Goal: Information Seeking & Learning: Learn about a topic

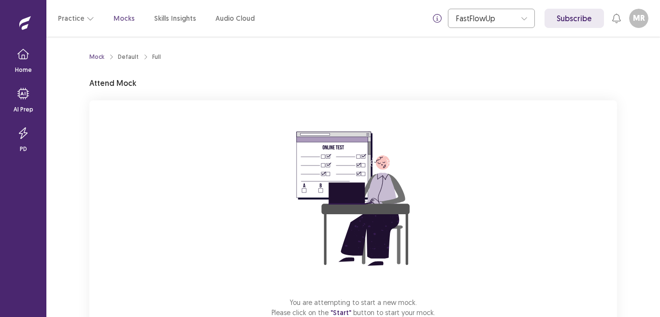
click at [288, 204] on img at bounding box center [353, 199] width 174 height 174
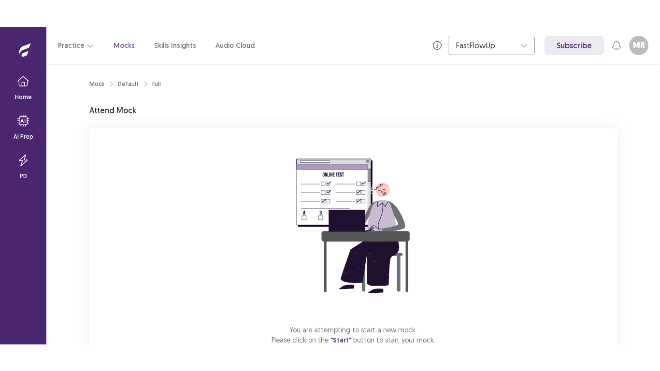
scroll to position [65, 0]
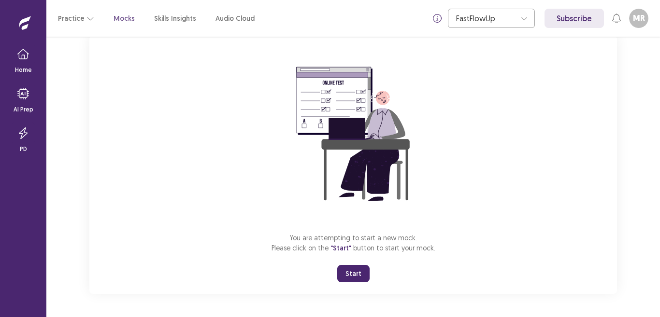
click at [356, 272] on button "Start" at bounding box center [353, 273] width 32 height 17
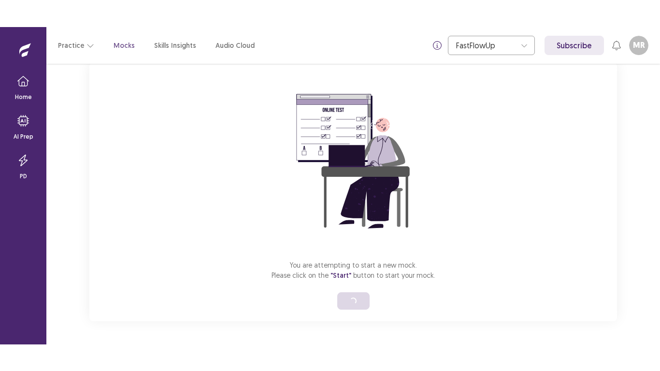
scroll to position [11, 0]
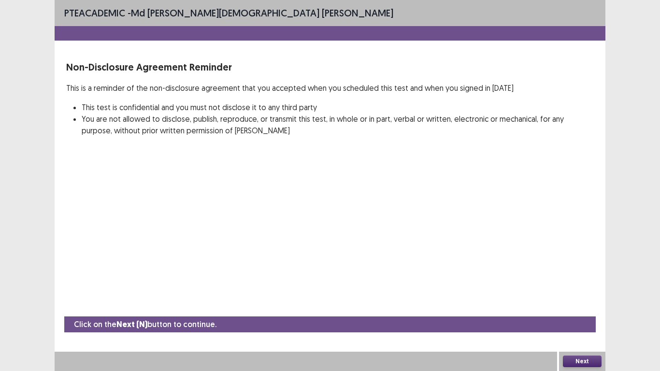
click at [582, 317] on button "Next" at bounding box center [582, 361] width 39 height 12
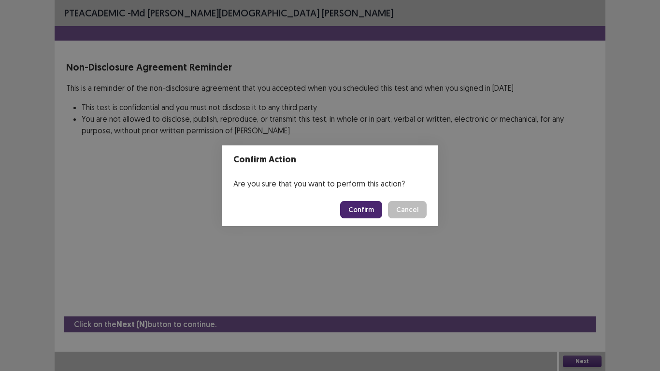
click at [358, 212] on button "Confirm" at bounding box center [361, 209] width 42 height 17
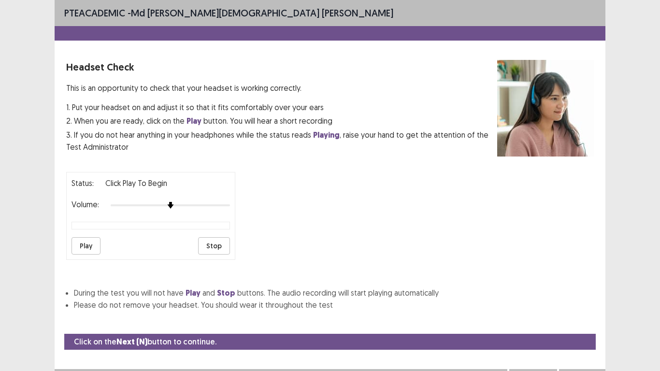
scroll to position [10, 0]
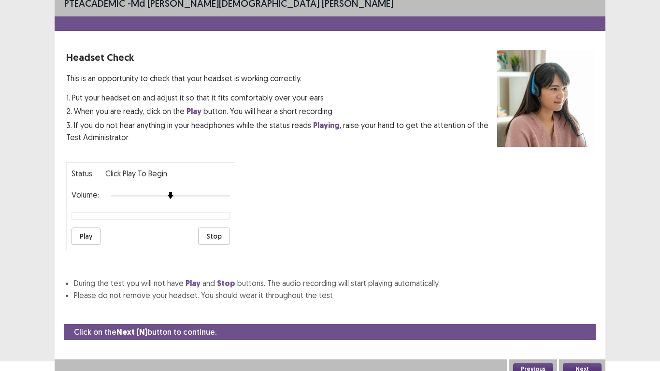
click at [342, 171] on div "Status: Click Play to Begin Volume: Play Stop" at bounding box center [329, 203] width 527 height 96
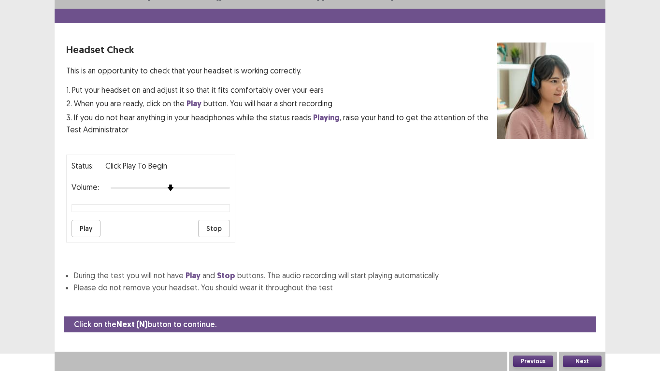
click at [90, 227] on button "Play" at bounding box center [85, 228] width 29 height 17
click at [579, 317] on button "Next" at bounding box center [582, 361] width 39 height 12
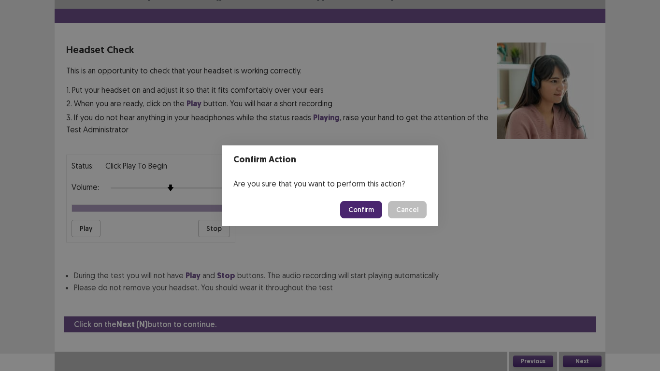
click at [351, 208] on button "Confirm" at bounding box center [361, 209] width 42 height 17
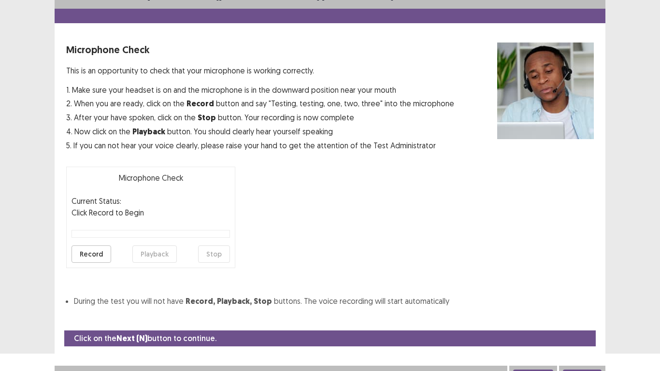
scroll to position [28, 0]
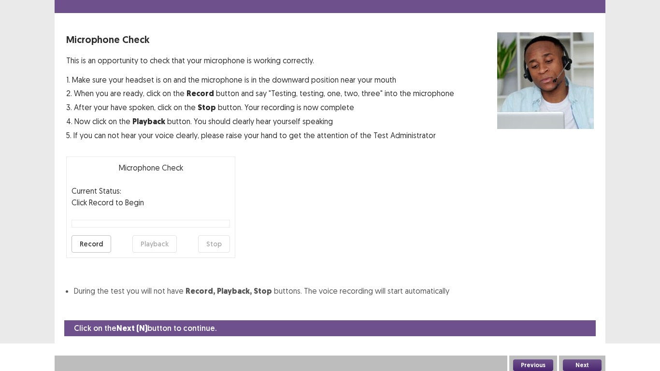
click at [94, 245] on button "Record" at bounding box center [91, 243] width 40 height 17
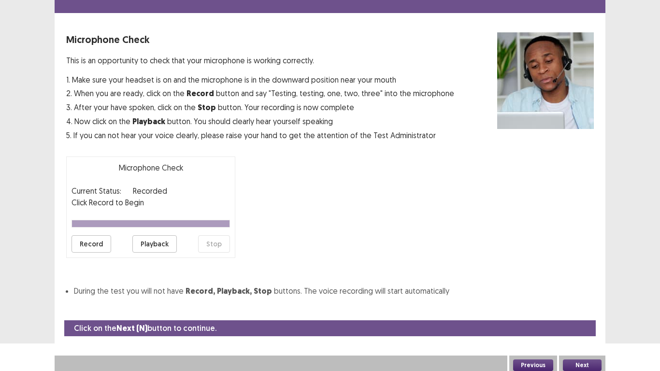
click at [576, 317] on button "Next" at bounding box center [582, 365] width 39 height 12
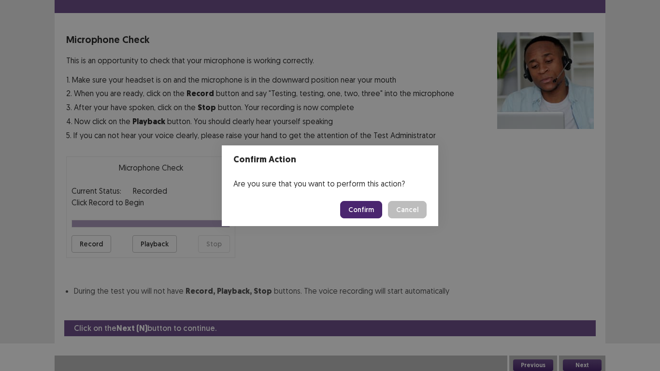
click at [370, 212] on button "Confirm" at bounding box center [361, 209] width 42 height 17
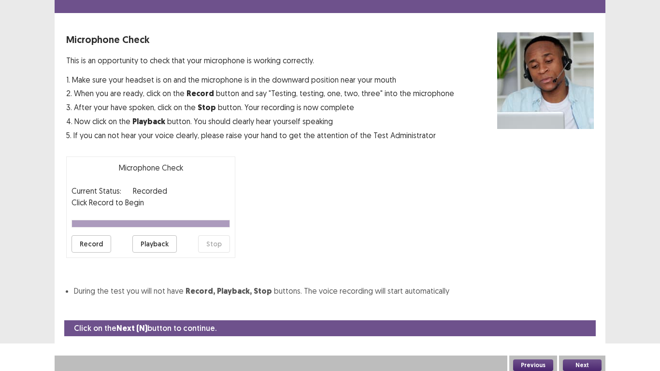
scroll to position [3, 0]
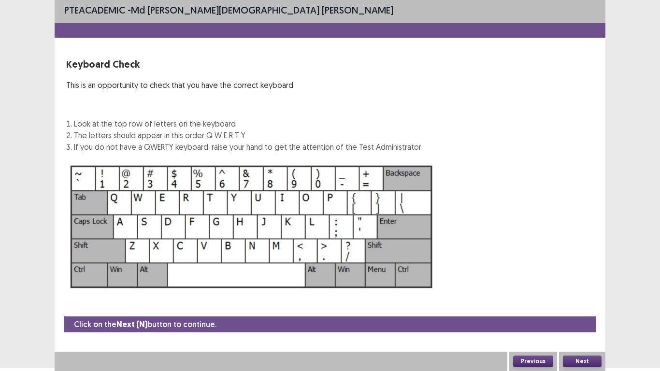
click at [586, 317] on button "Next" at bounding box center [582, 361] width 39 height 12
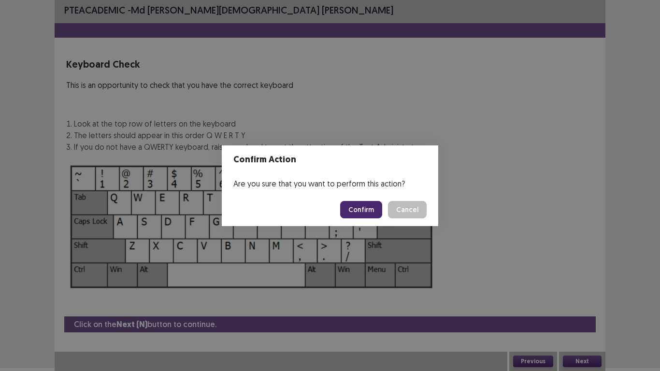
click at [364, 208] on button "Confirm" at bounding box center [361, 209] width 42 height 17
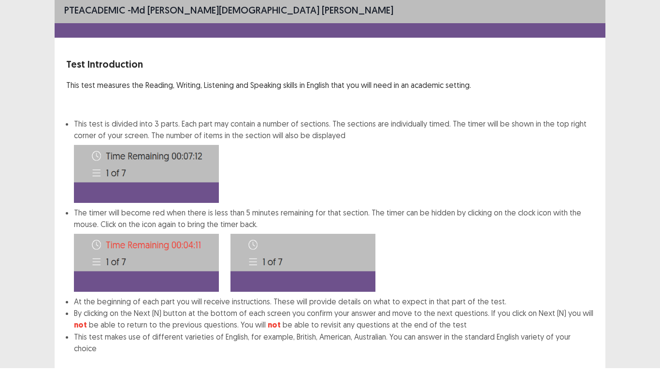
scroll to position [52, 0]
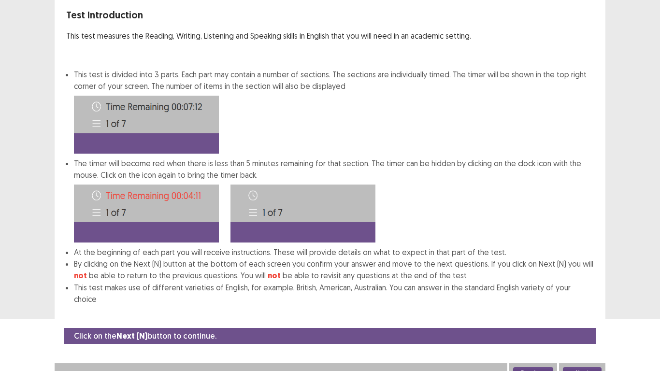
click at [583, 317] on button "Next" at bounding box center [582, 373] width 39 height 12
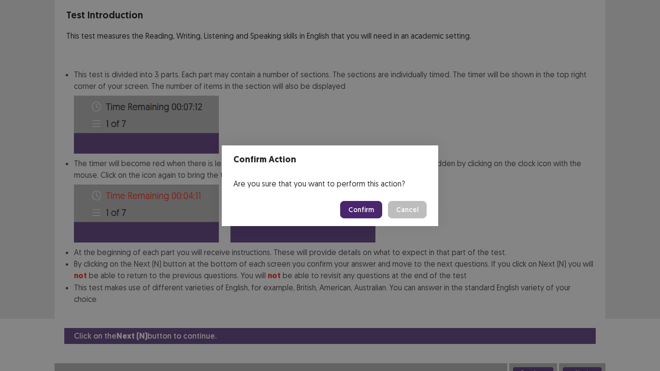
click at [350, 212] on button "Confirm" at bounding box center [361, 209] width 42 height 17
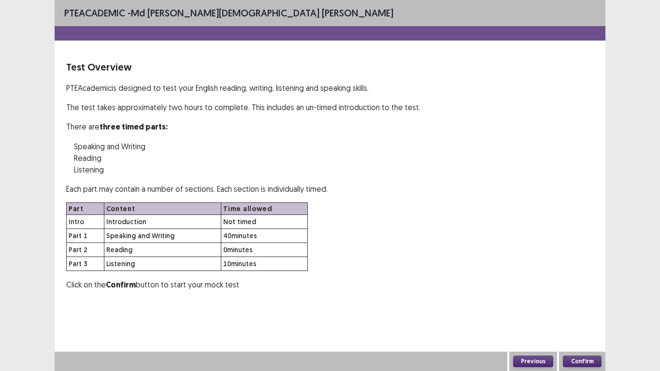
scroll to position [0, 0]
click at [578, 317] on button "Confirm" at bounding box center [582, 361] width 39 height 12
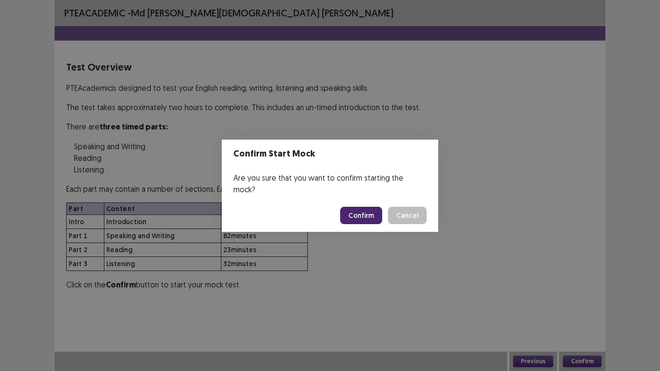
click at [368, 212] on button "Confirm" at bounding box center [361, 215] width 42 height 17
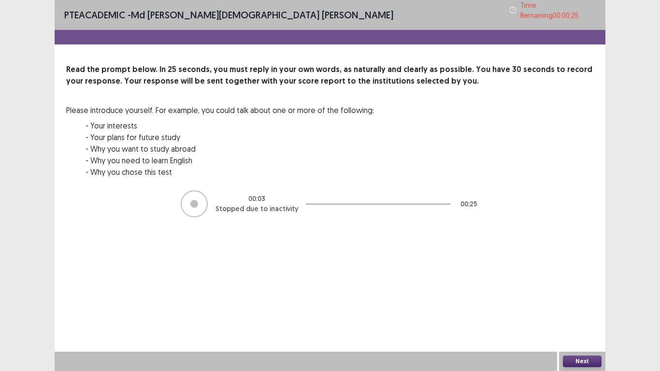
click at [198, 200] on div at bounding box center [194, 204] width 8 height 8
click at [593, 317] on button "Next" at bounding box center [582, 361] width 39 height 12
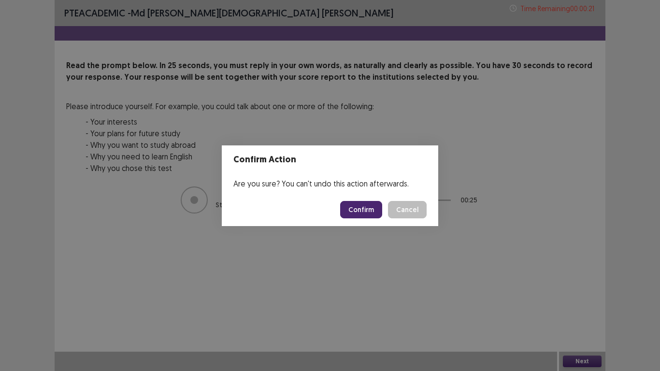
click at [368, 211] on button "Confirm" at bounding box center [361, 209] width 42 height 17
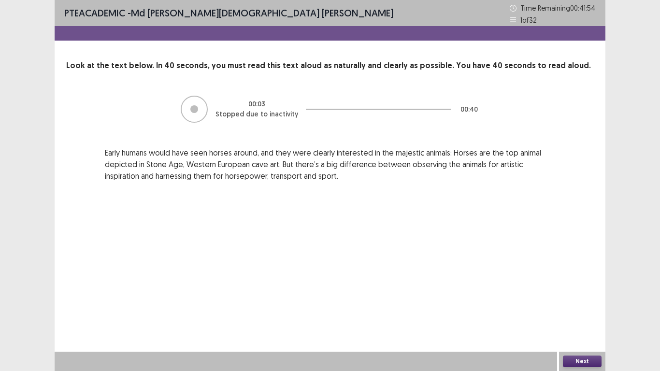
click at [580, 317] on button "Next" at bounding box center [582, 361] width 39 height 12
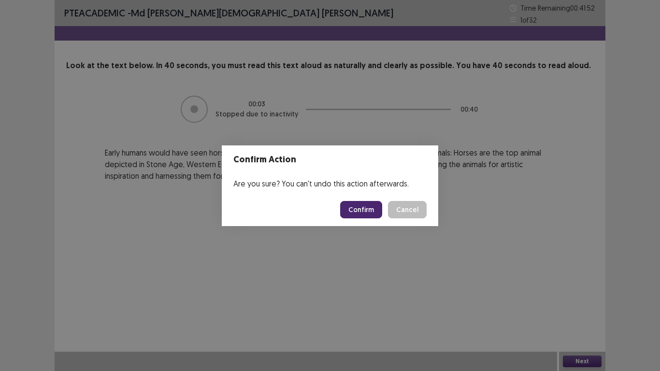
click at [368, 205] on button "Confirm" at bounding box center [361, 209] width 42 height 17
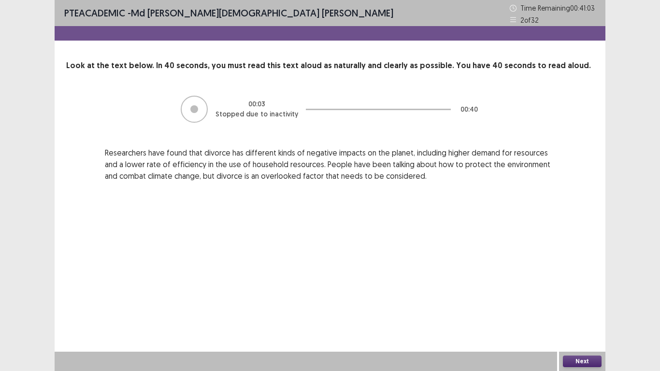
click at [594, 317] on button "Next" at bounding box center [582, 361] width 39 height 12
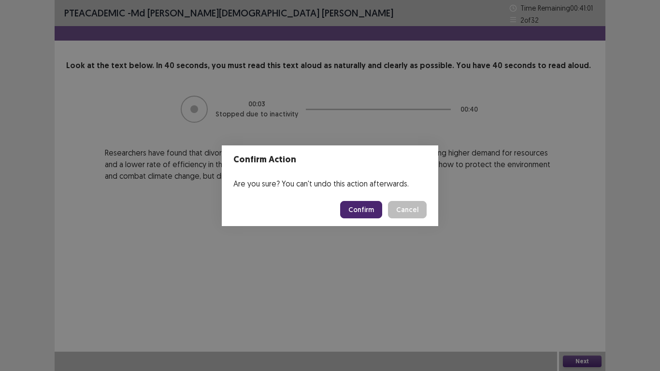
click at [363, 213] on button "Confirm" at bounding box center [361, 209] width 42 height 17
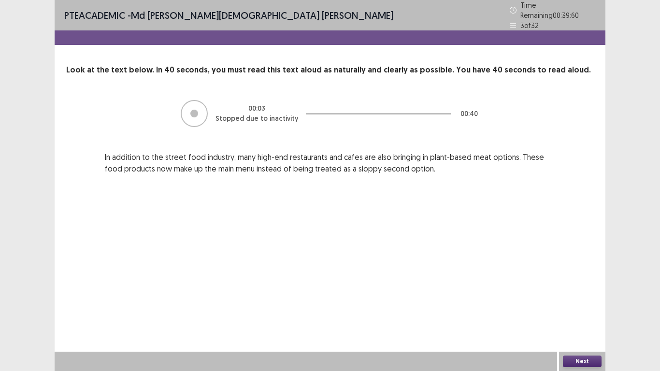
click at [587, 317] on button "Next" at bounding box center [582, 361] width 39 height 12
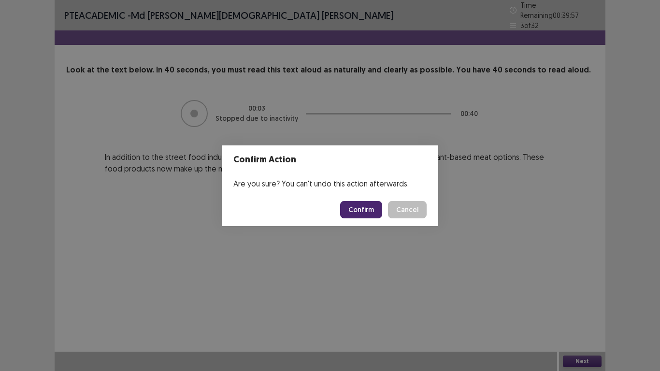
click at [376, 207] on button "Confirm" at bounding box center [361, 209] width 42 height 17
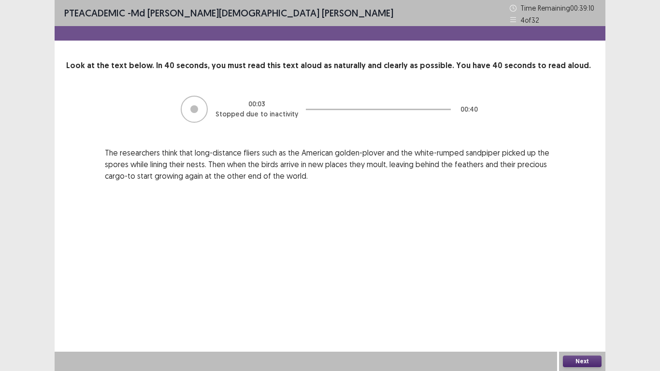
click at [580, 317] on button "Next" at bounding box center [582, 361] width 39 height 12
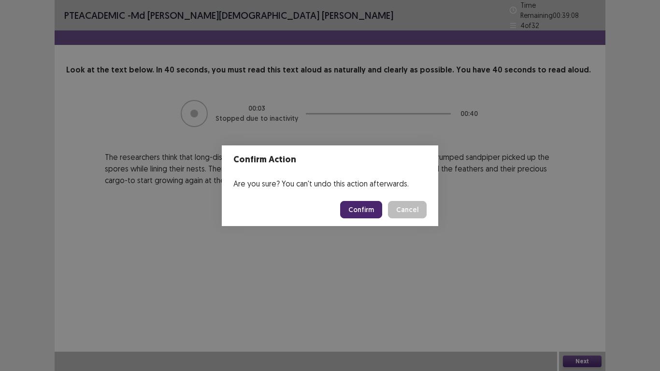
click at [358, 210] on button "Confirm" at bounding box center [361, 209] width 42 height 17
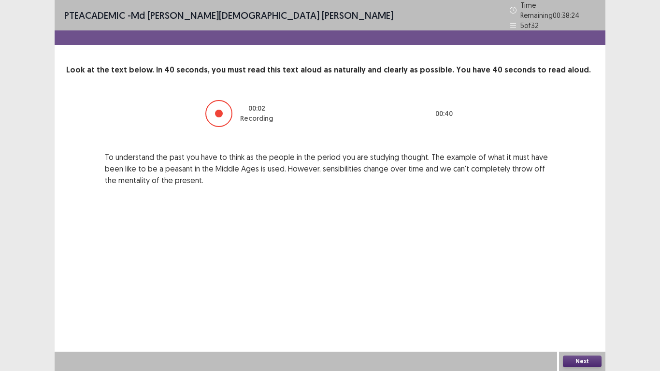
click at [577, 317] on button "Next" at bounding box center [582, 361] width 39 height 12
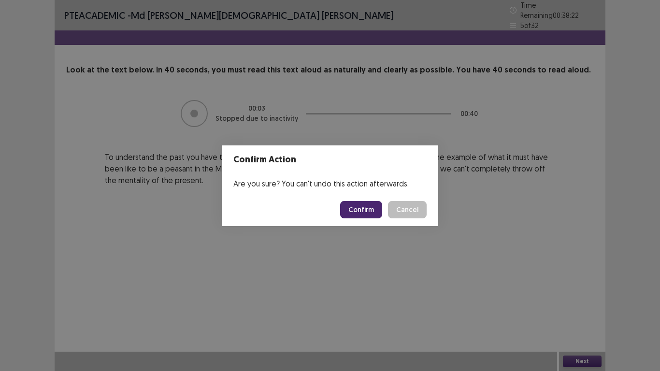
click at [354, 209] on button "Confirm" at bounding box center [361, 209] width 42 height 17
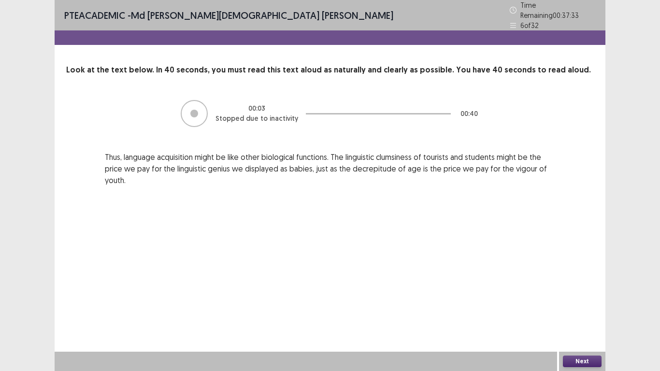
click at [579, 317] on button "Next" at bounding box center [582, 361] width 39 height 12
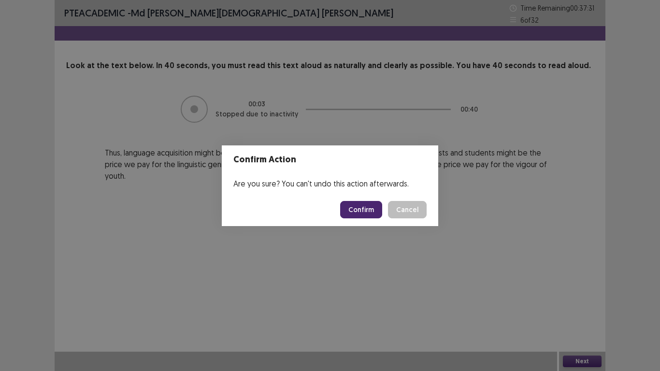
click at [363, 210] on button "Confirm" at bounding box center [361, 209] width 42 height 17
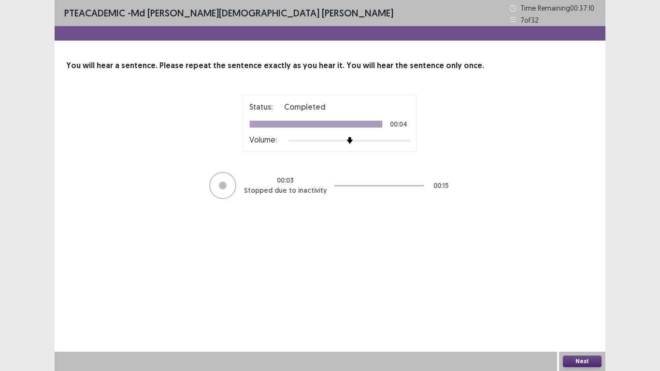
click at [579, 317] on button "Next" at bounding box center [582, 361] width 39 height 12
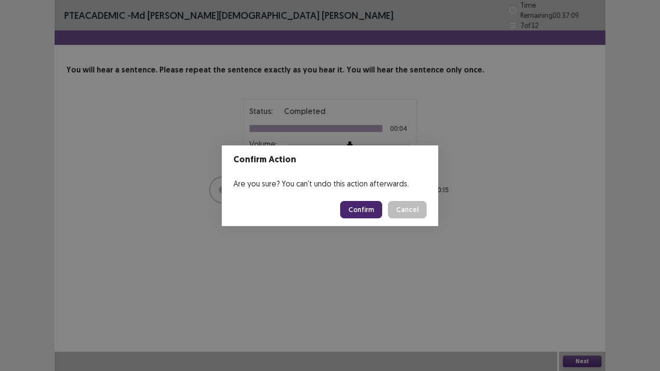
click at [356, 205] on button "Confirm" at bounding box center [361, 209] width 42 height 17
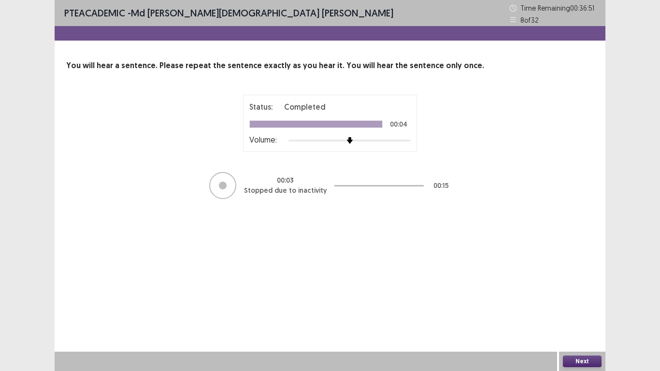
click at [571, 317] on button "Next" at bounding box center [582, 361] width 39 height 12
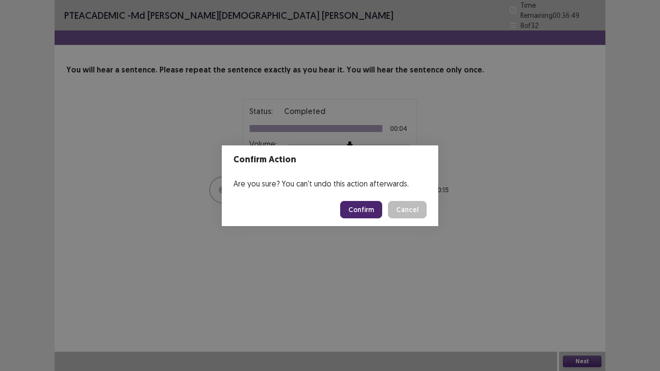
click at [371, 213] on button "Confirm" at bounding box center [361, 209] width 42 height 17
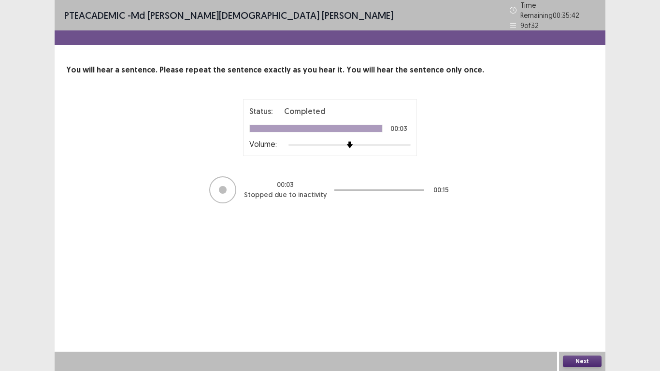
click at [574, 317] on button "Next" at bounding box center [582, 361] width 39 height 12
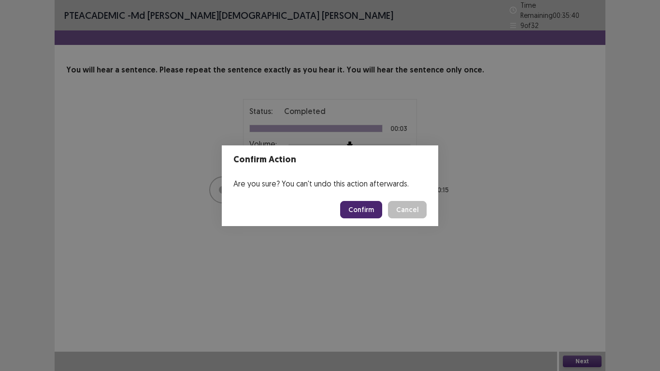
click at [372, 204] on button "Confirm" at bounding box center [361, 209] width 42 height 17
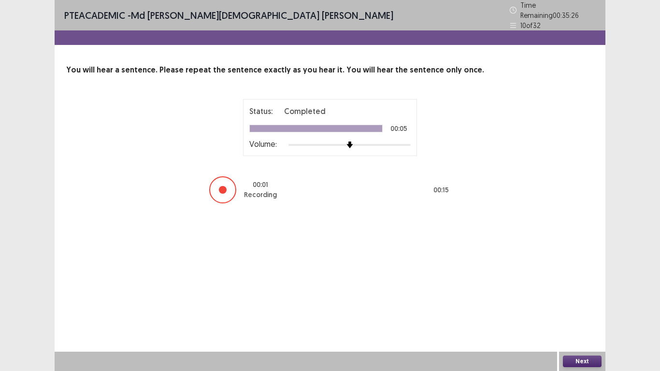
click at [578, 317] on button "Next" at bounding box center [582, 361] width 39 height 12
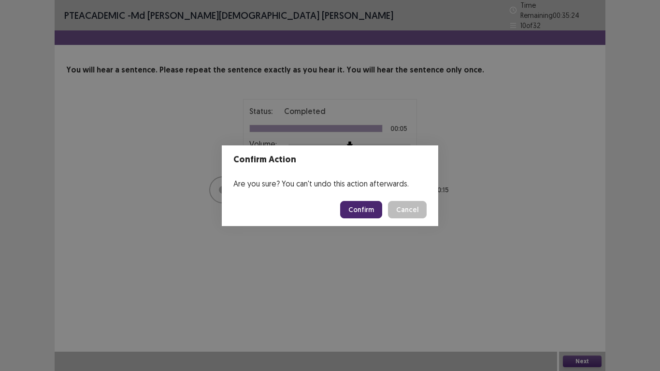
click at [359, 212] on button "Confirm" at bounding box center [361, 209] width 42 height 17
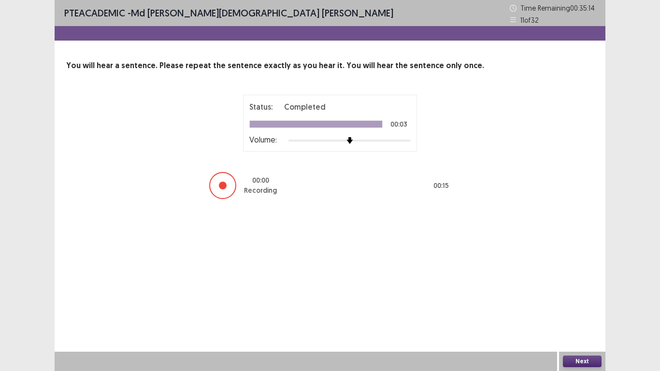
click at [576, 317] on button "Next" at bounding box center [582, 361] width 39 height 12
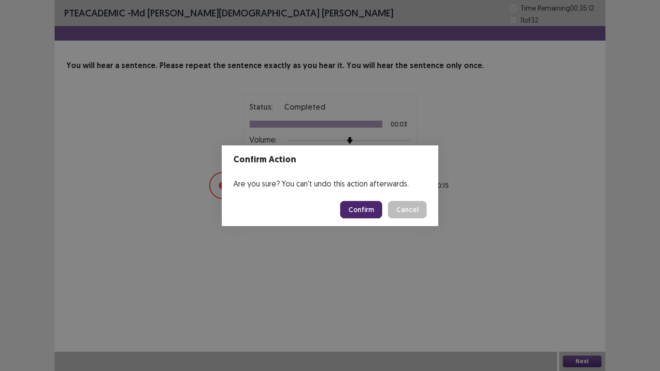
click at [359, 207] on button "Confirm" at bounding box center [361, 209] width 42 height 17
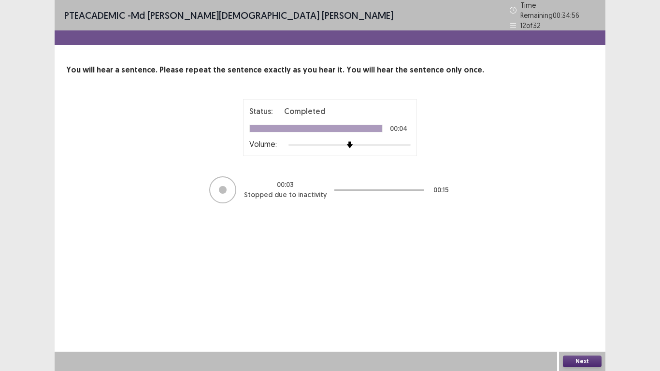
click at [579, 317] on button "Next" at bounding box center [582, 361] width 39 height 12
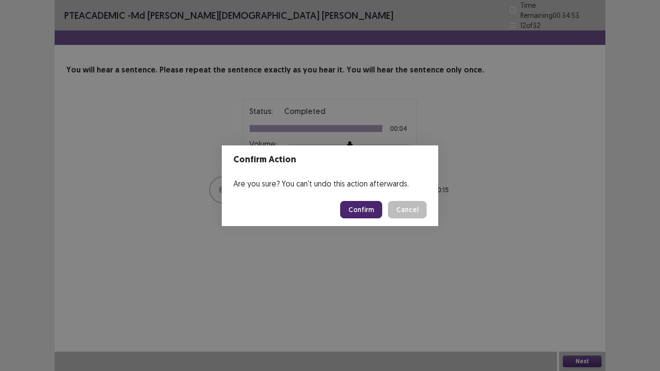
click at [361, 212] on button "Confirm" at bounding box center [361, 209] width 42 height 17
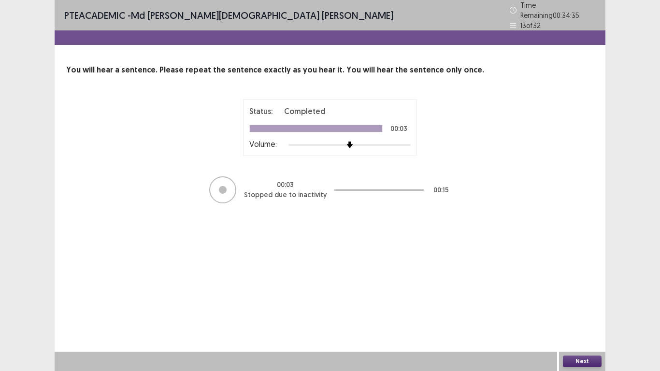
click at [583, 317] on button "Next" at bounding box center [582, 361] width 39 height 12
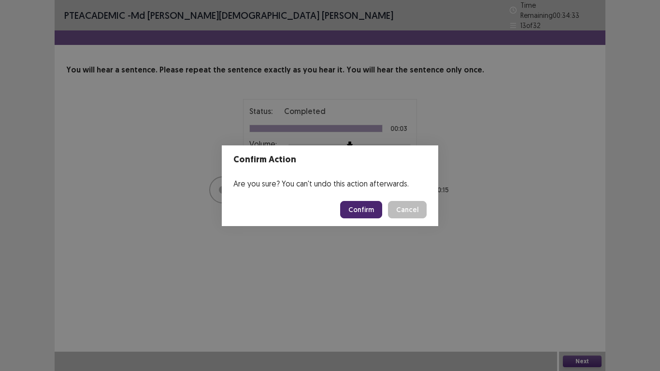
click at [369, 215] on button "Confirm" at bounding box center [361, 209] width 42 height 17
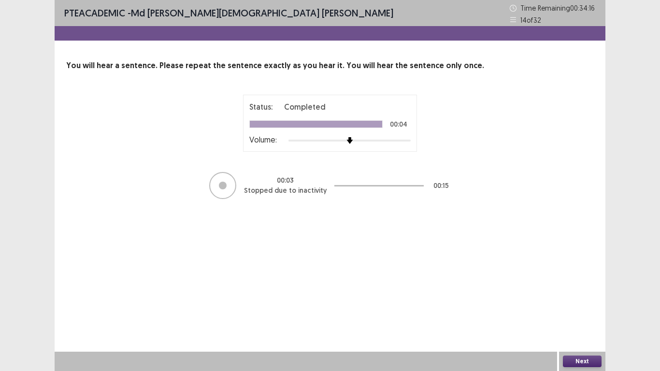
click at [589, 317] on button "Next" at bounding box center [582, 361] width 39 height 12
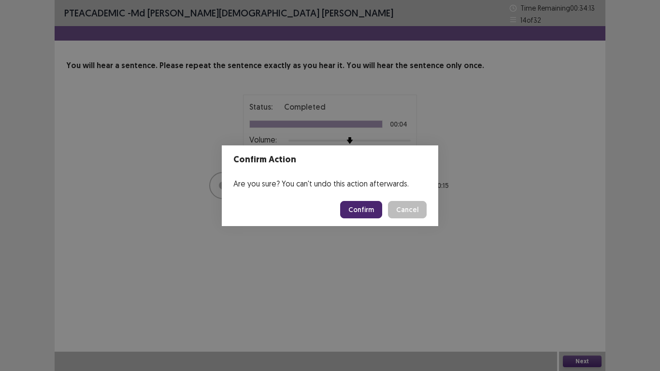
click at [371, 211] on button "Confirm" at bounding box center [361, 209] width 42 height 17
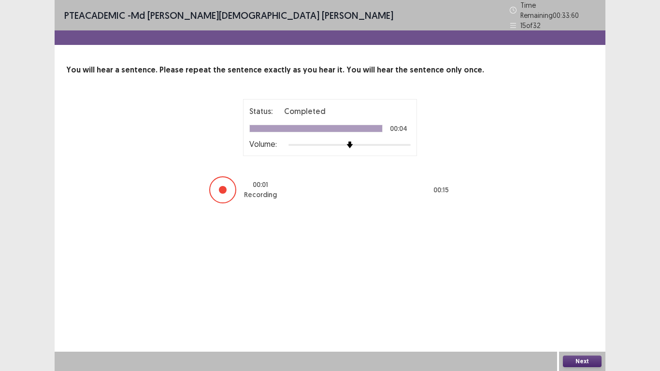
click at [583, 317] on button "Next" at bounding box center [582, 361] width 39 height 12
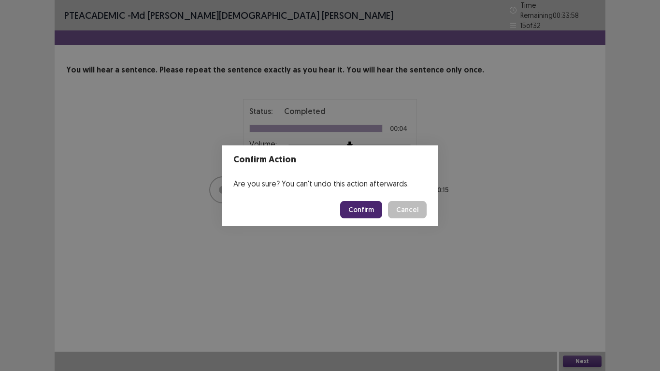
click at [353, 206] on button "Confirm" at bounding box center [361, 209] width 42 height 17
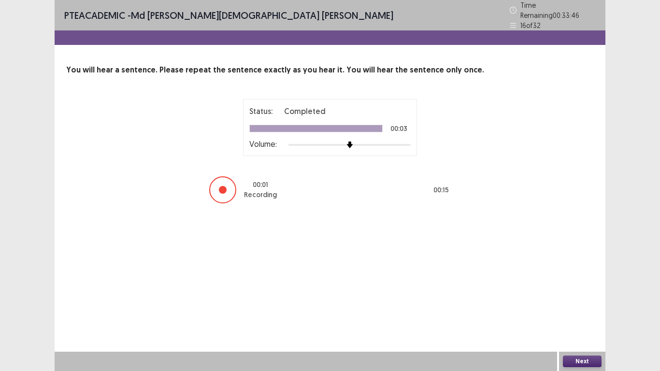
click at [594, 317] on button "Next" at bounding box center [582, 361] width 39 height 12
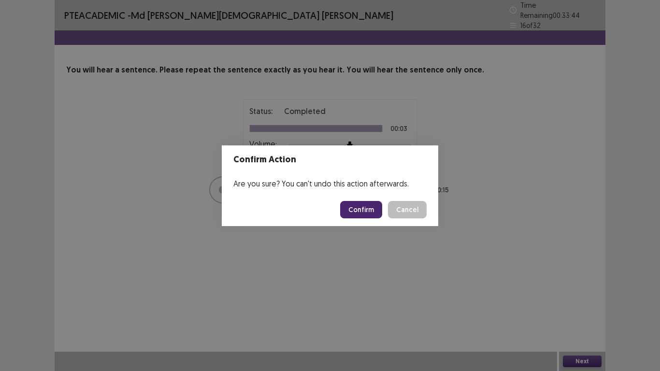
click at [371, 206] on button "Confirm" at bounding box center [361, 209] width 42 height 17
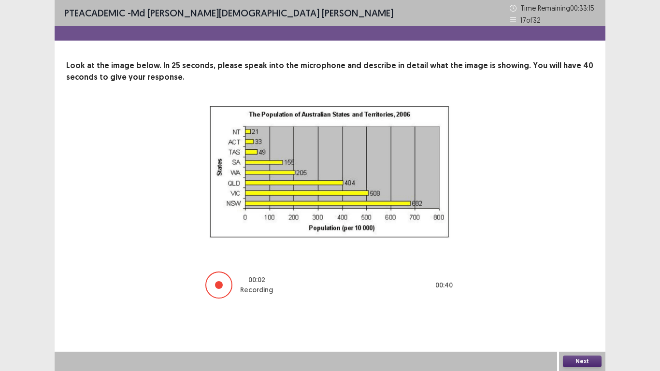
click at [593, 317] on button "Next" at bounding box center [582, 361] width 39 height 12
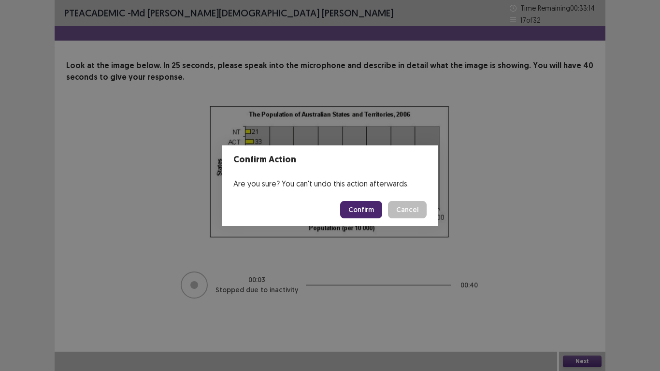
click at [354, 206] on button "Confirm" at bounding box center [361, 209] width 42 height 17
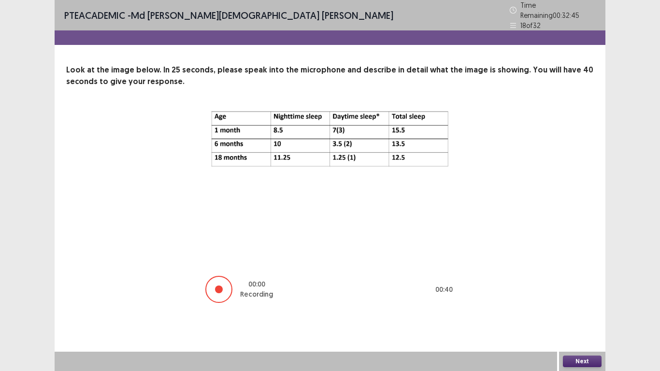
click at [587, 317] on button "Next" at bounding box center [582, 361] width 39 height 12
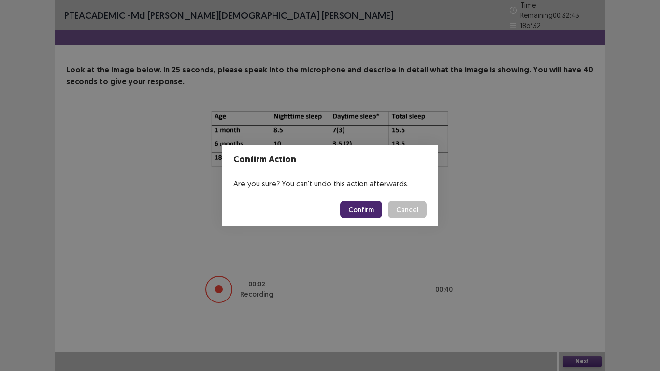
click at [366, 212] on button "Confirm" at bounding box center [361, 209] width 42 height 17
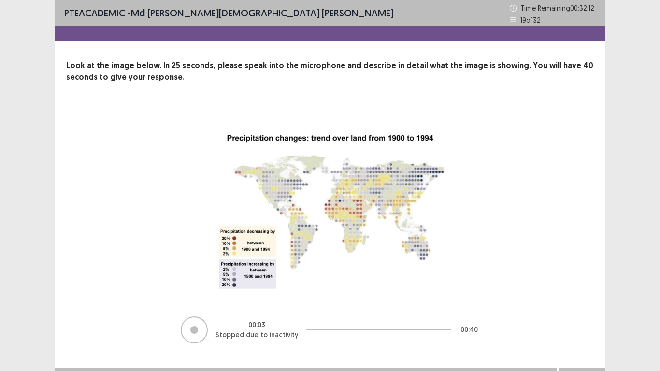
click at [574, 317] on div "Next" at bounding box center [582, 377] width 46 height 19
click at [627, 251] on div "PTE academic - Md [PERSON_NAME][DEMOGRAPHIC_DATA] [PERSON_NAME] Time Remaining …" at bounding box center [330, 193] width 660 height 387
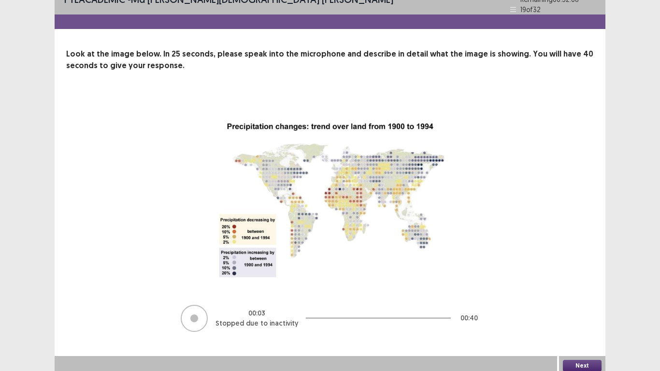
click at [586, 317] on button "Next" at bounding box center [582, 366] width 39 height 12
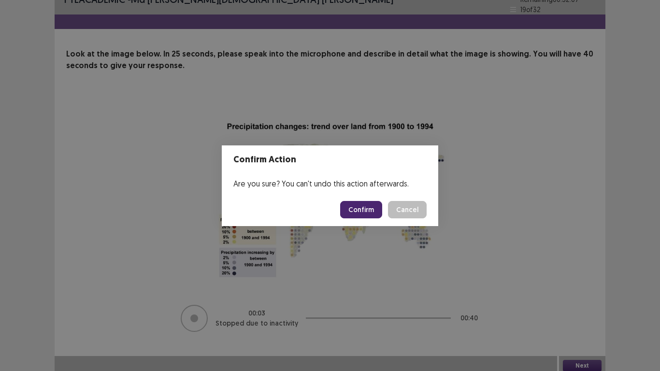
click at [369, 209] on button "Confirm" at bounding box center [361, 209] width 42 height 17
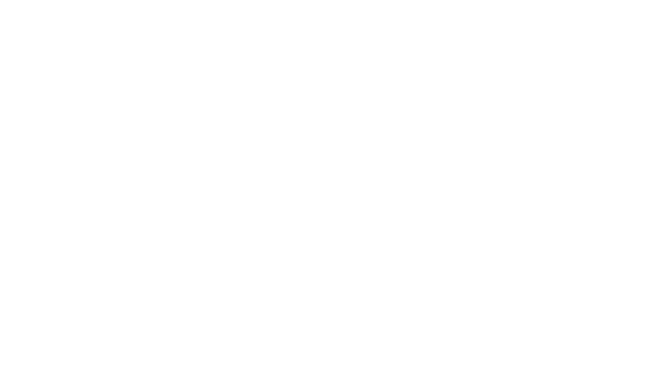
scroll to position [0, 0]
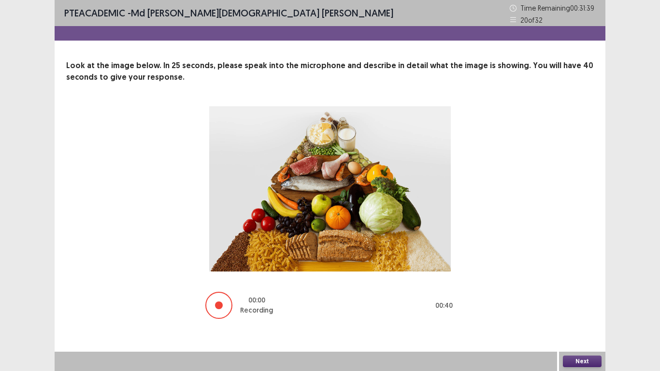
click at [580, 317] on button "Next" at bounding box center [582, 361] width 39 height 12
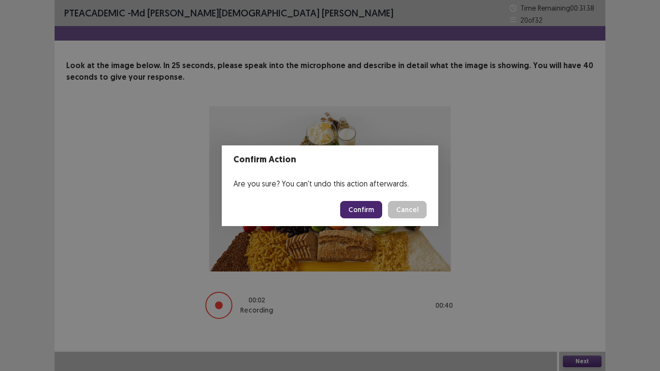
click at [360, 207] on button "Confirm" at bounding box center [361, 209] width 42 height 17
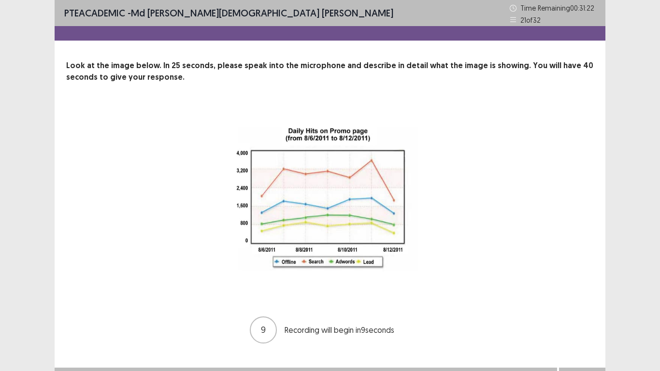
click at [463, 136] on div "9 Recording will begin in 9 seconds" at bounding box center [330, 225] width 450 height 238
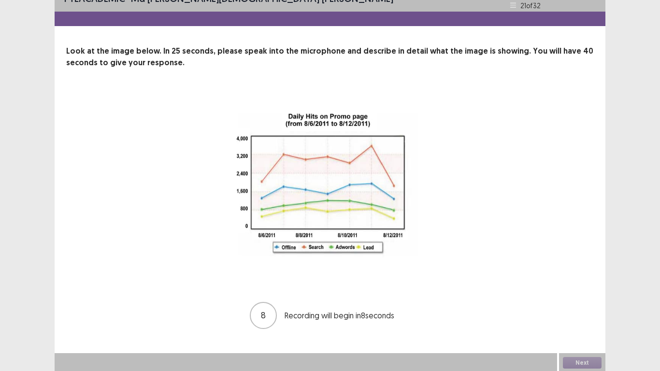
scroll to position [16, 0]
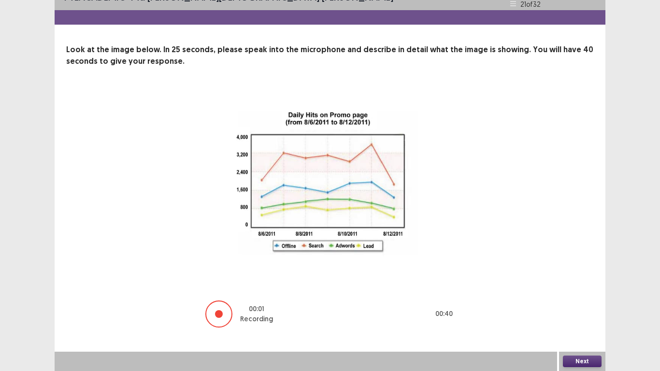
click at [580, 317] on button "Next" at bounding box center [582, 361] width 39 height 12
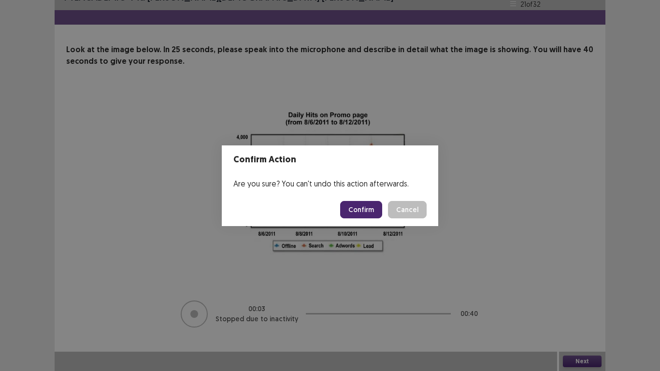
click at [363, 212] on button "Confirm" at bounding box center [361, 209] width 42 height 17
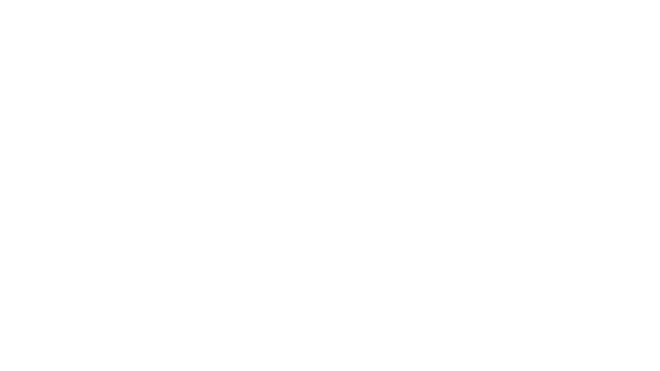
scroll to position [0, 0]
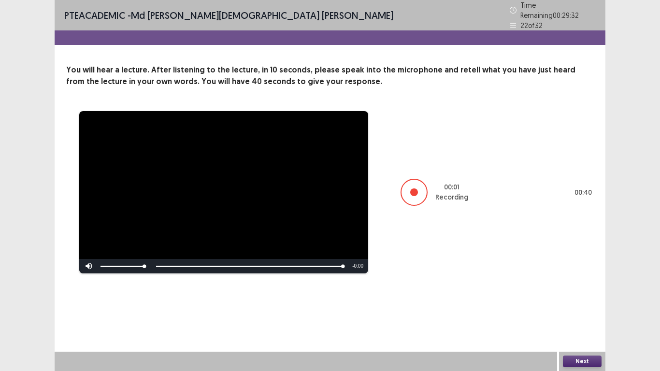
click at [584, 317] on button "Next" at bounding box center [582, 361] width 39 height 12
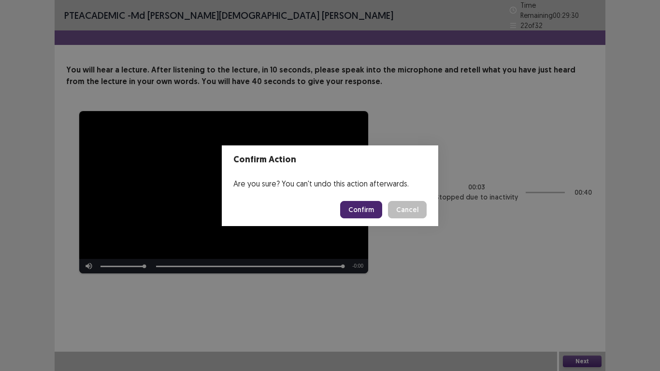
click at [363, 205] on button "Confirm" at bounding box center [361, 209] width 42 height 17
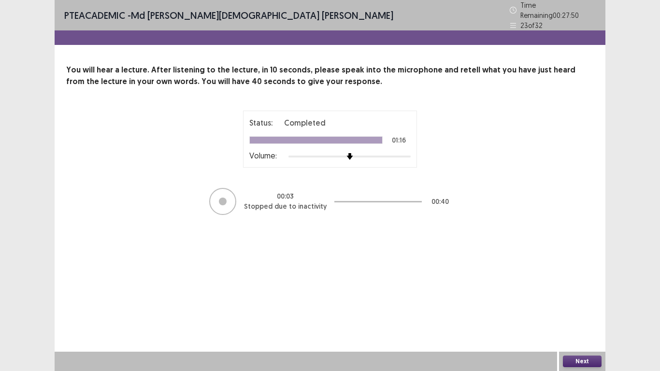
click at [578, 317] on button "Next" at bounding box center [582, 361] width 39 height 12
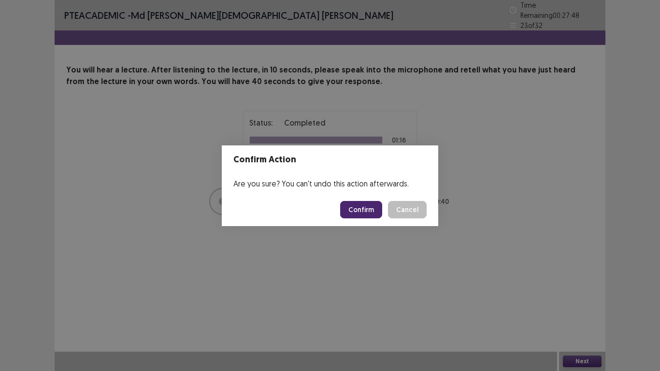
click at [368, 210] on button "Confirm" at bounding box center [361, 209] width 42 height 17
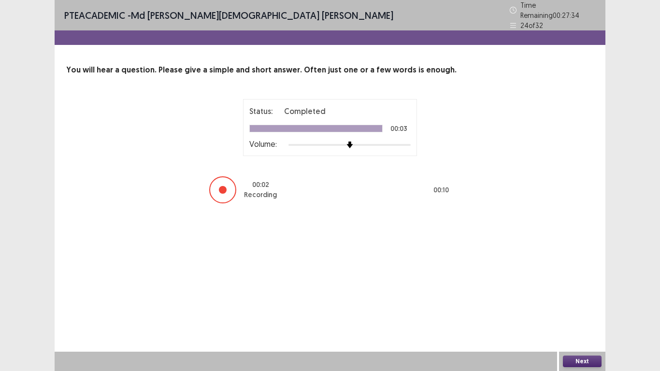
click at [597, 317] on button "Next" at bounding box center [582, 361] width 39 height 12
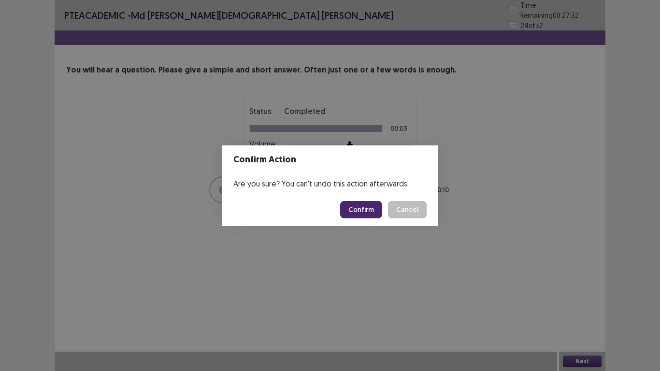
click at [364, 212] on button "Confirm" at bounding box center [361, 209] width 42 height 17
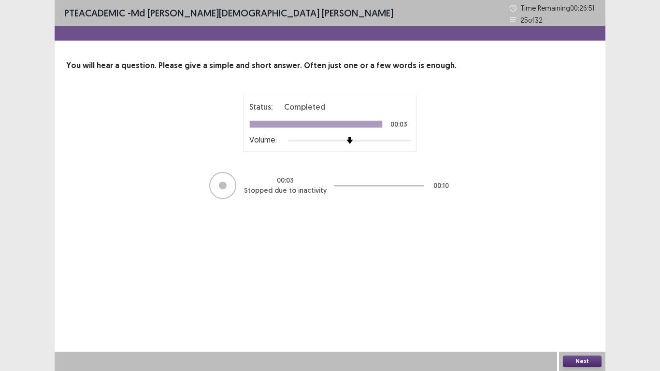
click at [572, 317] on button "Next" at bounding box center [582, 361] width 39 height 12
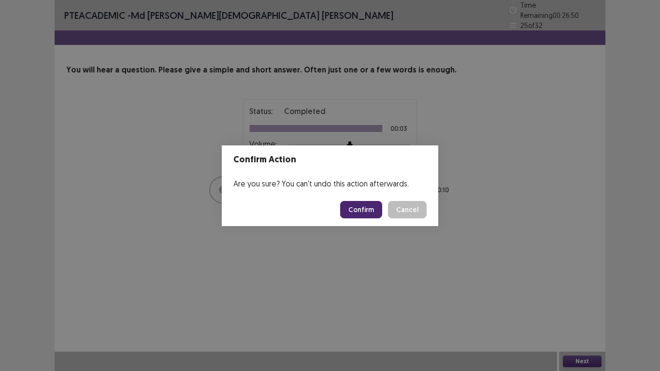
click at [363, 214] on button "Confirm" at bounding box center [361, 209] width 42 height 17
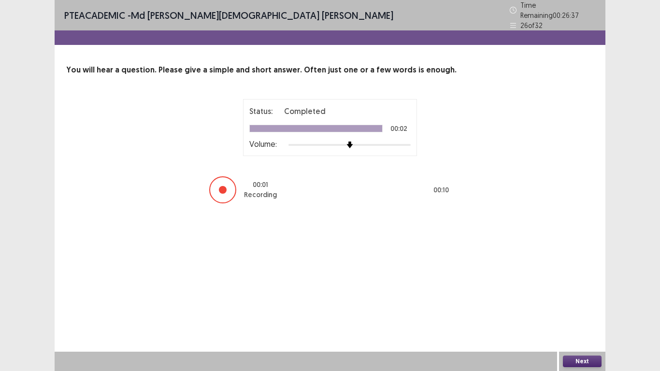
click at [591, 317] on button "Next" at bounding box center [582, 361] width 39 height 12
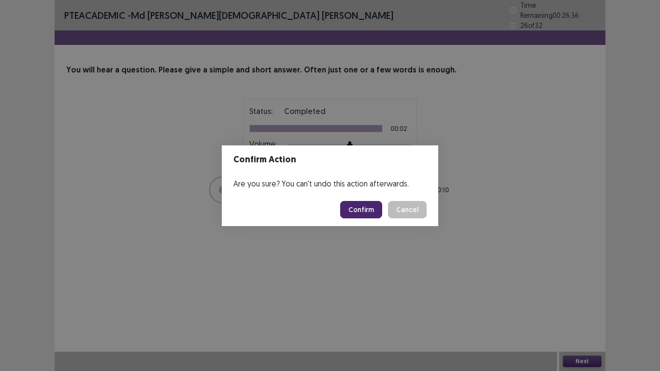
click at [362, 215] on button "Confirm" at bounding box center [361, 209] width 42 height 17
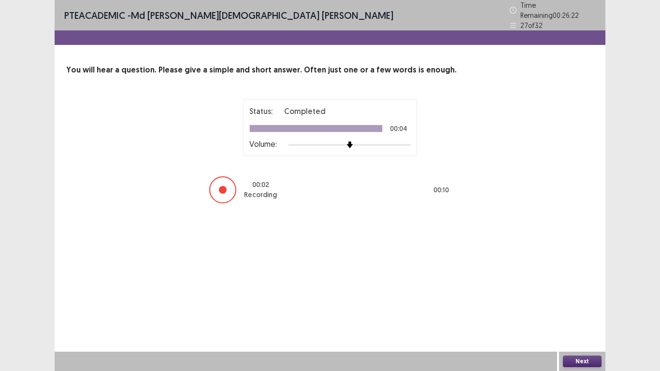
click at [579, 317] on button "Next" at bounding box center [582, 361] width 39 height 12
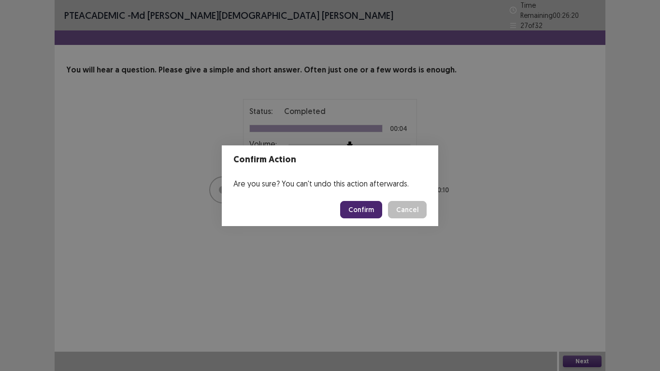
click at [370, 208] on button "Confirm" at bounding box center [361, 209] width 42 height 17
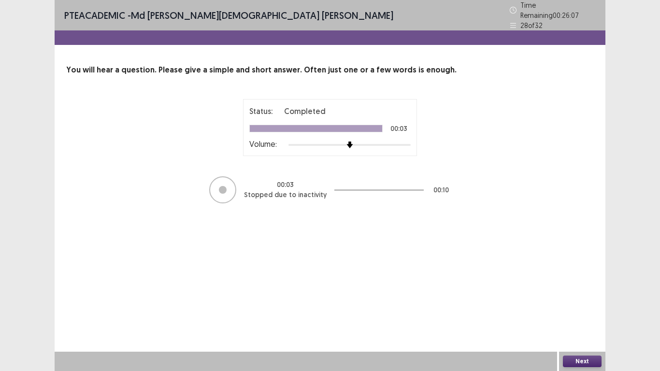
click at [585, 317] on button "Next" at bounding box center [582, 361] width 39 height 12
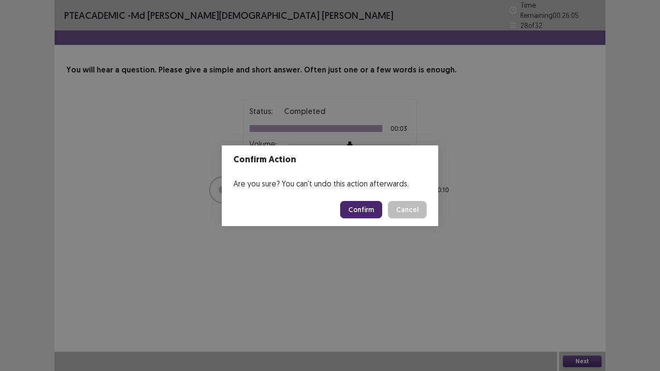
click at [365, 212] on button "Confirm" at bounding box center [361, 209] width 42 height 17
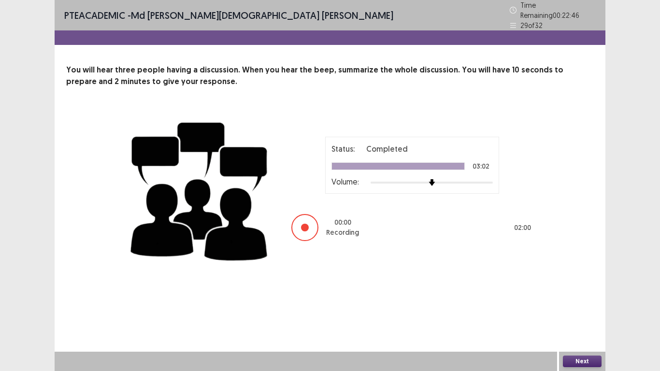
click at [583, 317] on button "Next" at bounding box center [582, 361] width 39 height 12
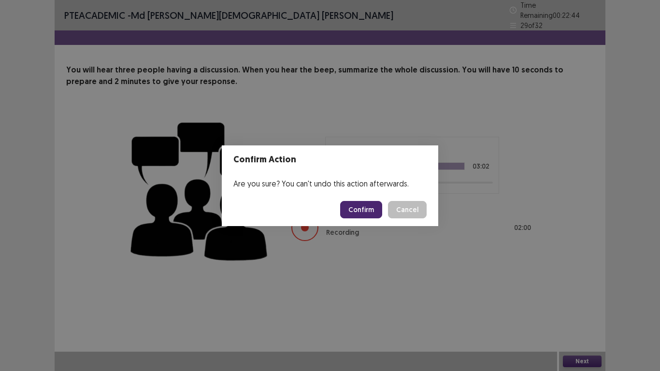
click at [374, 209] on button "Confirm" at bounding box center [361, 209] width 42 height 17
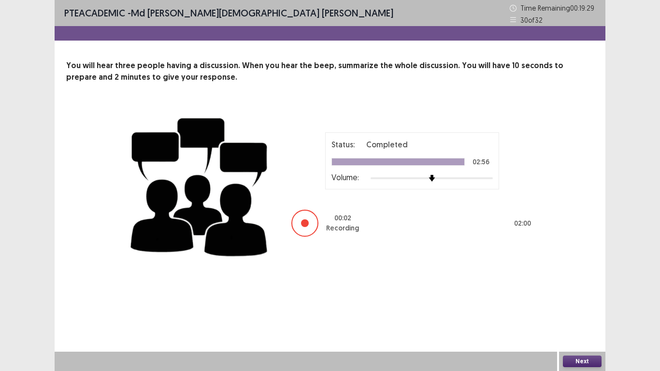
click at [590, 317] on button "Next" at bounding box center [582, 361] width 39 height 12
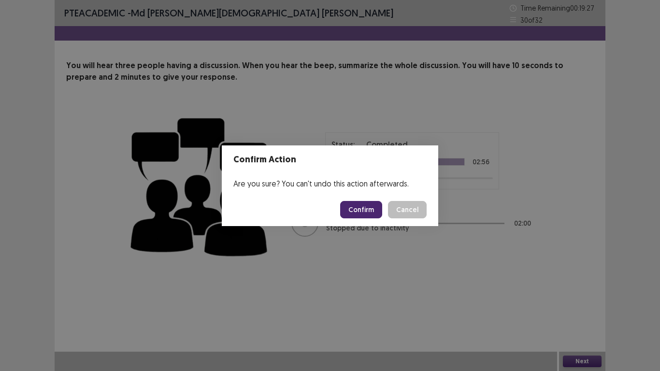
click at [360, 210] on button "Confirm" at bounding box center [361, 209] width 42 height 17
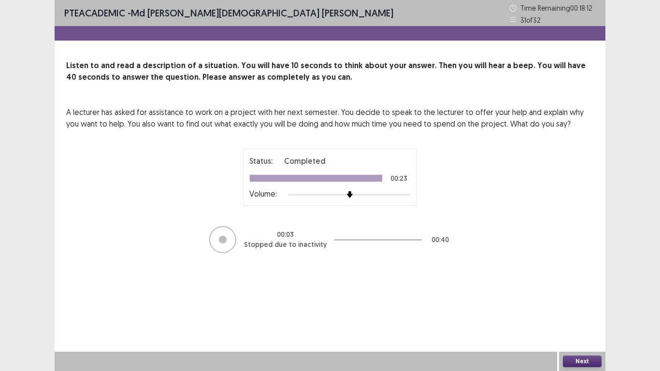
click at [587, 317] on button "Next" at bounding box center [582, 361] width 39 height 12
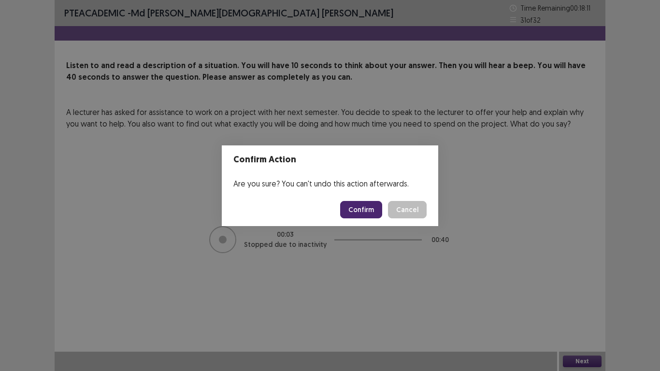
click at [368, 206] on button "Confirm" at bounding box center [361, 209] width 42 height 17
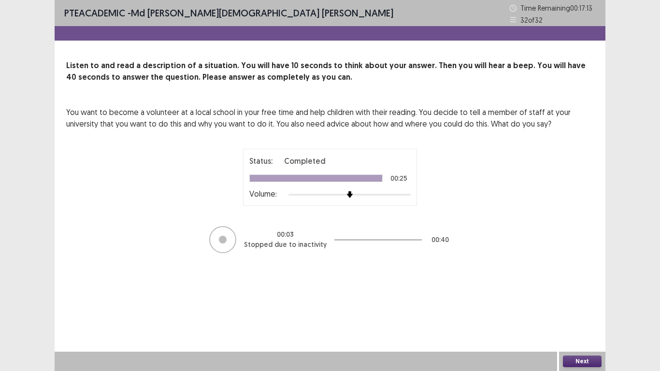
click at [581, 317] on button "Next" at bounding box center [582, 361] width 39 height 12
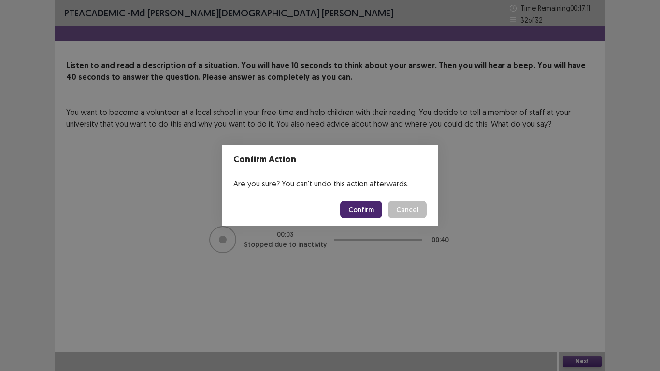
click at [362, 208] on button "Confirm" at bounding box center [361, 209] width 42 height 17
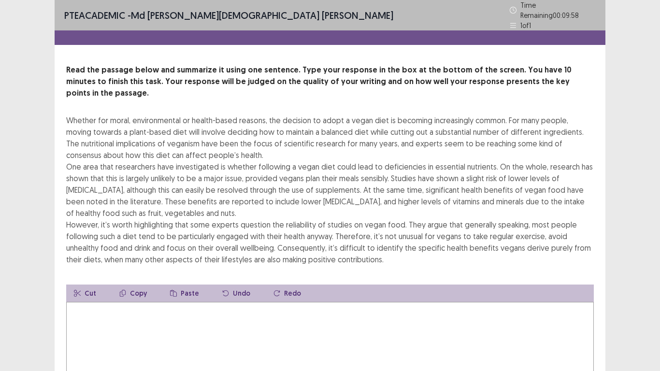
click at [631, 184] on div "PTE academic - Md [PERSON_NAME][DEMOGRAPHIC_DATA] [PERSON_NAME] Time Remaining …" at bounding box center [330, 234] width 660 height 468
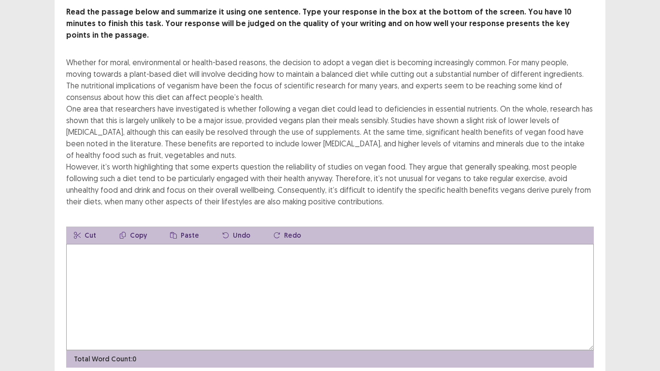
scroll to position [81, 0]
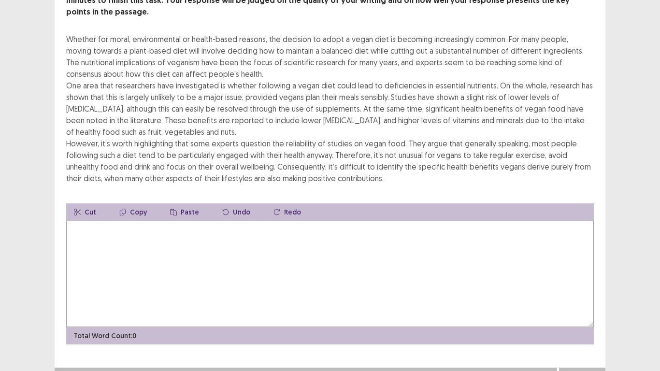
click at [586, 317] on div "Next" at bounding box center [582, 377] width 46 height 19
click at [620, 154] on div "PTE academic - Md [PERSON_NAME][DEMOGRAPHIC_DATA] [PERSON_NAME] Time Remaining …" at bounding box center [330, 153] width 660 height 468
click at [265, 257] on textarea at bounding box center [329, 274] width 527 height 106
type textarea "**********"
click at [586, 317] on button "Next" at bounding box center [582, 377] width 39 height 12
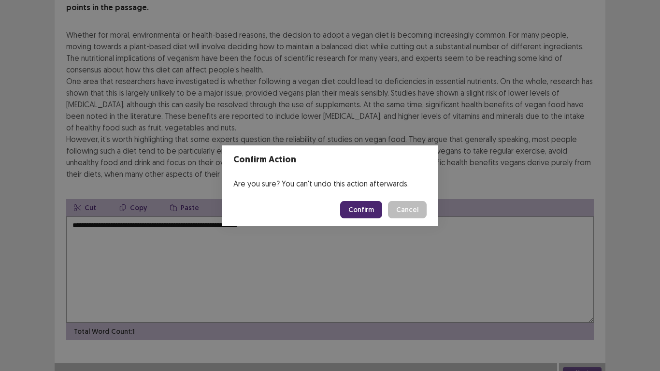
click at [355, 212] on button "Confirm" at bounding box center [361, 209] width 42 height 17
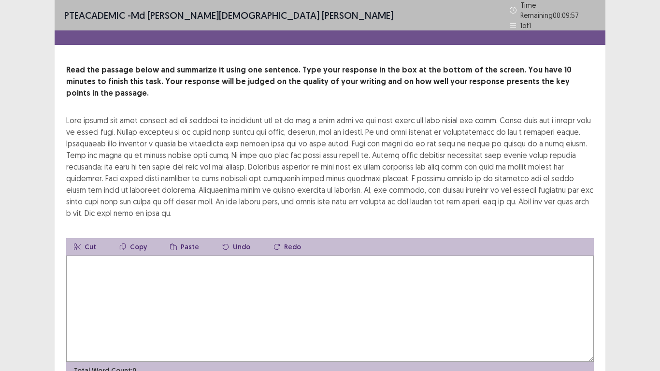
click at [269, 276] on textarea at bounding box center [329, 308] width 527 height 106
type textarea "**********"
click at [646, 224] on div "**********" at bounding box center [330, 211] width 660 height 422
drag, startPoint x: 648, startPoint y: 234, endPoint x: 657, endPoint y: 279, distance: 45.3
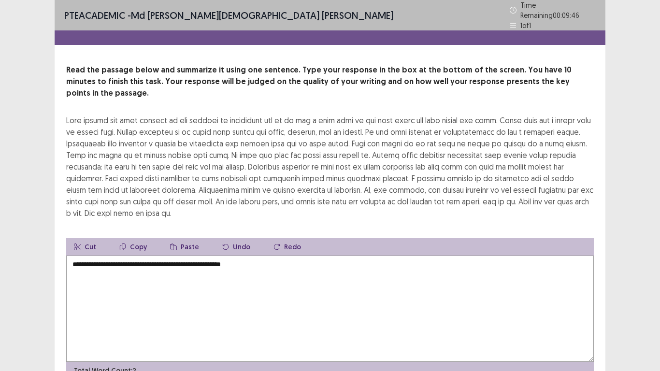
click at [657, 279] on div "**********" at bounding box center [330, 211] width 660 height 422
click at [647, 297] on div "**********" at bounding box center [330, 211] width 660 height 422
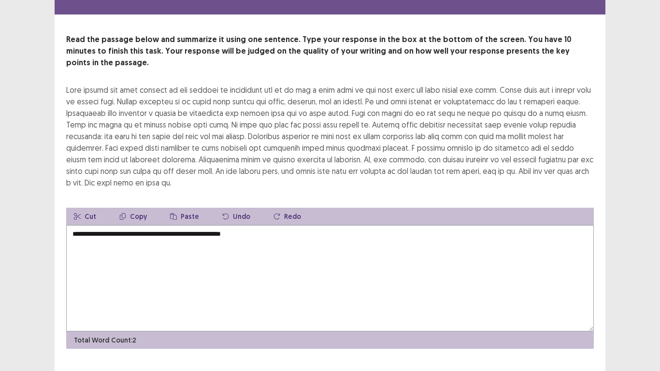
scroll to position [35, 0]
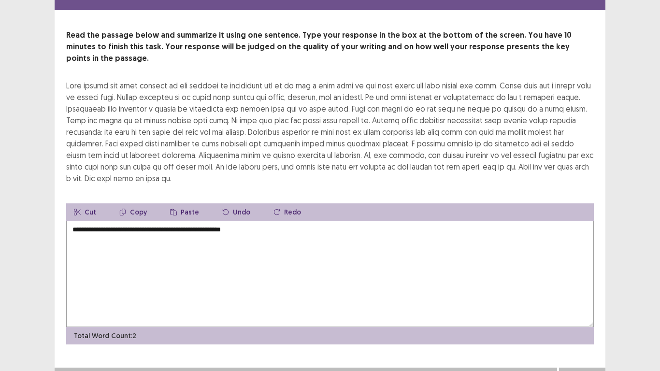
click at [593, 317] on button "Next" at bounding box center [582, 377] width 39 height 12
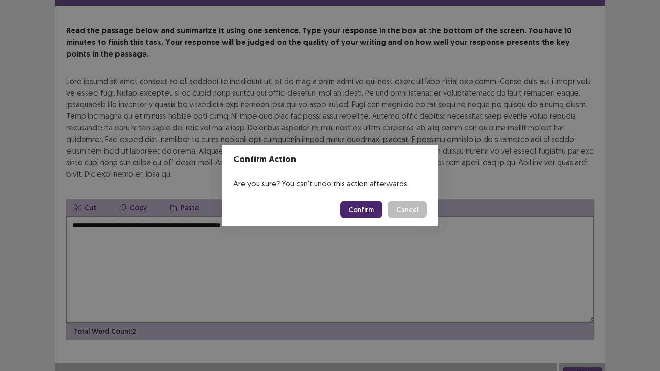
click at [354, 209] on button "Confirm" at bounding box center [361, 209] width 42 height 17
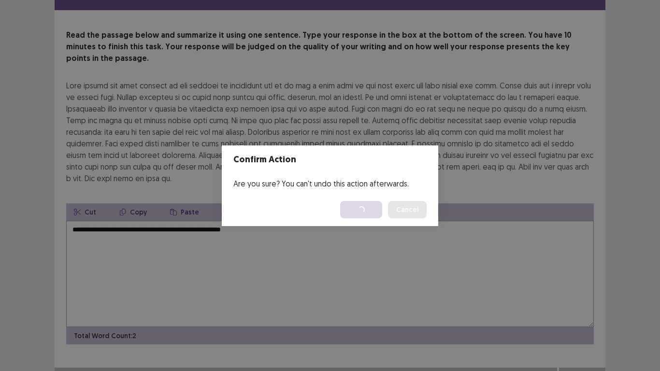
scroll to position [0, 0]
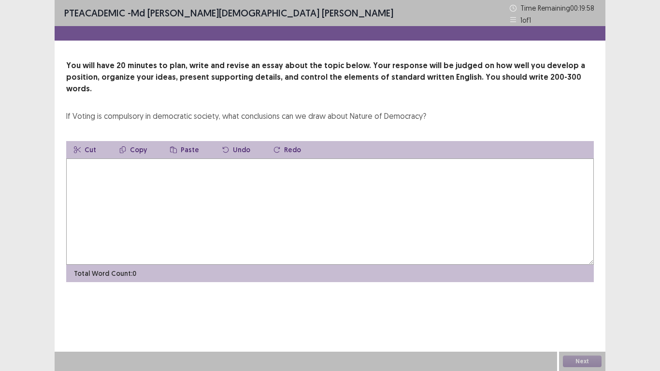
click at [309, 187] on textarea at bounding box center [329, 211] width 527 height 106
type textarea "*****"
click at [592, 317] on button "Next" at bounding box center [582, 361] width 39 height 12
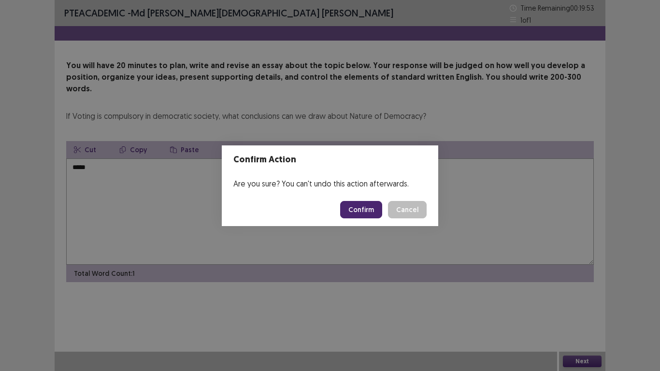
click at [359, 210] on button "Confirm" at bounding box center [361, 209] width 42 height 17
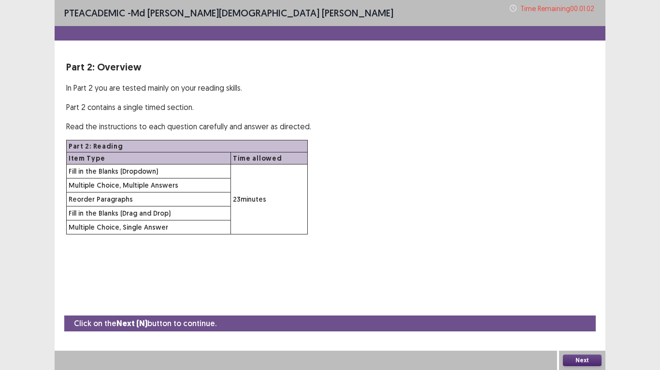
click at [594, 177] on div "Part 2: Overview In Part 2 you are tested mainly on your reading skills. Part 2…" at bounding box center [330, 147] width 551 height 175
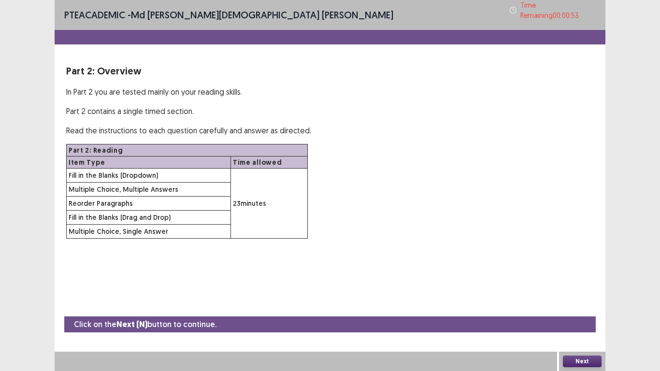
click at [586, 317] on button "Next" at bounding box center [582, 361] width 39 height 12
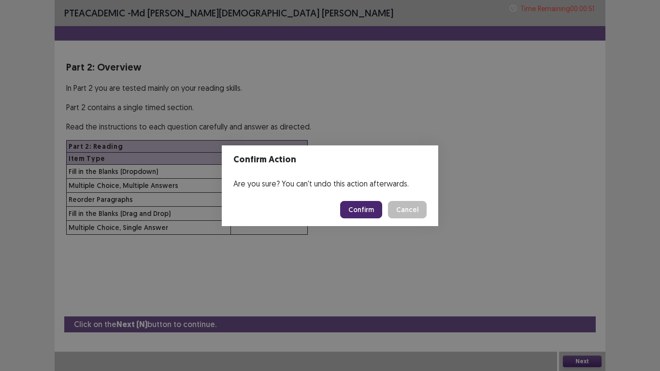
click at [361, 208] on button "Confirm" at bounding box center [361, 209] width 42 height 17
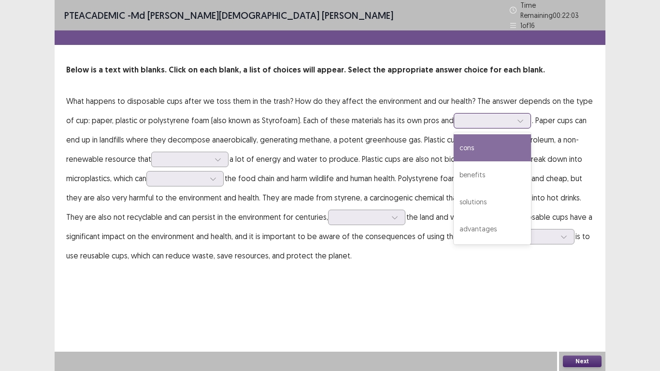
click at [513, 113] on div at bounding box center [520, 120] width 14 height 14
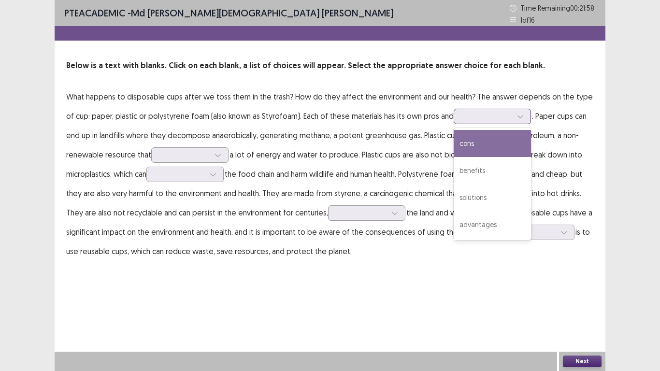
click at [481, 138] on div "cons" at bounding box center [491, 143] width 77 height 27
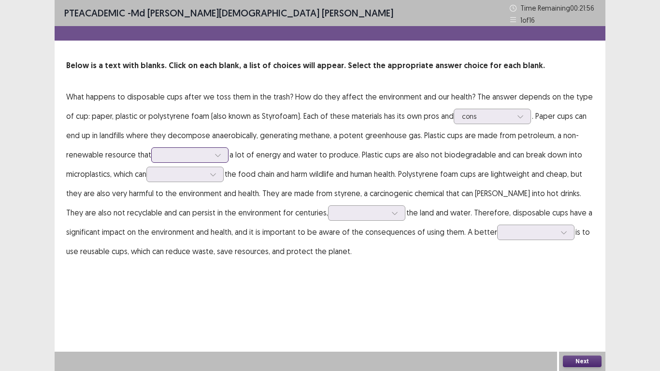
click at [217, 158] on div at bounding box center [218, 155] width 14 height 14
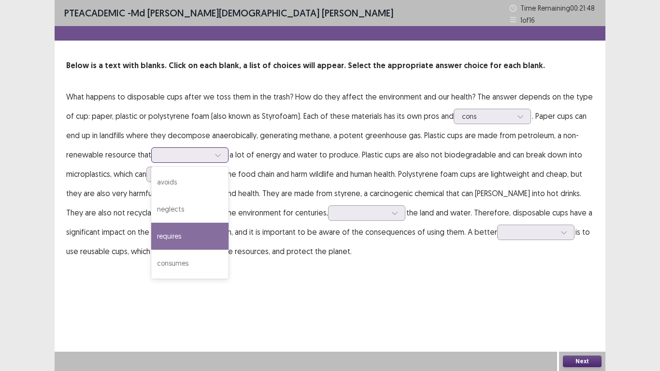
click at [198, 225] on div "requires" at bounding box center [189, 236] width 77 height 27
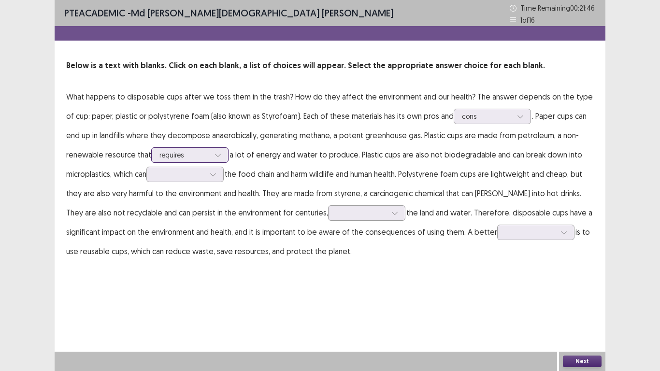
click at [204, 153] on div at bounding box center [184, 154] width 50 height 9
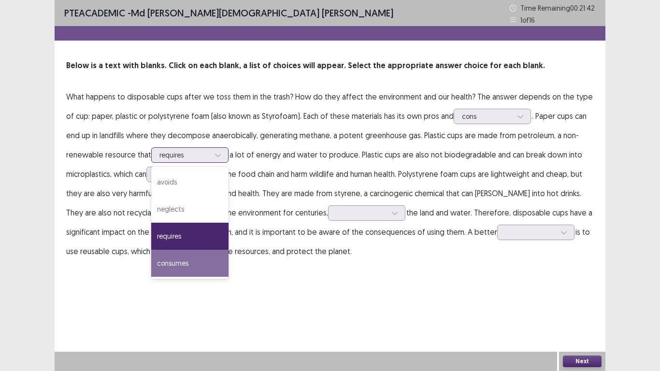
click at [181, 255] on div "consumes" at bounding box center [189, 263] width 77 height 27
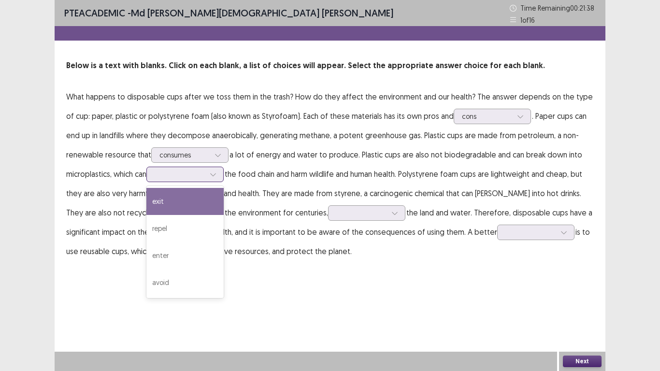
click at [213, 170] on div at bounding box center [213, 174] width 14 height 14
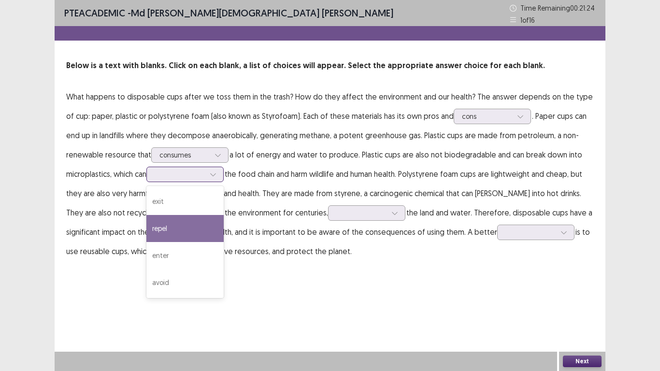
click at [194, 238] on div "repel" at bounding box center [184, 228] width 77 height 27
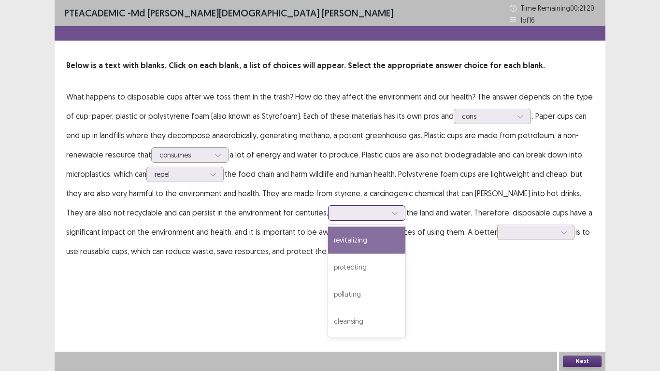
click at [336, 209] on div at bounding box center [361, 212] width 50 height 9
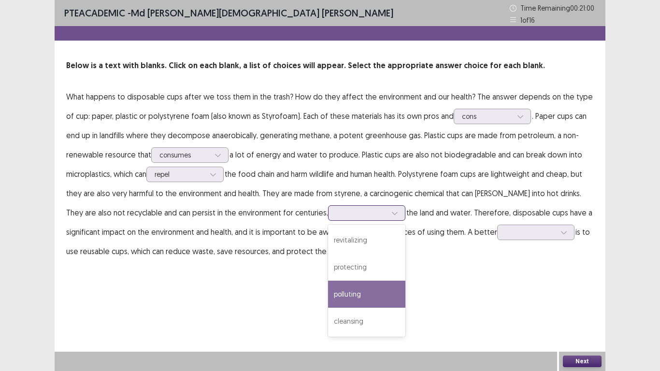
click at [328, 281] on div "polluting" at bounding box center [366, 294] width 77 height 27
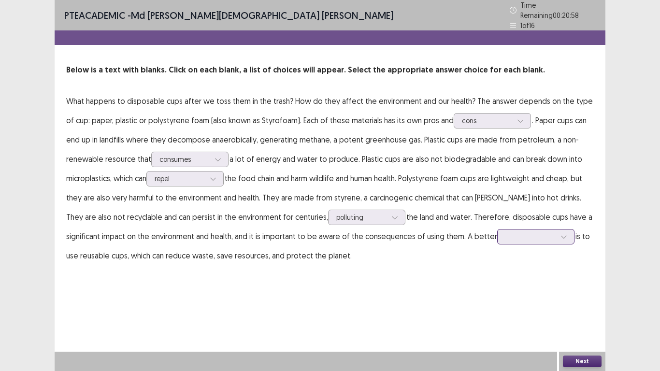
click at [505, 232] on div at bounding box center [530, 236] width 50 height 9
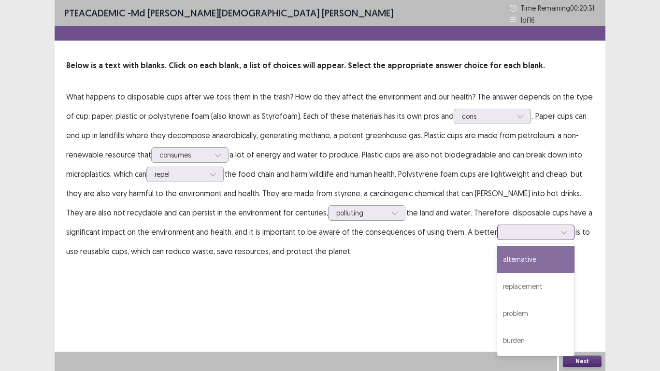
click at [497, 266] on div "alternative" at bounding box center [535, 259] width 77 height 27
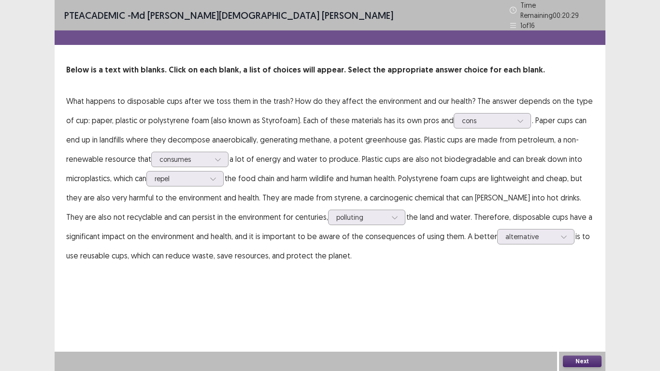
click at [571, 317] on button "Next" at bounding box center [582, 361] width 39 height 12
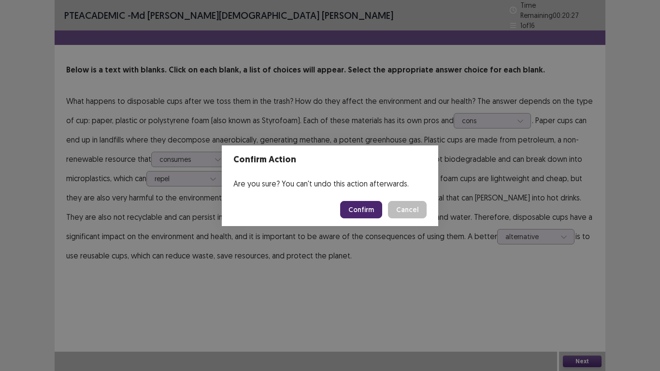
click at [349, 204] on button "Confirm" at bounding box center [361, 209] width 42 height 17
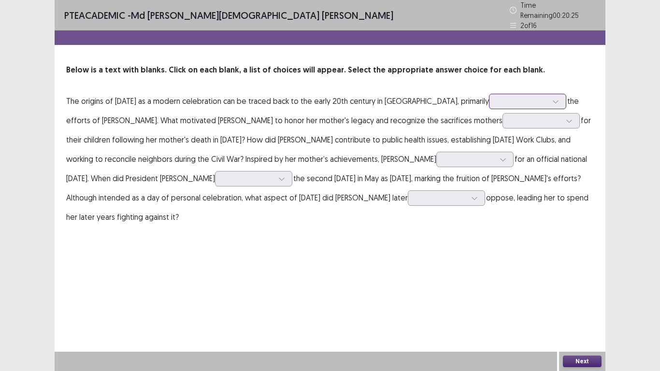
click at [518, 94] on div at bounding box center [527, 101] width 77 height 15
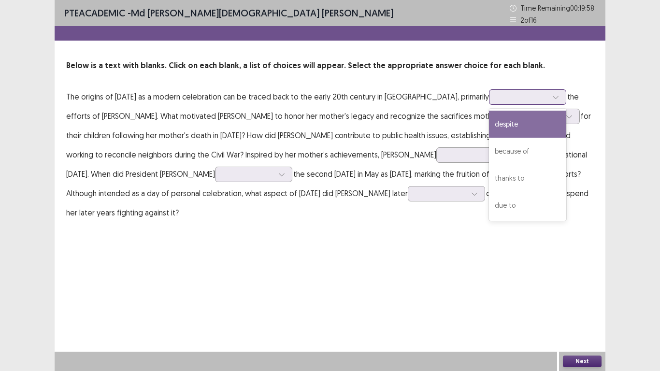
click at [505, 135] on div "despite" at bounding box center [527, 124] width 77 height 27
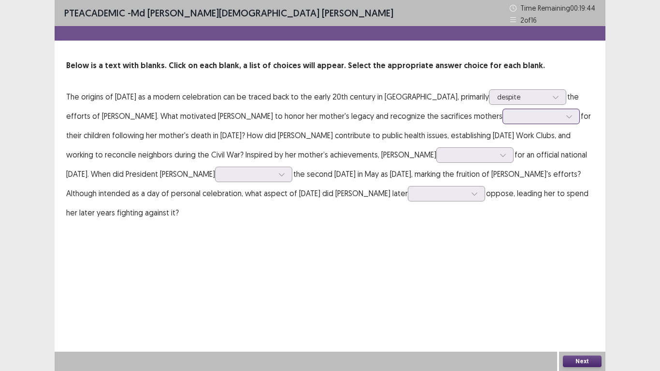
click at [510, 117] on div at bounding box center [535, 116] width 50 height 9
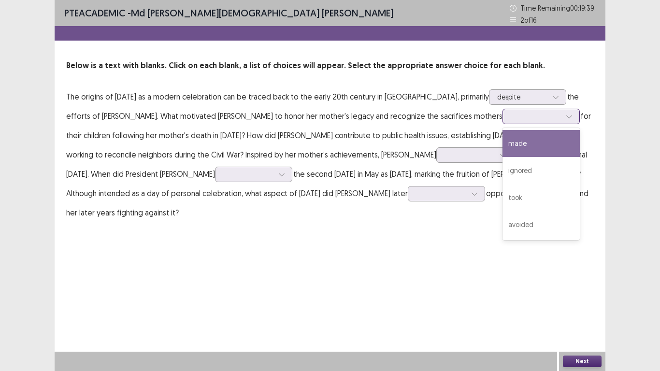
click at [502, 151] on div "made" at bounding box center [540, 143] width 77 height 27
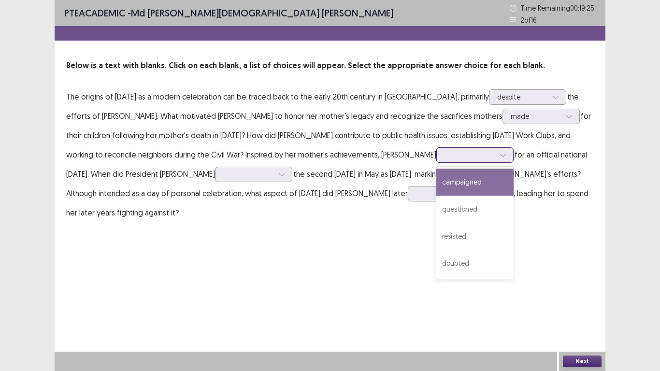
click at [444, 155] on div at bounding box center [469, 154] width 50 height 9
click at [436, 183] on div "campaigned" at bounding box center [474, 182] width 77 height 27
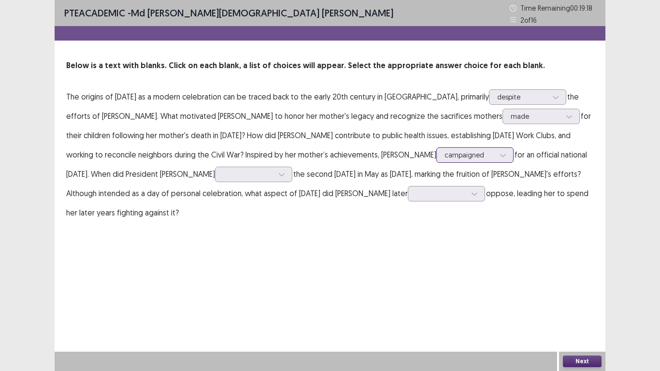
click at [444, 154] on div at bounding box center [469, 154] width 50 height 9
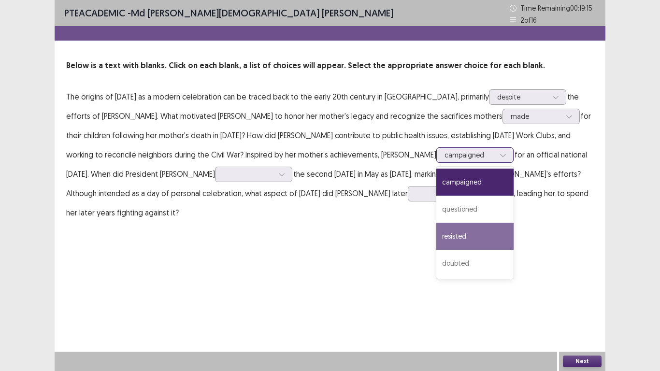
click at [436, 236] on div "resisted" at bounding box center [474, 236] width 77 height 27
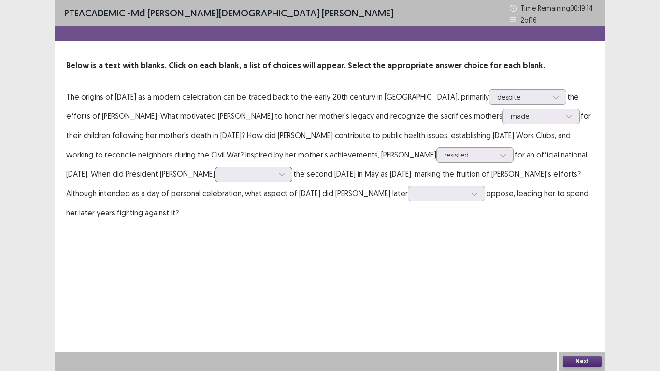
click at [236, 169] on div at bounding box center [248, 174] width 52 height 11
click at [226, 200] on div "declare" at bounding box center [253, 201] width 77 height 27
click at [416, 191] on div at bounding box center [441, 193] width 50 height 9
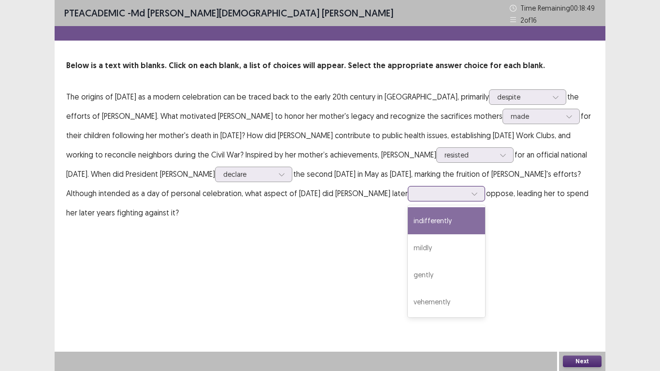
click at [408, 233] on div "indifferently" at bounding box center [446, 220] width 77 height 27
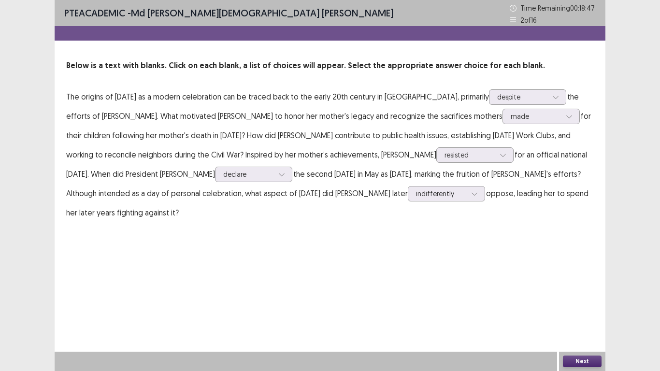
click at [579, 317] on button "Next" at bounding box center [582, 361] width 39 height 12
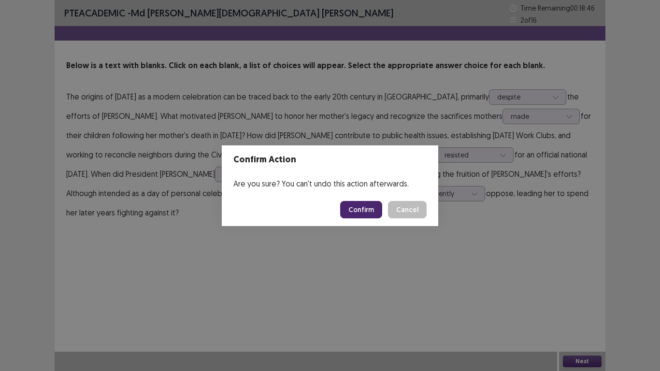
click at [354, 206] on button "Confirm" at bounding box center [361, 209] width 42 height 17
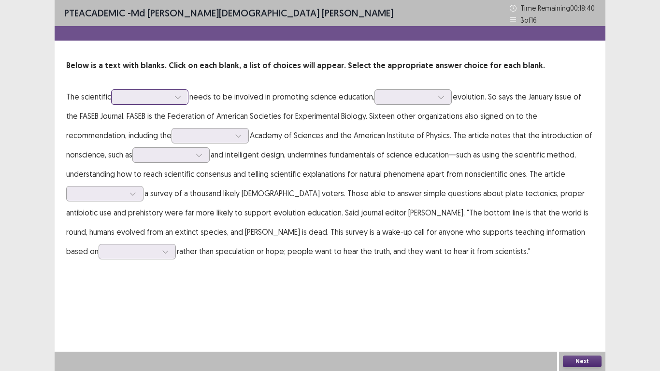
click at [168, 98] on div at bounding box center [144, 96] width 50 height 9
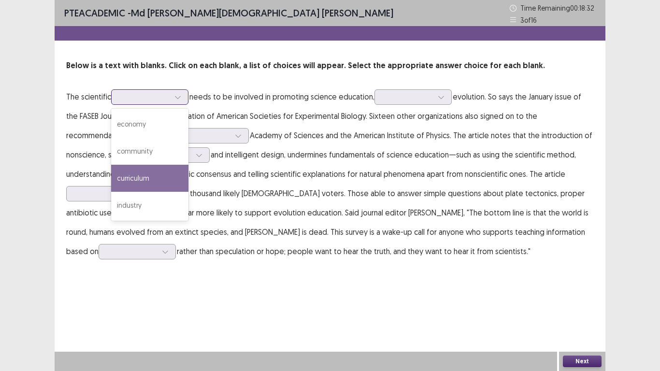
click at [130, 177] on div "curriculum" at bounding box center [149, 178] width 77 height 27
click at [144, 101] on div at bounding box center [144, 96] width 50 height 9
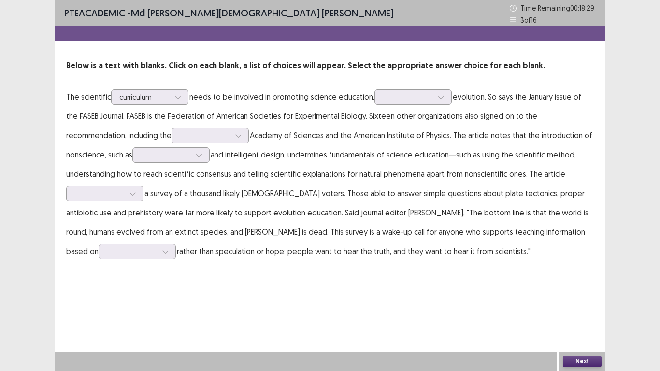
click at [292, 87] on p "The scientific curriculum needs to be involved in promoting science education, …" at bounding box center [329, 174] width 527 height 174
click at [404, 92] on div at bounding box center [407, 96] width 50 height 9
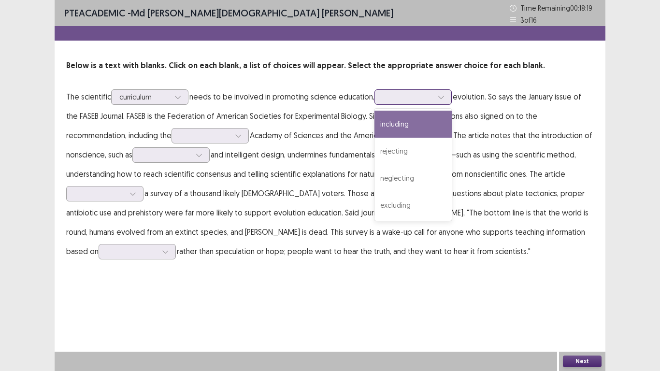
click at [410, 128] on div "including" at bounding box center [412, 124] width 77 height 27
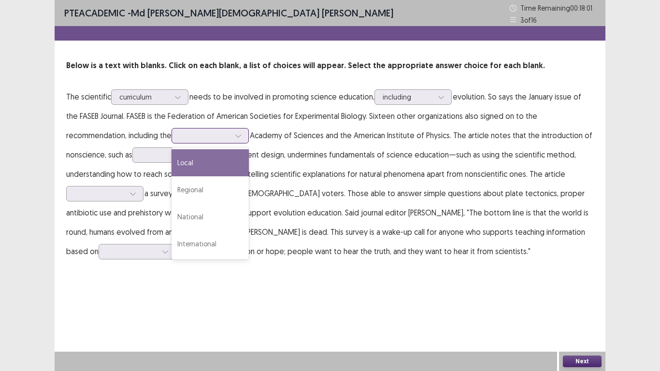
click at [219, 140] on div at bounding box center [205, 135] width 50 height 9
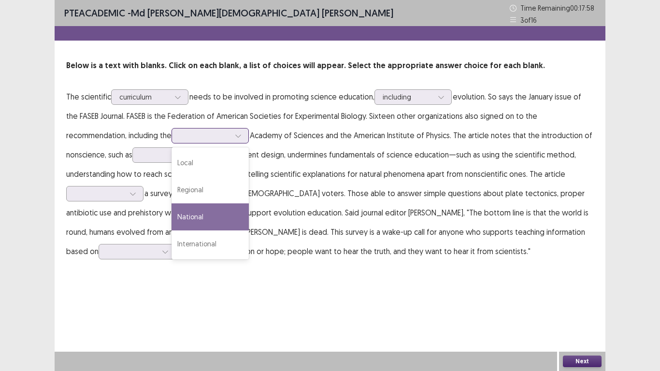
click at [209, 205] on div "National" at bounding box center [209, 216] width 77 height 27
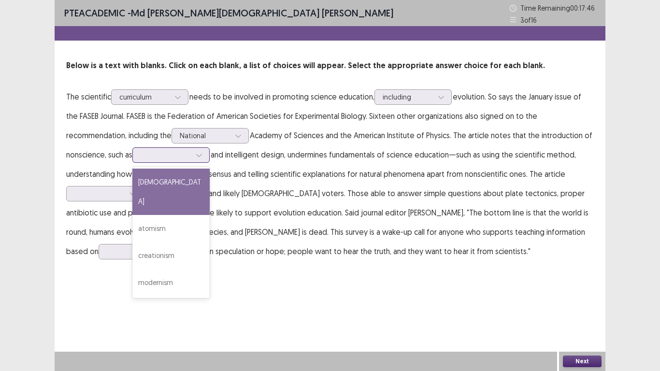
click at [171, 154] on div at bounding box center [166, 154] width 50 height 9
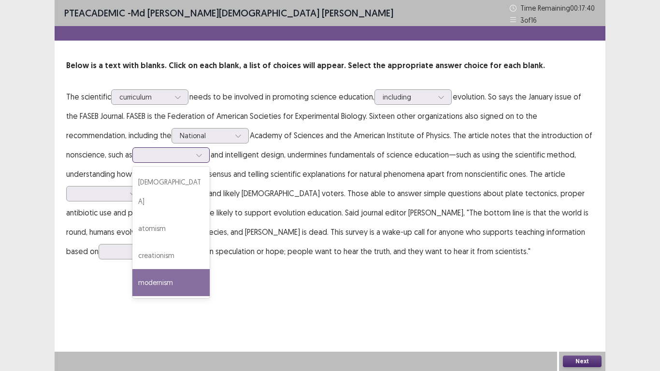
click at [164, 269] on div "modernism" at bounding box center [170, 282] width 77 height 27
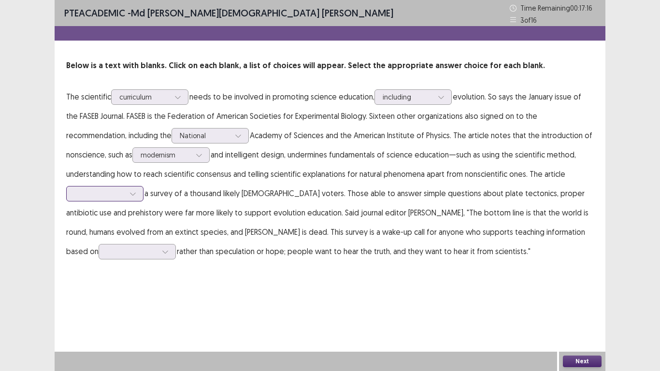
click at [127, 198] on div at bounding box center [133, 193] width 14 height 14
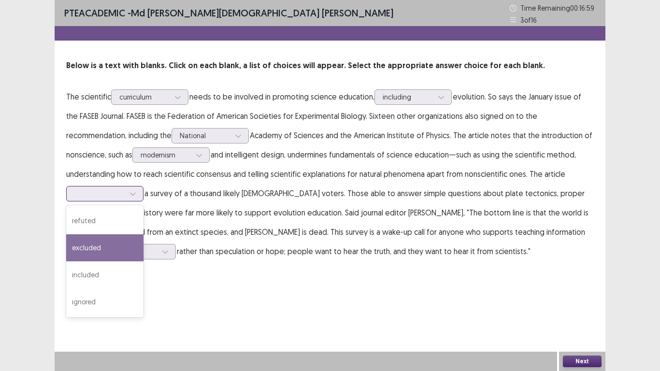
click at [110, 251] on div "excluded" at bounding box center [104, 247] width 77 height 27
click at [114, 196] on div at bounding box center [99, 193] width 50 height 9
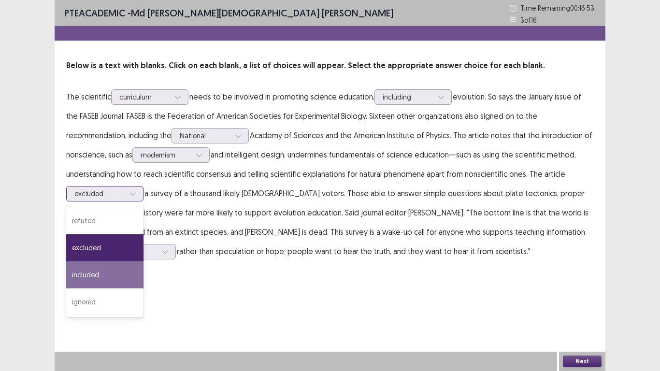
click at [101, 268] on div "included" at bounding box center [104, 274] width 77 height 27
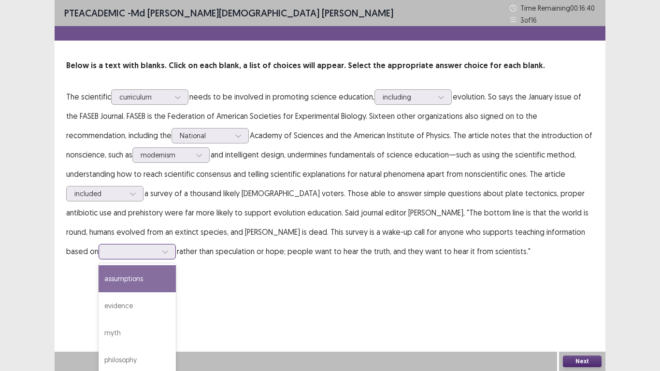
click at [176, 244] on div at bounding box center [137, 251] width 77 height 15
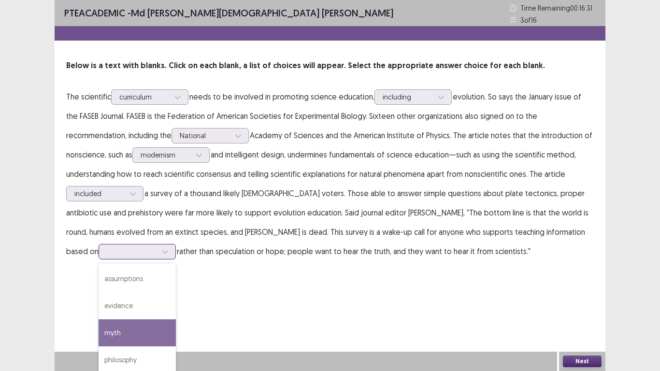
click at [176, 317] on div "myth" at bounding box center [137, 332] width 77 height 27
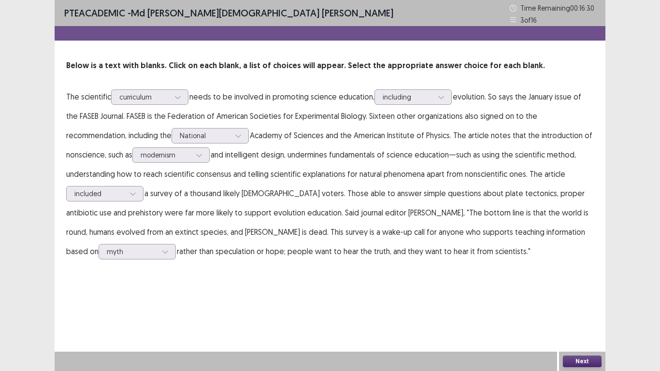
click at [579, 317] on button "Next" at bounding box center [582, 361] width 39 height 12
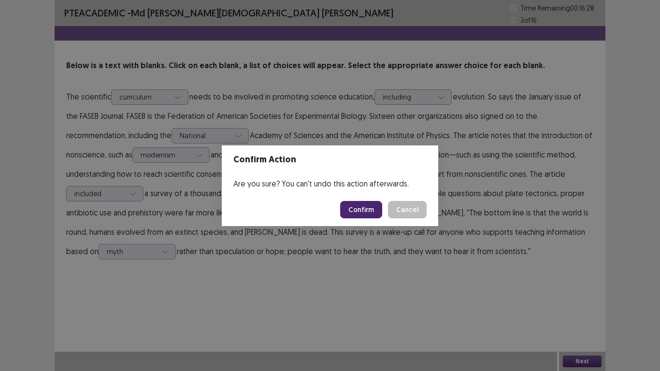
click at [374, 212] on button "Confirm" at bounding box center [361, 209] width 42 height 17
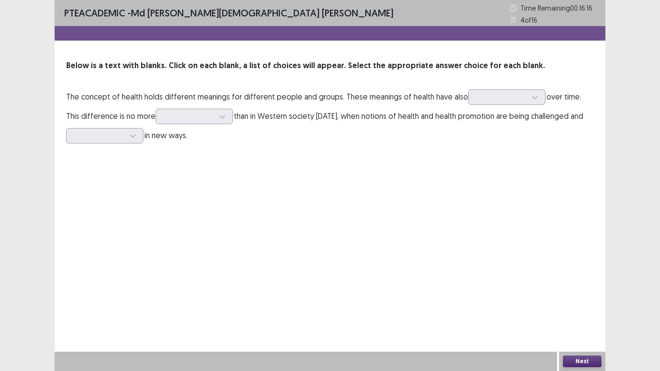
click at [495, 88] on p "The concept of health holds different meanings for different people and groups.…" at bounding box center [329, 116] width 527 height 58
click at [495, 93] on div at bounding box center [501, 96] width 50 height 9
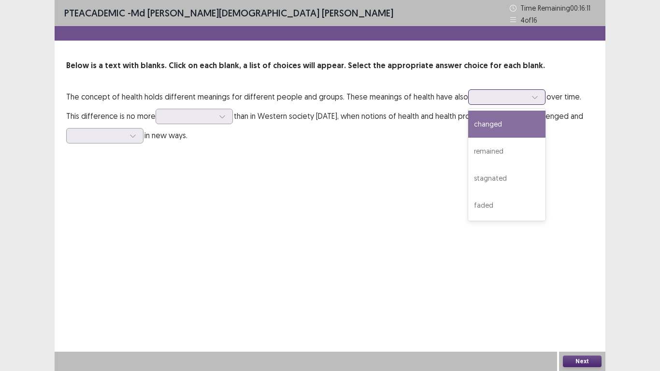
click at [491, 126] on div "changed" at bounding box center [506, 124] width 77 height 27
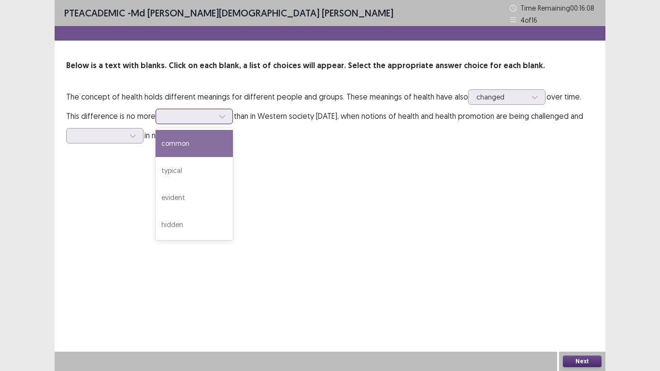
click at [166, 120] on div at bounding box center [189, 116] width 50 height 9
click at [165, 153] on div "common" at bounding box center [193, 143] width 77 height 27
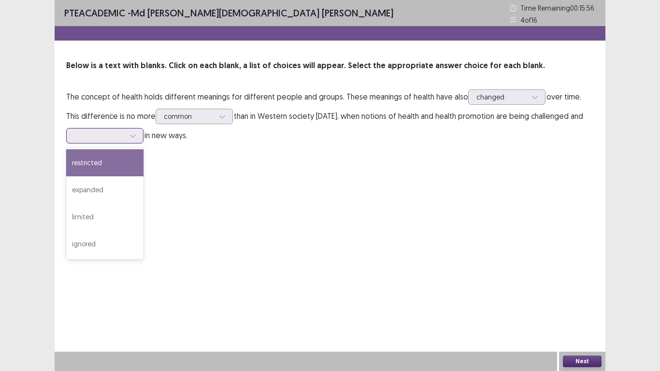
click at [119, 137] on div at bounding box center [99, 135] width 50 height 9
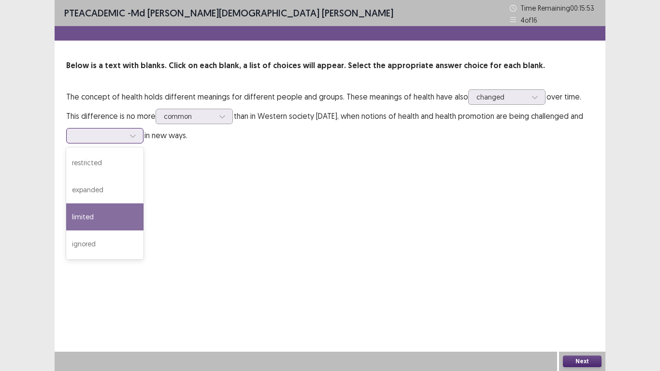
click at [107, 211] on div "limited" at bounding box center [104, 216] width 77 height 27
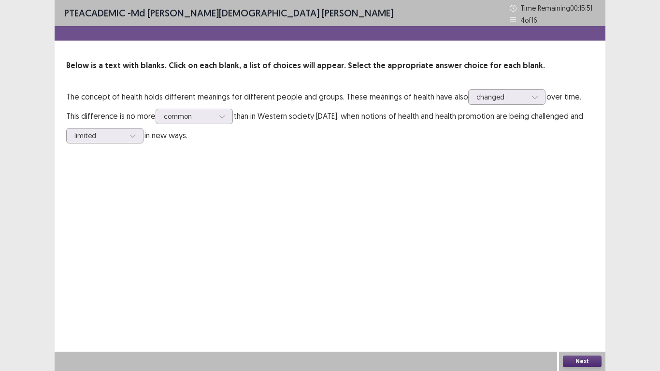
click at [572, 317] on div "Next" at bounding box center [582, 361] width 46 height 19
click at [576, 317] on button "Next" at bounding box center [582, 361] width 39 height 12
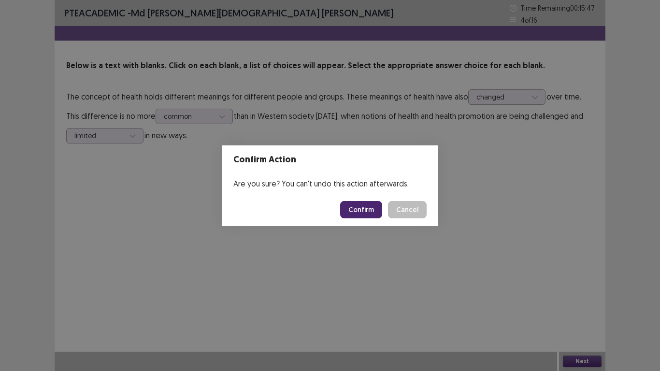
click at [355, 207] on button "Confirm" at bounding box center [361, 209] width 42 height 17
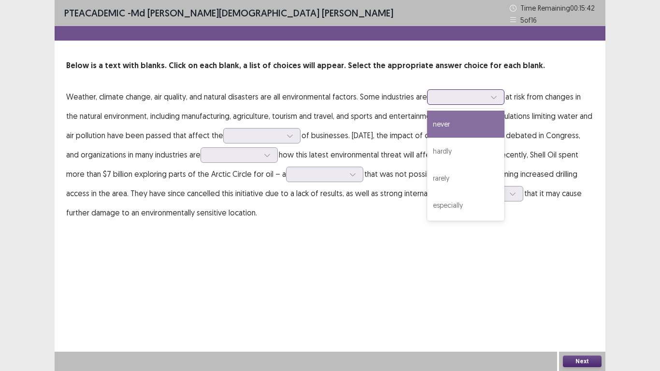
click at [447, 99] on div at bounding box center [460, 96] width 50 height 9
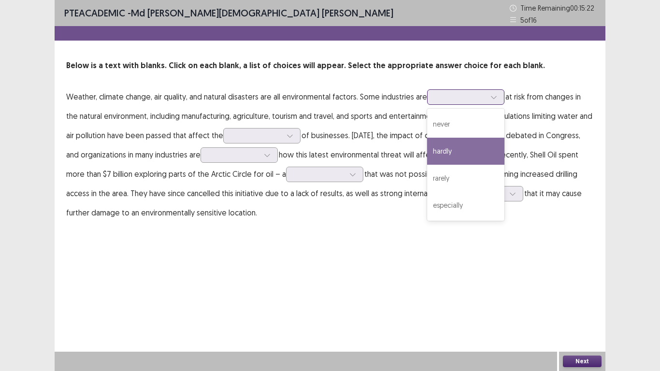
click at [447, 146] on div "hardly" at bounding box center [465, 151] width 77 height 27
click at [472, 96] on div at bounding box center [460, 96] width 50 height 9
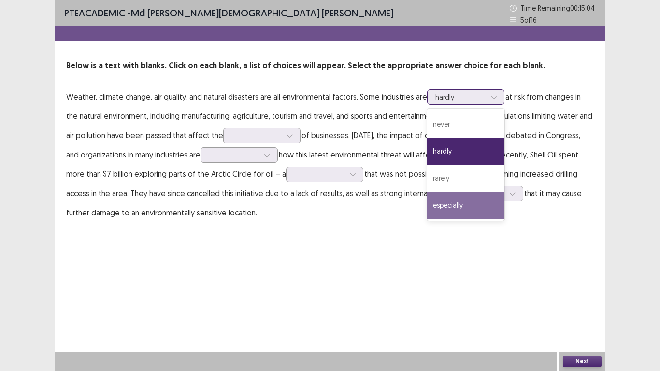
click at [457, 203] on div "especially" at bounding box center [465, 205] width 77 height 27
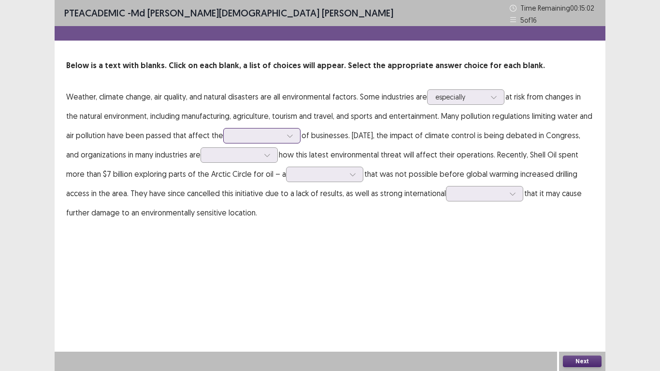
click at [248, 133] on div at bounding box center [256, 135] width 50 height 9
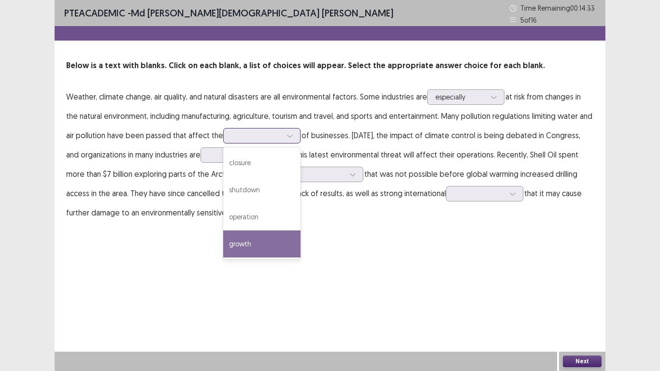
click at [263, 230] on div "growth" at bounding box center [261, 243] width 77 height 27
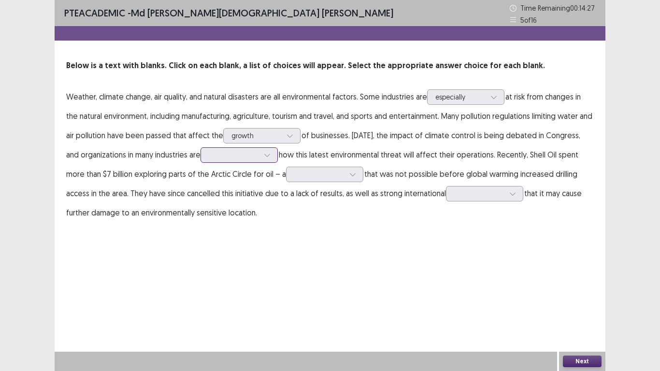
click at [256, 151] on div at bounding box center [234, 154] width 50 height 9
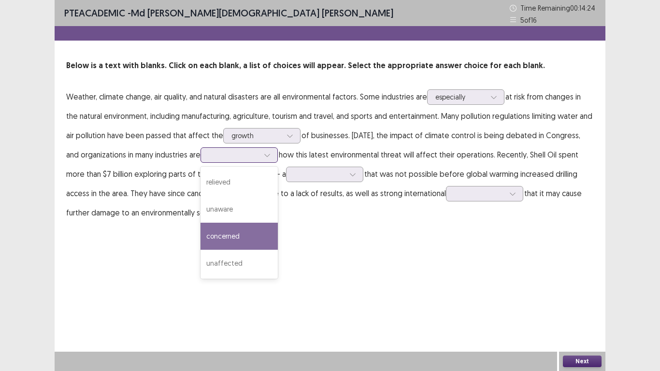
click at [241, 233] on div "concerned" at bounding box center [238, 236] width 77 height 27
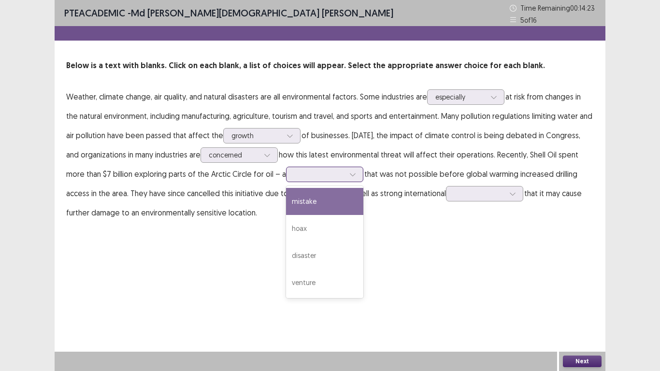
click at [322, 169] on div at bounding box center [319, 174] width 52 height 11
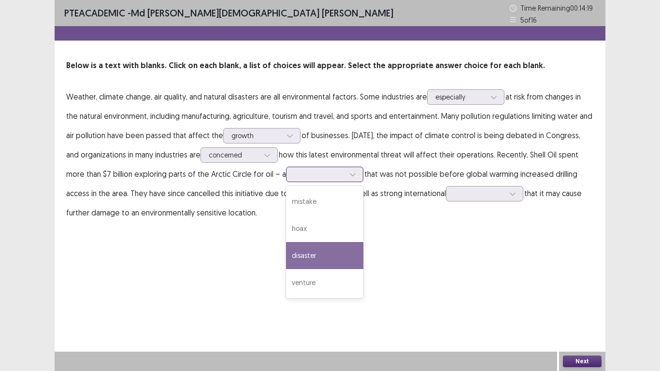
click at [313, 245] on div "disaster" at bounding box center [324, 255] width 77 height 27
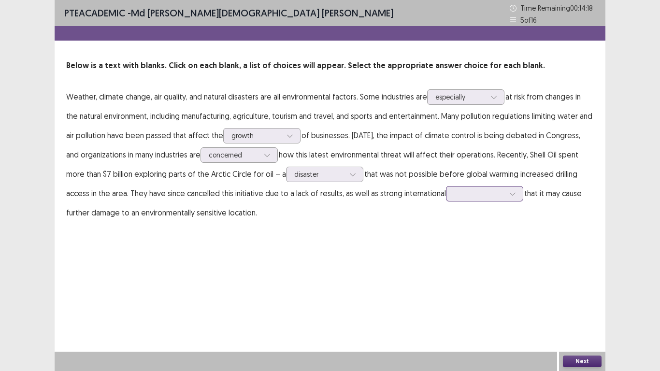
click at [478, 195] on div at bounding box center [479, 193] width 50 height 9
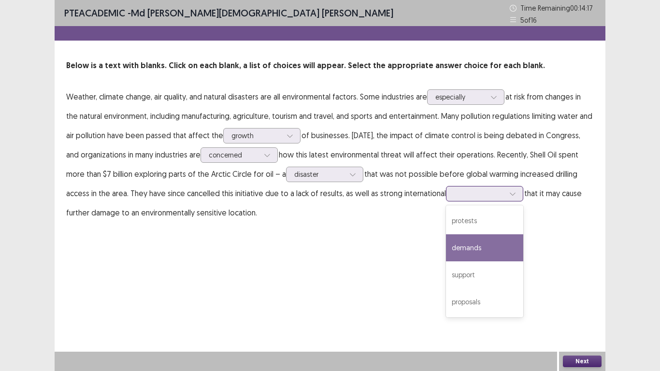
click at [480, 242] on div "demands" at bounding box center [484, 247] width 77 height 27
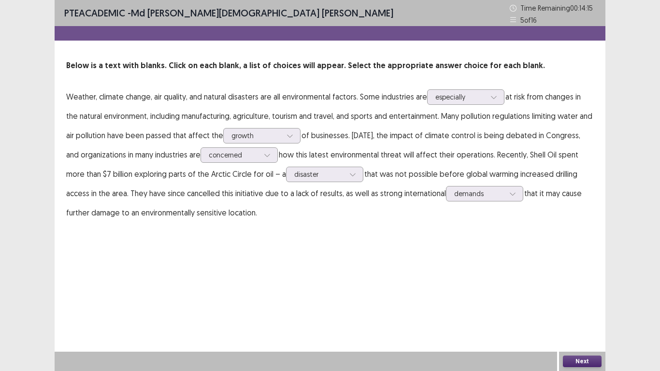
click at [579, 317] on button "Next" at bounding box center [582, 361] width 39 height 12
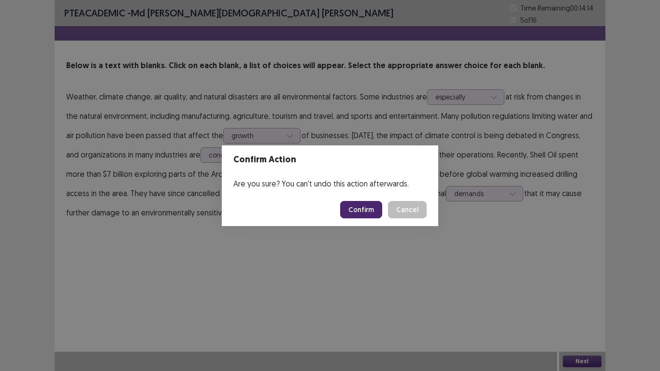
click at [365, 224] on footer "Confirm Cancel" at bounding box center [330, 209] width 216 height 33
click at [362, 215] on button "Confirm" at bounding box center [361, 209] width 42 height 17
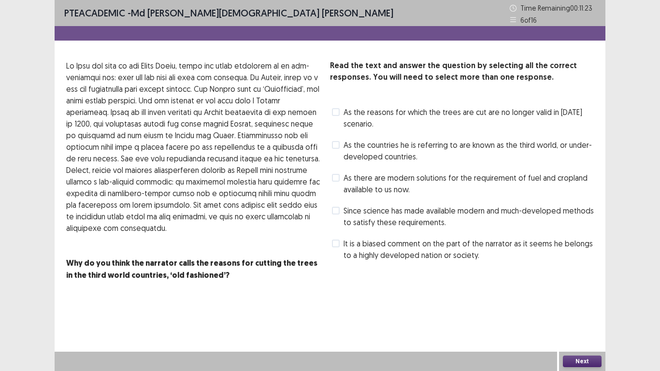
click at [337, 115] on span at bounding box center [336, 112] width 8 height 8
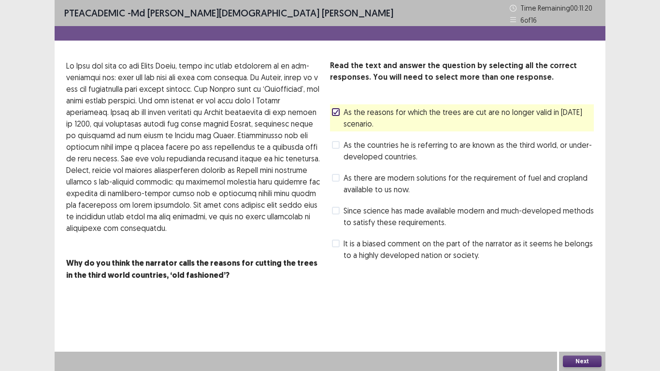
click at [594, 317] on button "Next" at bounding box center [582, 361] width 39 height 12
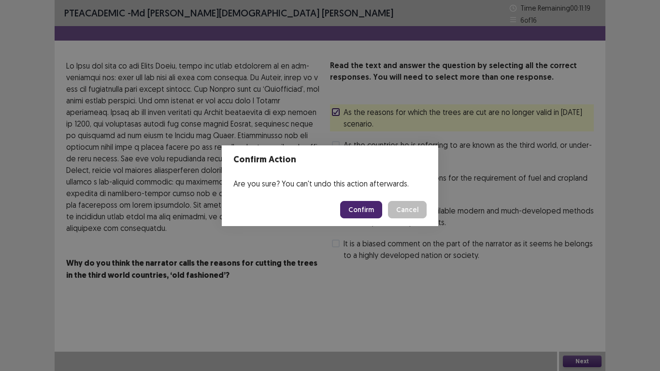
click at [353, 210] on button "Confirm" at bounding box center [361, 209] width 42 height 17
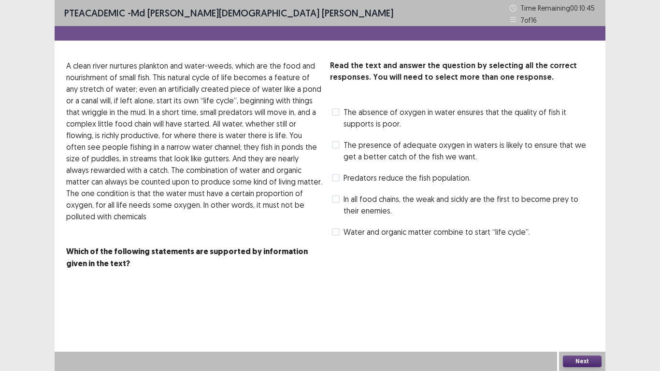
click at [336, 176] on span at bounding box center [336, 178] width 8 height 8
click at [575, 317] on button "Next" at bounding box center [582, 361] width 39 height 12
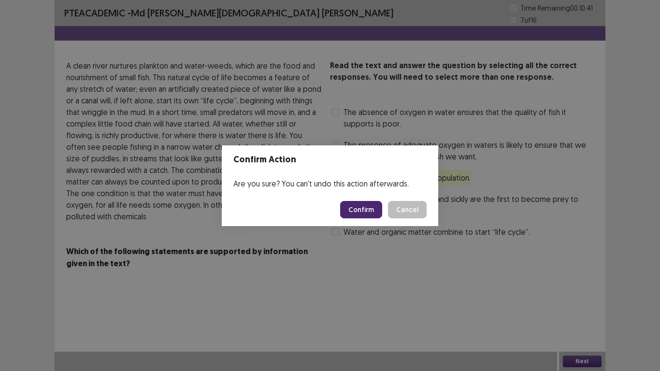
click at [374, 215] on button "Confirm" at bounding box center [361, 209] width 42 height 17
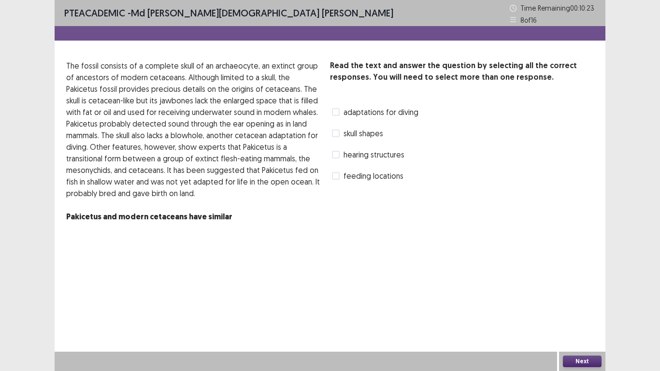
click at [335, 115] on span at bounding box center [336, 112] width 8 height 8
click at [581, 317] on button "Next" at bounding box center [582, 361] width 39 height 12
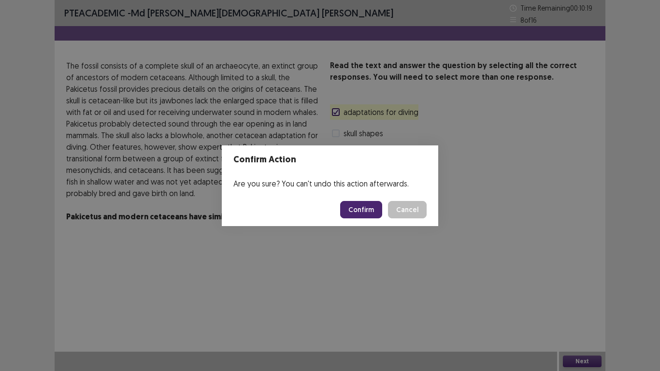
click at [377, 212] on button "Confirm" at bounding box center [361, 209] width 42 height 17
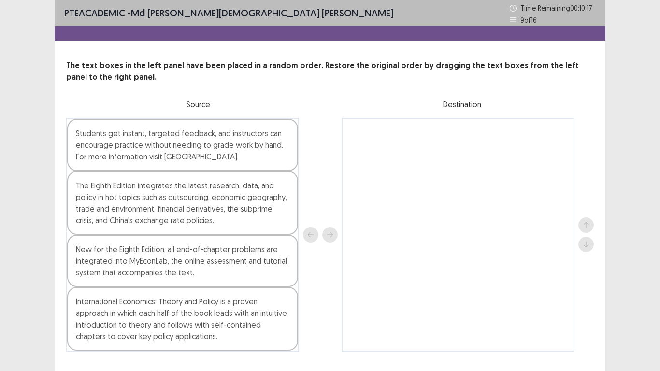
click at [361, 187] on div at bounding box center [457, 235] width 233 height 234
click at [346, 125] on div at bounding box center [457, 235] width 233 height 234
click at [347, 126] on div at bounding box center [457, 235] width 233 height 234
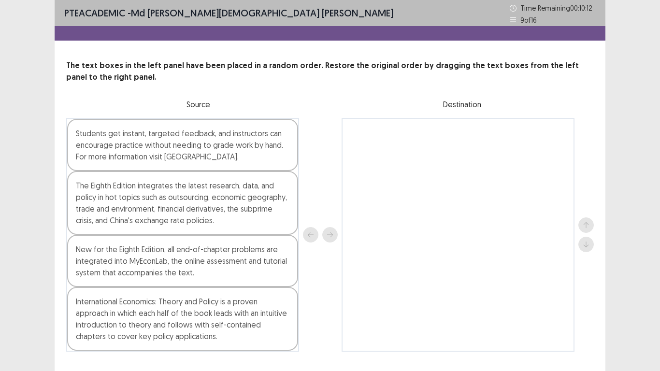
click at [596, 224] on div "The text boxes in the left panel have been placed in a random order. Restore th…" at bounding box center [330, 206] width 551 height 292
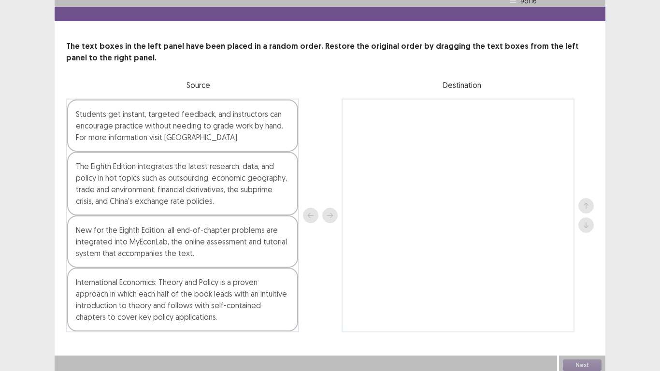
scroll to position [23, 0]
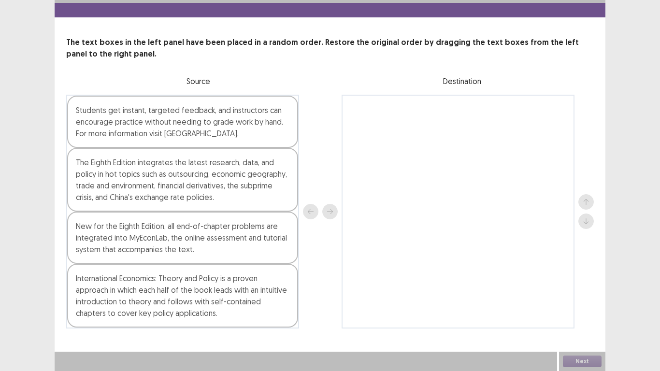
click at [227, 128] on div "Students get instant, targeted feedback, and instructors can encourage practice…" at bounding box center [182, 122] width 231 height 52
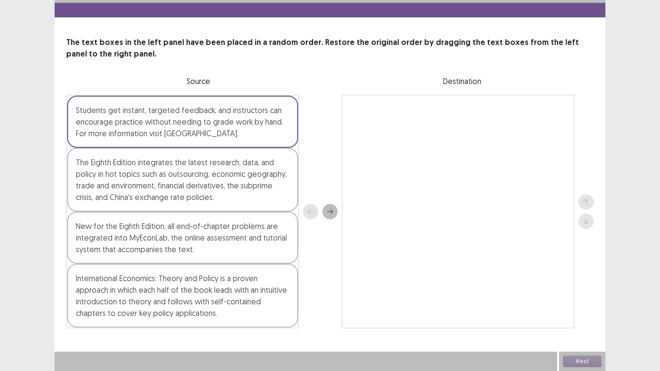
click at [326, 212] on icon "next" at bounding box center [329, 211] width 7 height 7
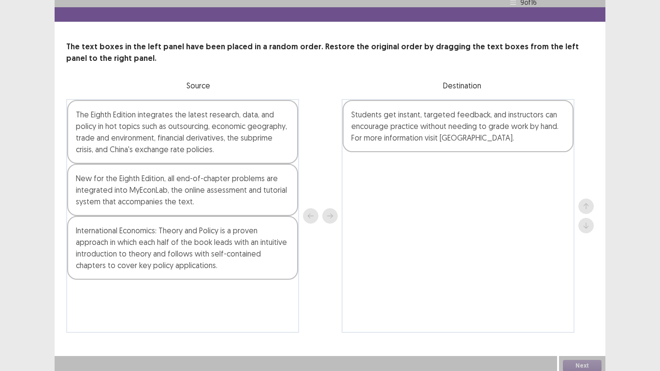
click at [231, 176] on div "New for the Eighth Edition, all end-of-chapter problems are integrated into MyE…" at bounding box center [182, 190] width 231 height 52
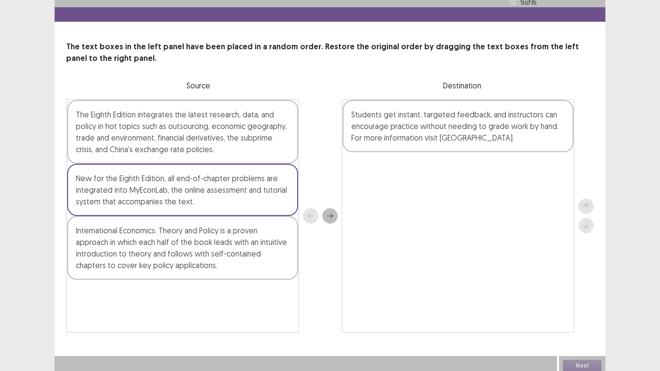
click at [333, 212] on button "next" at bounding box center [329, 215] width 15 height 15
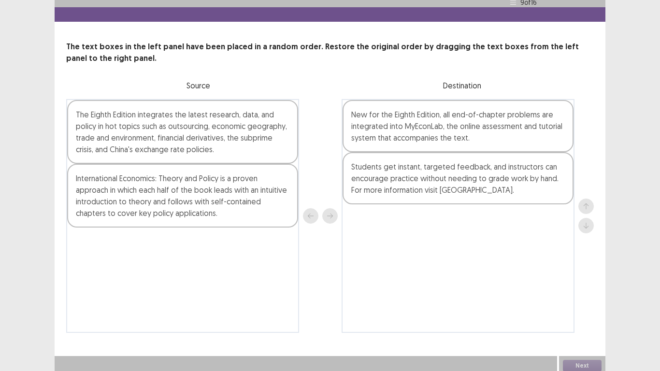
click at [271, 142] on div "The Eighth Edition integrates the latest research, data, and policy in hot topi…" at bounding box center [182, 132] width 231 height 64
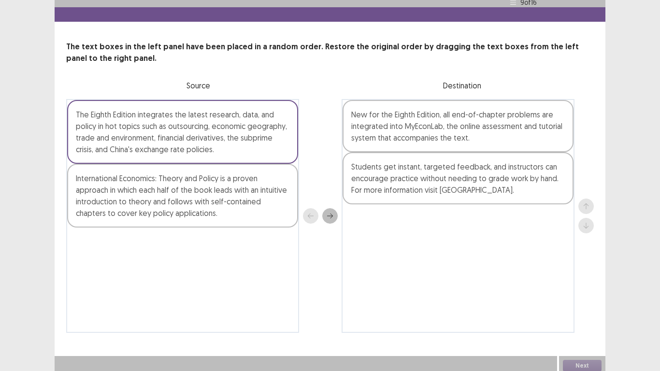
click at [327, 212] on icon "next" at bounding box center [329, 215] width 7 height 7
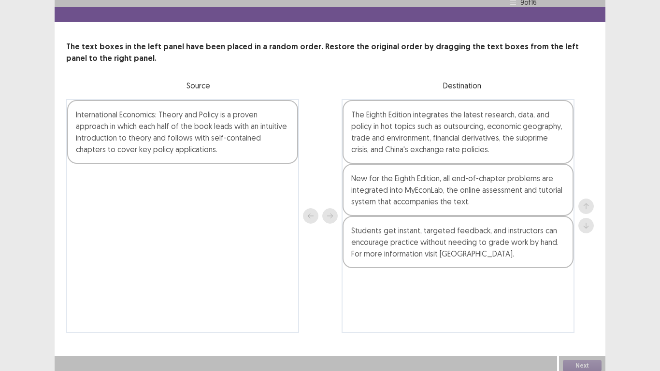
click at [258, 116] on div "International Economics: Theory and Policy is a proven approach in which each h…" at bounding box center [182, 132] width 231 height 64
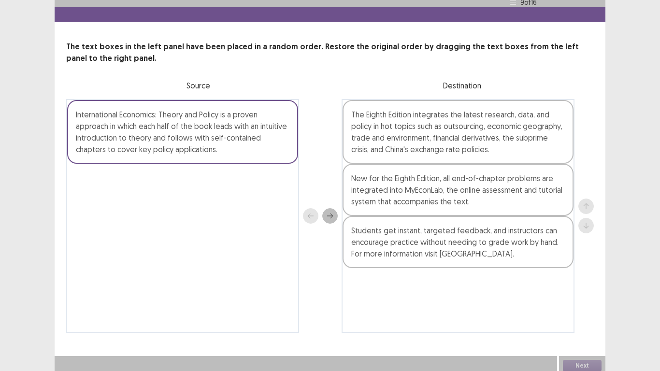
click at [327, 212] on icon "next" at bounding box center [329, 215] width 7 height 7
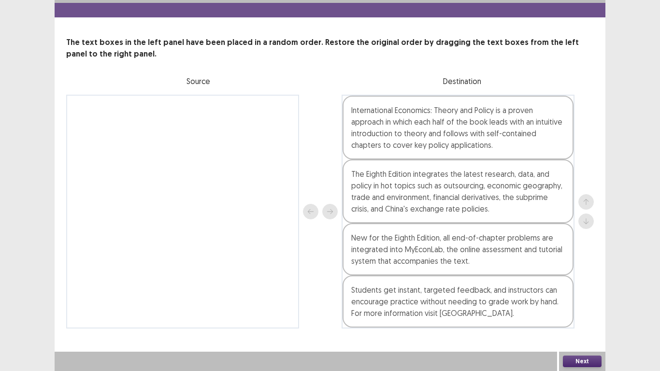
click at [574, 317] on button "Next" at bounding box center [582, 361] width 39 height 12
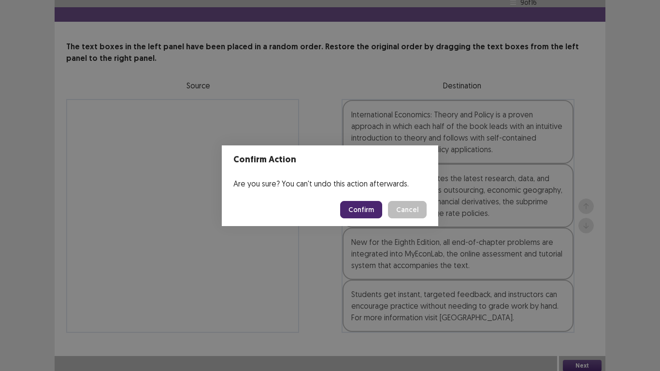
click at [372, 208] on button "Confirm" at bounding box center [361, 209] width 42 height 17
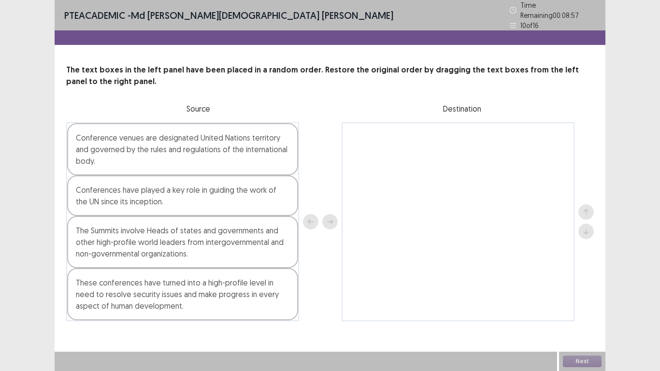
click at [207, 153] on div "Conference venues are designated United Nations territory and governed by the r…" at bounding box center [182, 149] width 231 height 52
click at [185, 237] on div "The Summits involve Heads of states and governments and other high-profile worl…" at bounding box center [182, 242] width 231 height 52
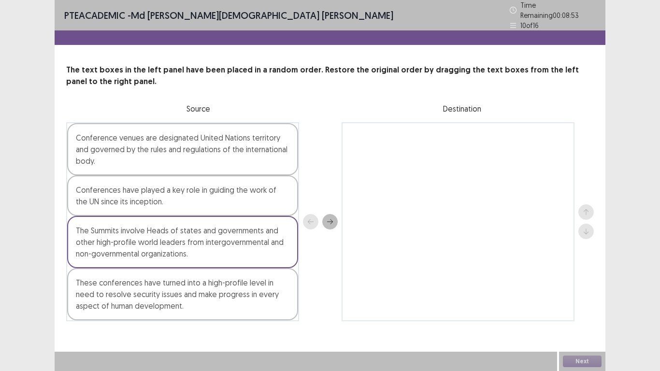
click at [327, 218] on icon "next" at bounding box center [329, 221] width 7 height 7
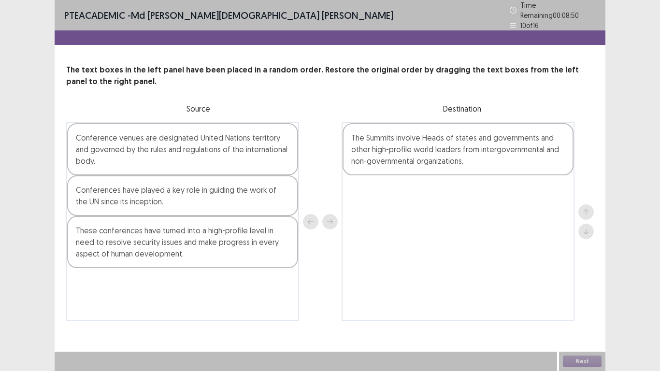
click at [173, 155] on div "Conference venues are designated United Nations territory and governed by the r…" at bounding box center [182, 149] width 231 height 52
click at [327, 220] on icon "next" at bounding box center [329, 221] width 7 height 7
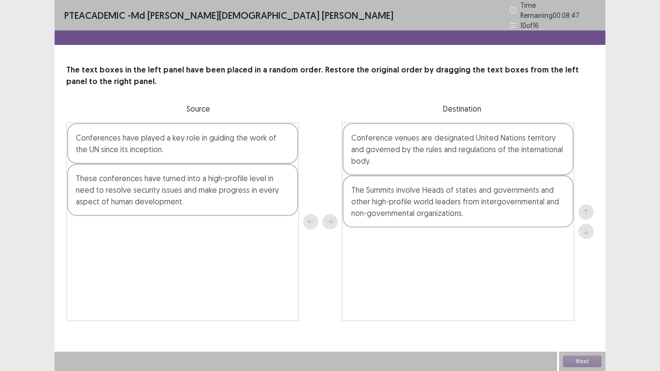
click at [221, 194] on div "These conferences have turned into a high-profile level in need to resolve secu…" at bounding box center [182, 190] width 231 height 52
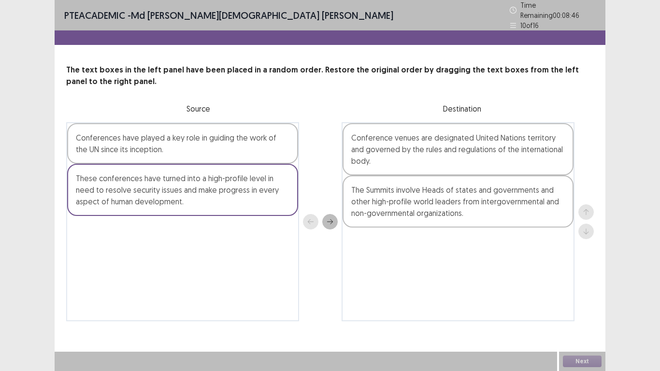
click at [326, 218] on icon "next" at bounding box center [329, 221] width 7 height 7
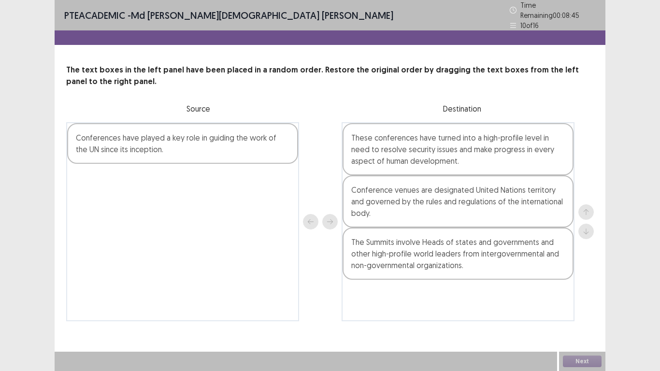
click at [211, 141] on div "Conferences have played a key role in guiding the work of the UN since its ince…" at bounding box center [182, 143] width 231 height 41
click at [329, 214] on button "next" at bounding box center [329, 221] width 15 height 15
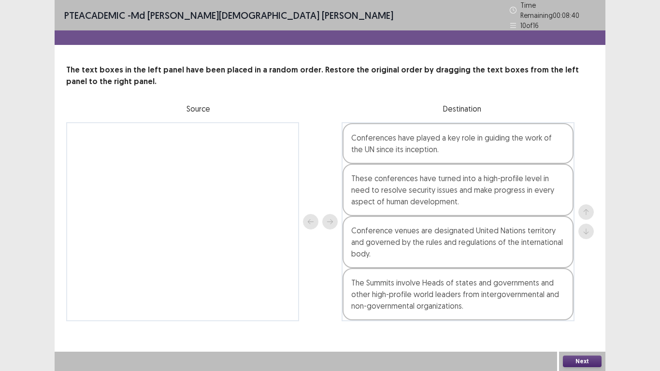
click at [583, 317] on button "Next" at bounding box center [582, 361] width 39 height 12
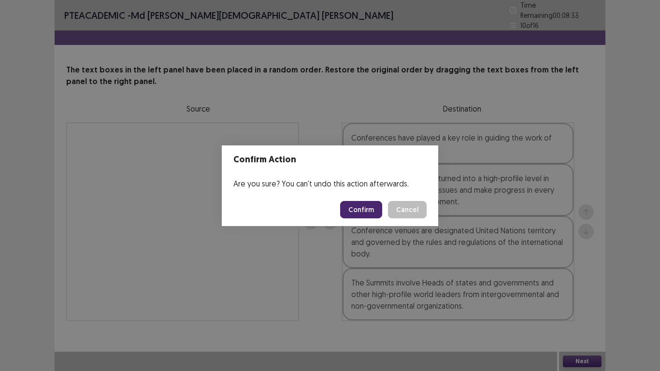
click at [355, 203] on button "Confirm" at bounding box center [361, 209] width 42 height 17
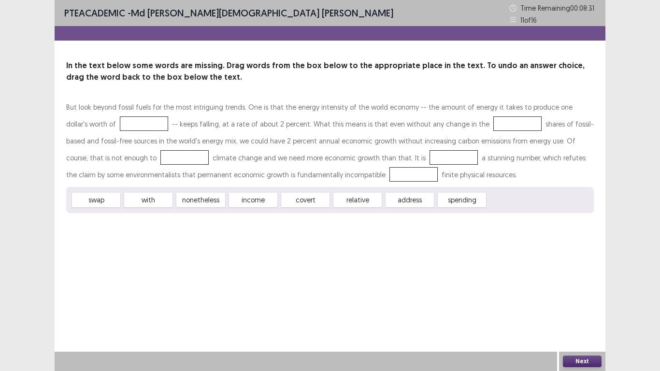
click at [356, 199] on div "relative" at bounding box center [357, 200] width 48 height 14
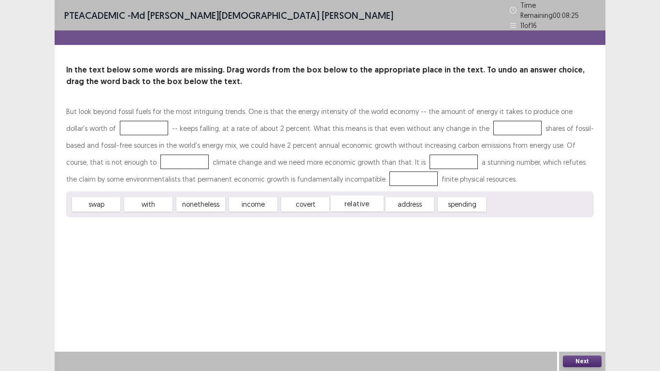
click at [353, 198] on div "relative" at bounding box center [356, 204] width 53 height 16
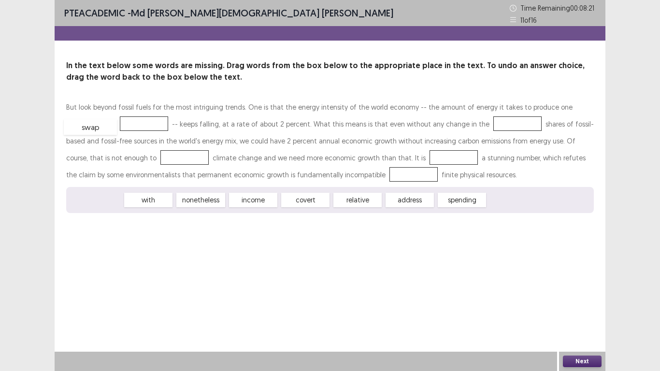
drag, startPoint x: 97, startPoint y: 198, endPoint x: 92, endPoint y: 125, distance: 73.6
drag, startPoint x: 212, startPoint y: 197, endPoint x: 340, endPoint y: 150, distance: 136.9
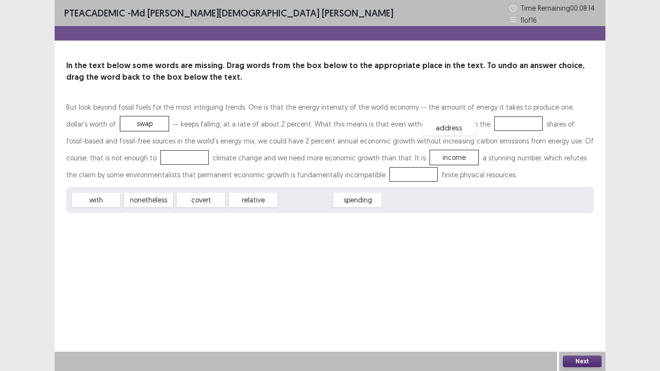
drag, startPoint x: 310, startPoint y: 198, endPoint x: 453, endPoint y: 126, distance: 160.7
drag, startPoint x: 297, startPoint y: 200, endPoint x: 91, endPoint y: 158, distance: 210.3
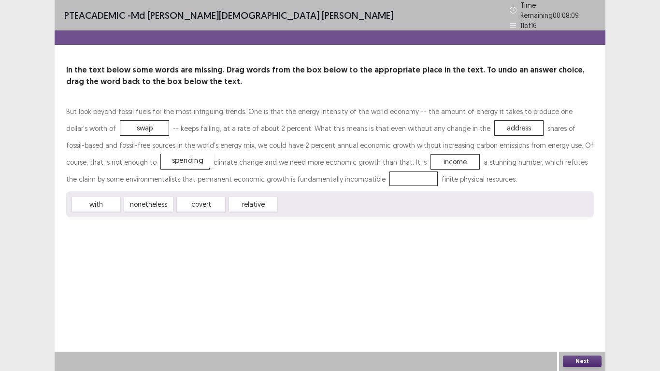
click at [161, 162] on div "spending" at bounding box center [187, 160] width 53 height 16
drag, startPoint x: 98, startPoint y: 202, endPoint x: 294, endPoint y: 174, distance: 197.6
drag, startPoint x: 200, startPoint y: 204, endPoint x: 189, endPoint y: 212, distance: 14.1
click at [189, 210] on div "relative" at bounding box center [210, 202] width 53 height 16
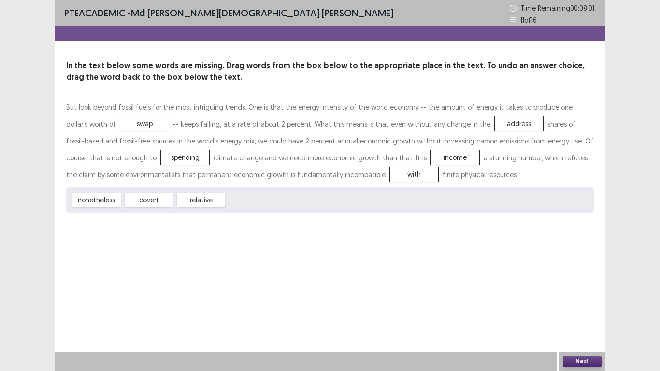
click at [587, 317] on button "Next" at bounding box center [582, 361] width 39 height 12
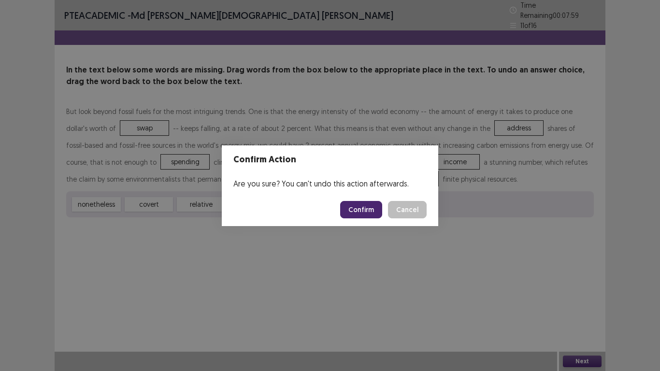
click at [373, 207] on button "Confirm" at bounding box center [361, 209] width 42 height 17
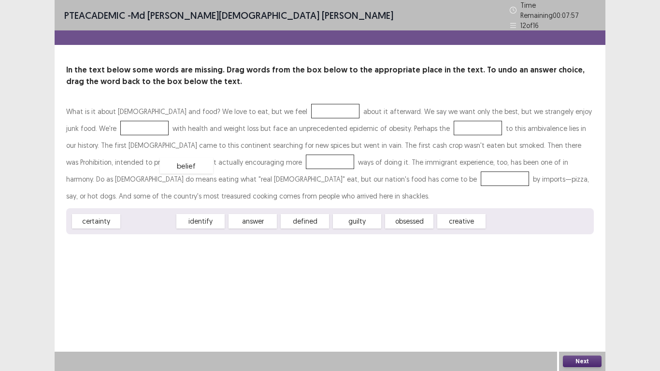
drag, startPoint x: 145, startPoint y: 220, endPoint x: 184, endPoint y: 165, distance: 66.6
drag, startPoint x: 208, startPoint y: 218, endPoint x: 276, endPoint y: 175, distance: 80.1
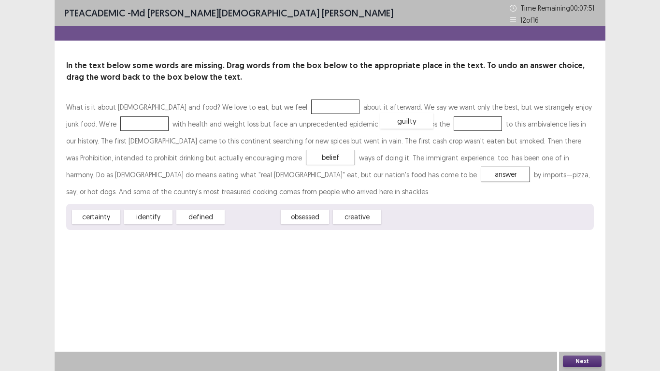
drag, startPoint x: 259, startPoint y: 217, endPoint x: 413, endPoint y: 122, distance: 181.1
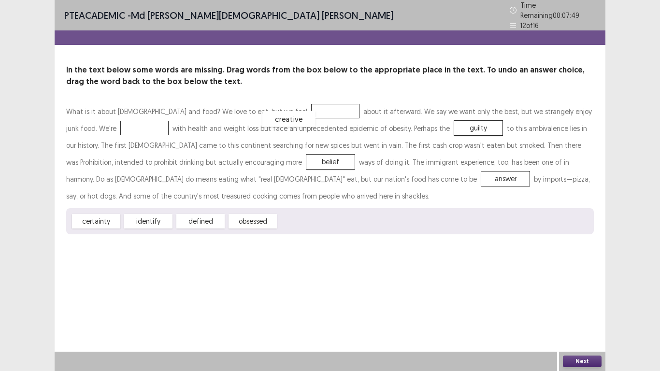
drag, startPoint x: 293, startPoint y: 212, endPoint x: 276, endPoint y: 109, distance: 103.8
drag, startPoint x: 194, startPoint y: 214, endPoint x: 85, endPoint y: 127, distance: 139.1
click at [583, 317] on button "Next" at bounding box center [582, 361] width 39 height 12
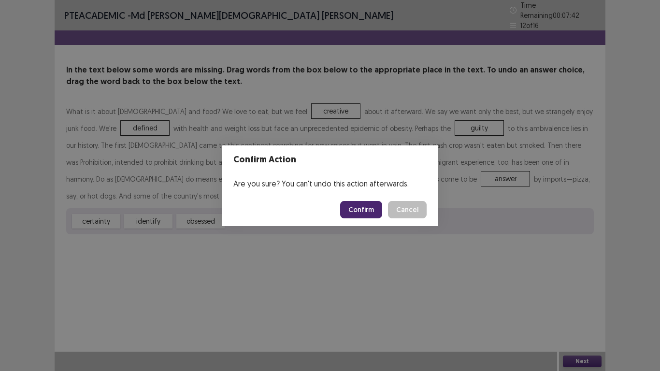
click at [360, 215] on button "Confirm" at bounding box center [361, 209] width 42 height 17
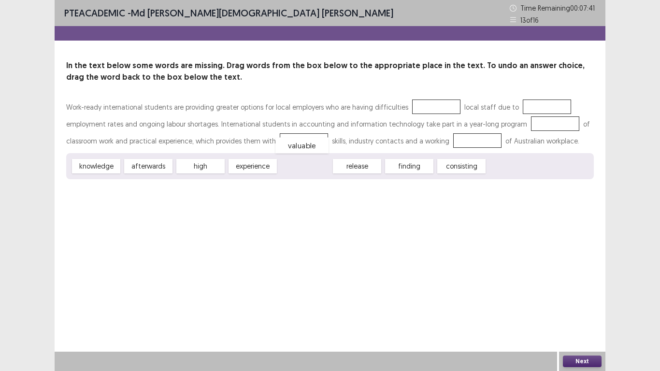
drag, startPoint x: 304, startPoint y: 169, endPoint x: 301, endPoint y: 146, distance: 22.3
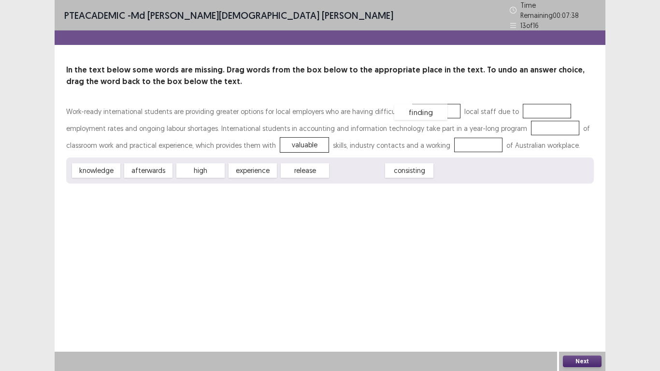
drag, startPoint x: 350, startPoint y: 167, endPoint x: 413, endPoint y: 111, distance: 84.9
drag, startPoint x: 364, startPoint y: 169, endPoint x: 538, endPoint y: 118, distance: 181.2
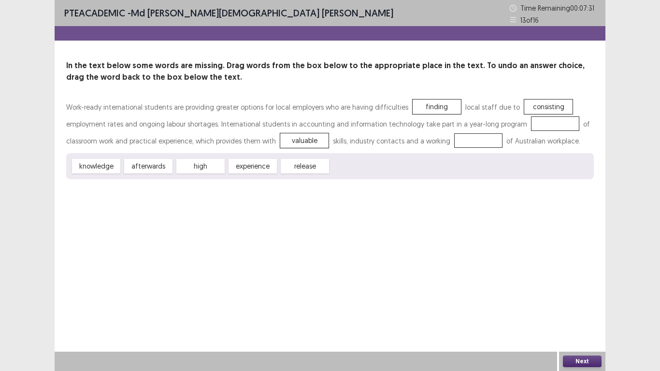
drag, startPoint x: 309, startPoint y: 174, endPoint x: 317, endPoint y: 168, distance: 10.7
click at [317, 168] on div "knowledge afterwards high experience release" at bounding box center [329, 166] width 527 height 26
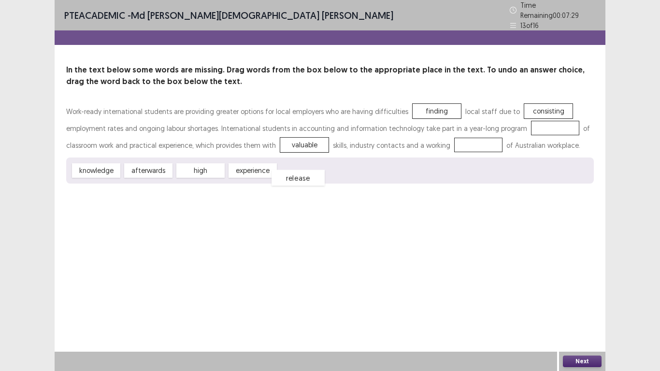
drag, startPoint x: 317, startPoint y: 168, endPoint x: 311, endPoint y: 177, distance: 11.3
click at [311, 177] on div "release" at bounding box center [297, 178] width 53 height 16
drag, startPoint x: 98, startPoint y: 167, endPoint x: 478, endPoint y: 144, distance: 380.7
drag, startPoint x: 99, startPoint y: 166, endPoint x: 540, endPoint y: 127, distance: 442.2
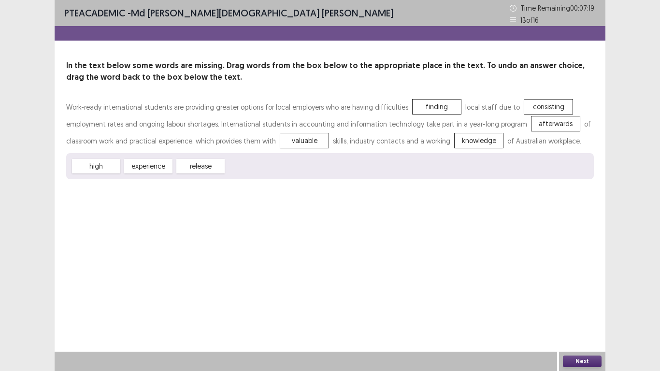
click at [573, 317] on button "Next" at bounding box center [582, 361] width 39 height 12
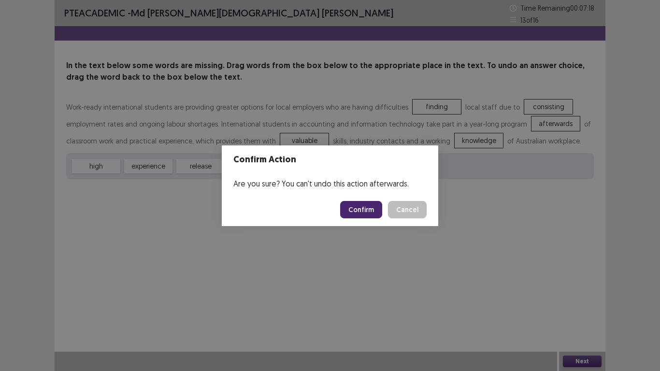
click at [363, 205] on button "Confirm" at bounding box center [361, 209] width 42 height 17
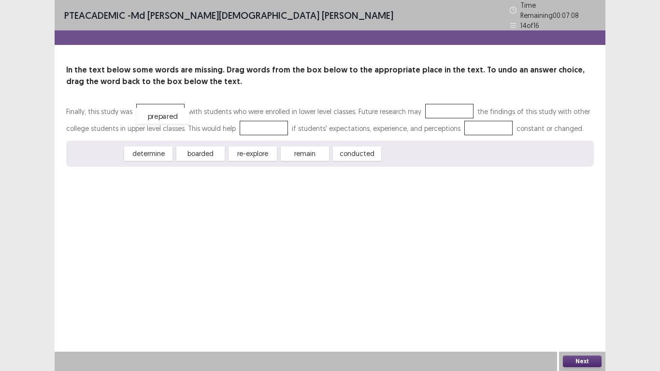
drag, startPoint x: 89, startPoint y: 145, endPoint x: 155, endPoint y: 107, distance: 76.6
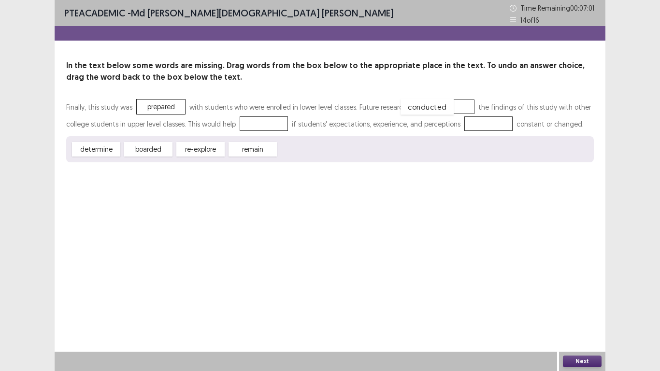
drag, startPoint x: 304, startPoint y: 151, endPoint x: 426, endPoint y: 111, distance: 128.6
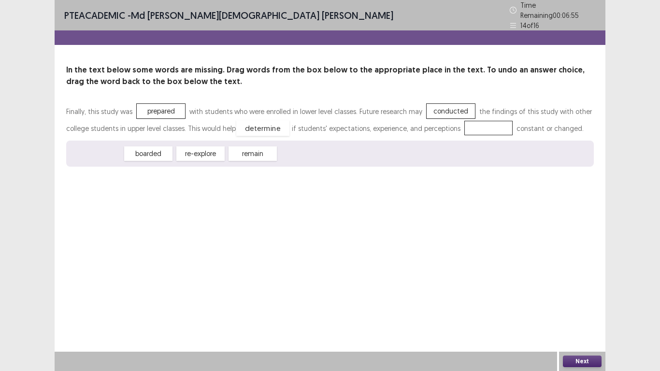
drag, startPoint x: 100, startPoint y: 153, endPoint x: 267, endPoint y: 128, distance: 167.9
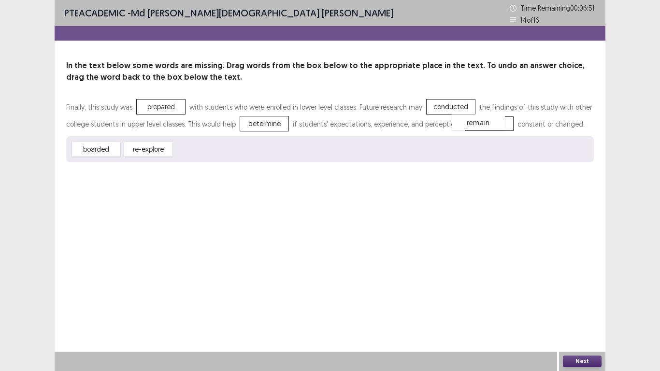
drag, startPoint x: 204, startPoint y: 148, endPoint x: 482, endPoint y: 123, distance: 279.7
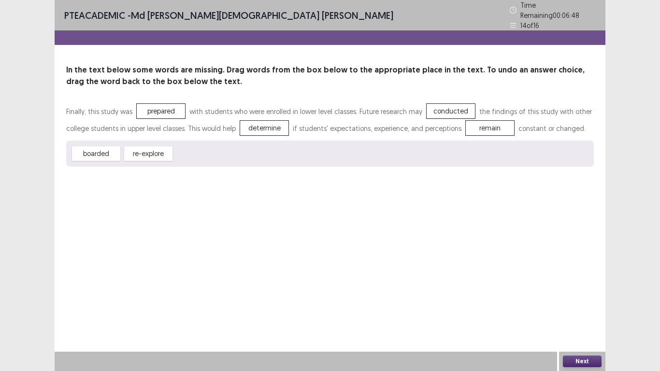
click at [586, 317] on button "Next" at bounding box center [582, 361] width 39 height 12
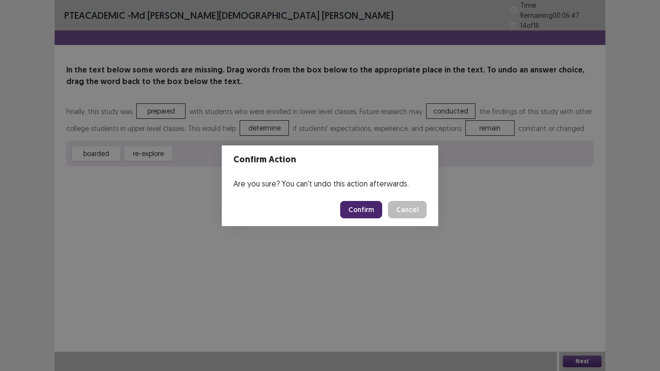
click at [371, 210] on button "Confirm" at bounding box center [361, 209] width 42 height 17
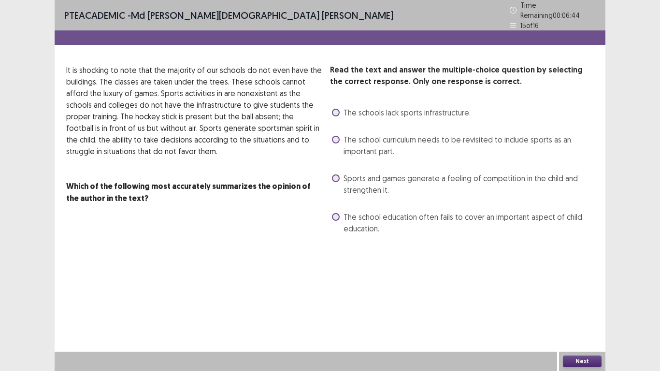
click at [338, 110] on span at bounding box center [336, 113] width 8 height 8
click at [592, 317] on button "Next" at bounding box center [582, 361] width 39 height 12
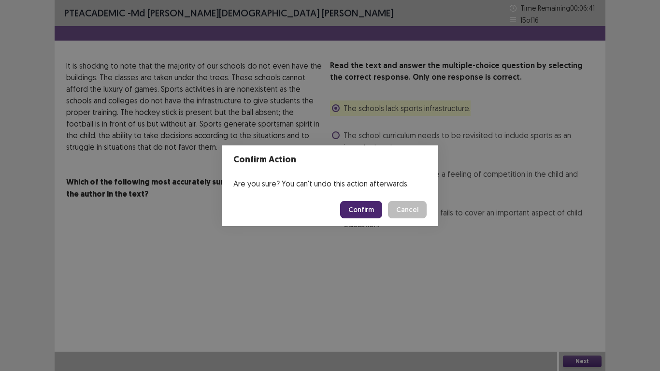
click at [357, 212] on button "Confirm" at bounding box center [361, 209] width 42 height 17
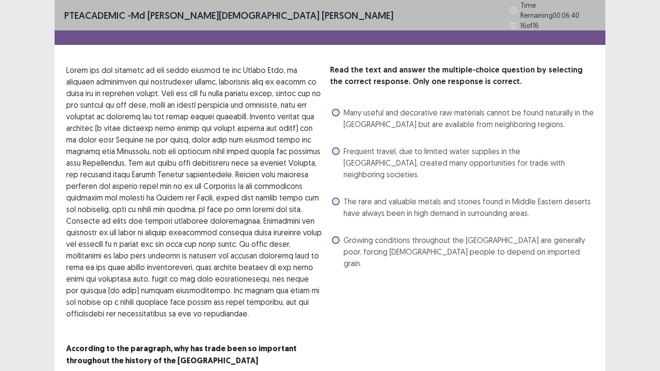
click at [333, 149] on span at bounding box center [336, 151] width 8 height 8
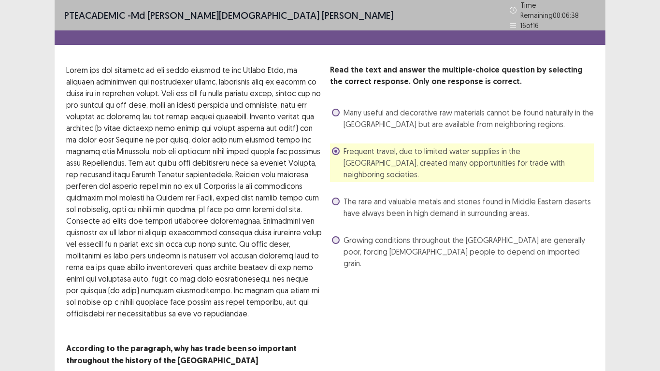
click at [566, 281] on div "Read the text and answer the multiple-choice question by selecting the correct …" at bounding box center [462, 221] width 264 height 314
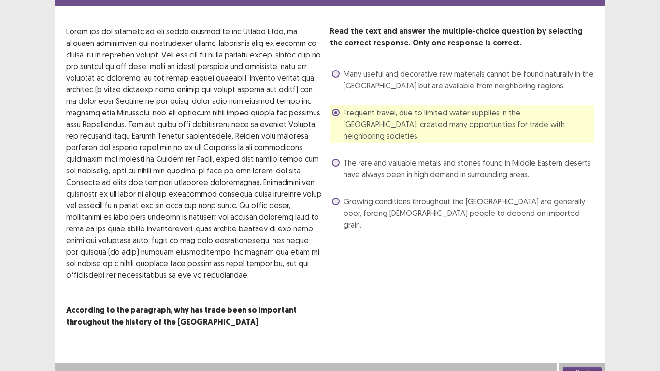
scroll to position [45, 0]
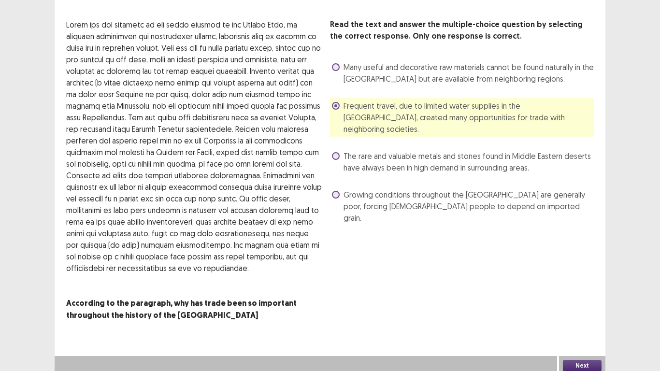
click at [587, 317] on button "Next" at bounding box center [582, 366] width 39 height 12
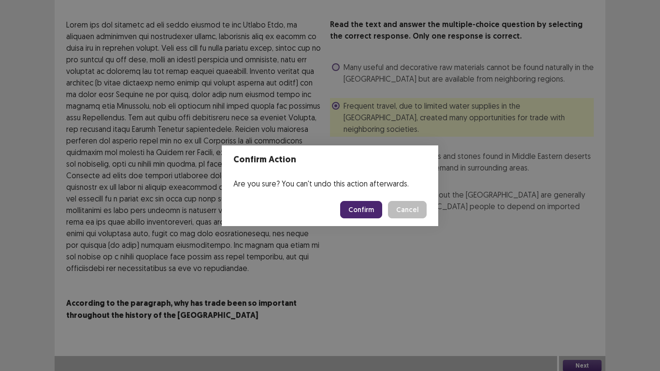
click at [361, 213] on button "Confirm" at bounding box center [361, 209] width 42 height 17
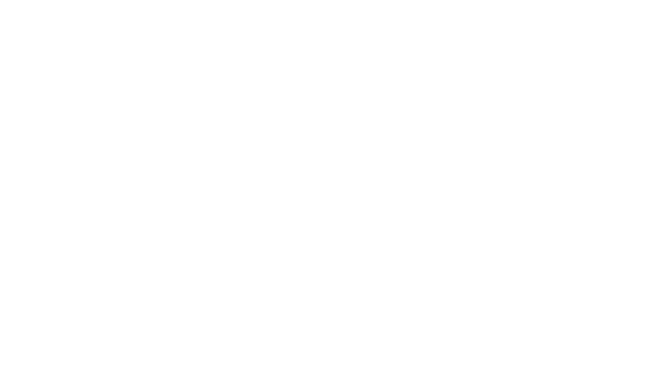
scroll to position [0, 0]
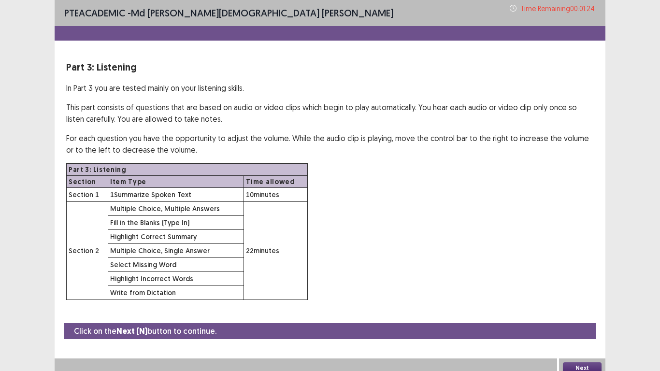
click at [580, 317] on button "Next" at bounding box center [582, 368] width 39 height 12
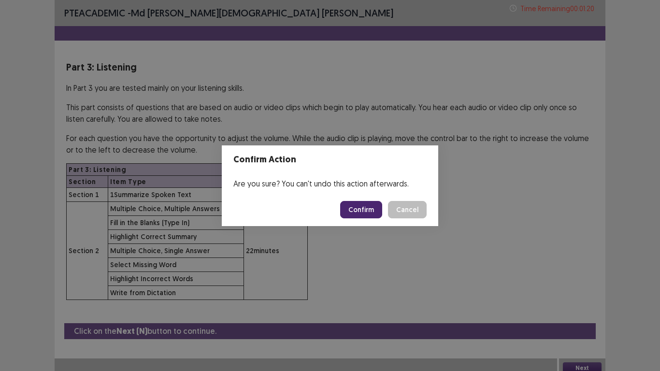
click at [357, 209] on button "Confirm" at bounding box center [361, 209] width 42 height 17
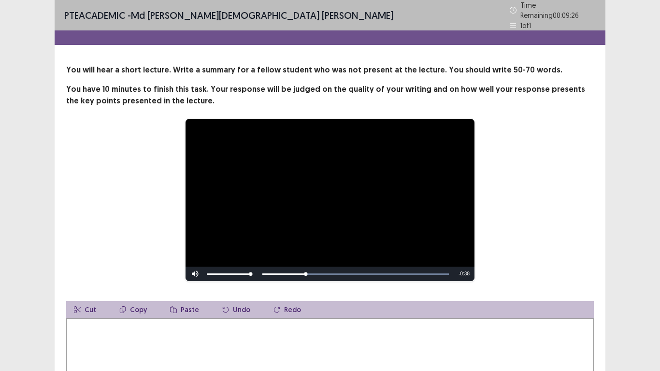
click at [276, 317] on textarea at bounding box center [329, 371] width 527 height 106
type textarea "**********"
click at [609, 226] on div "**********" at bounding box center [330, 242] width 660 height 484
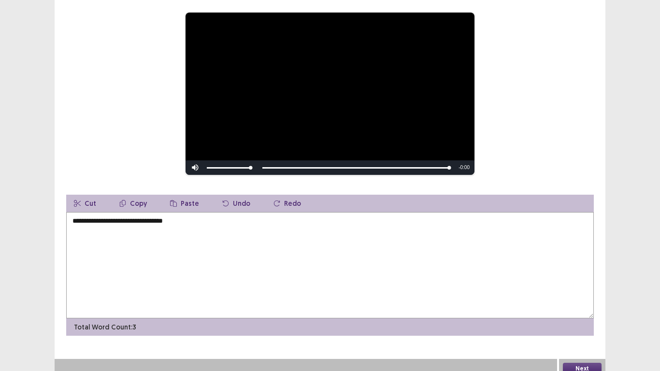
scroll to position [109, 0]
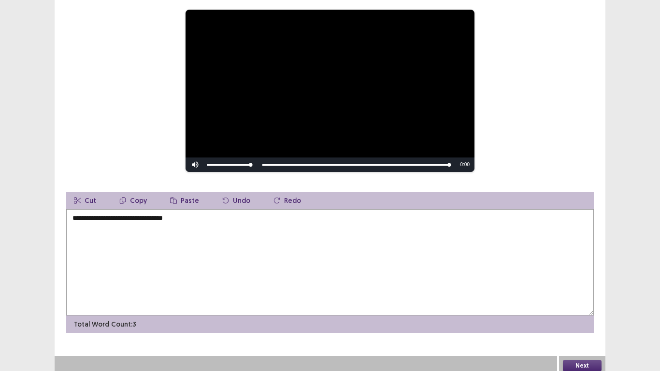
click at [580, 317] on button "Next" at bounding box center [582, 366] width 39 height 12
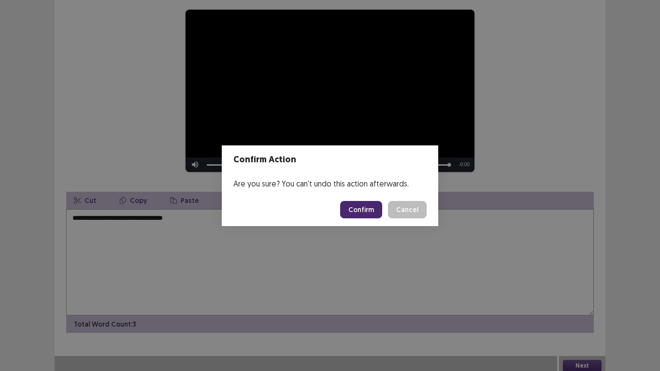
click at [363, 208] on button "Confirm" at bounding box center [361, 209] width 42 height 17
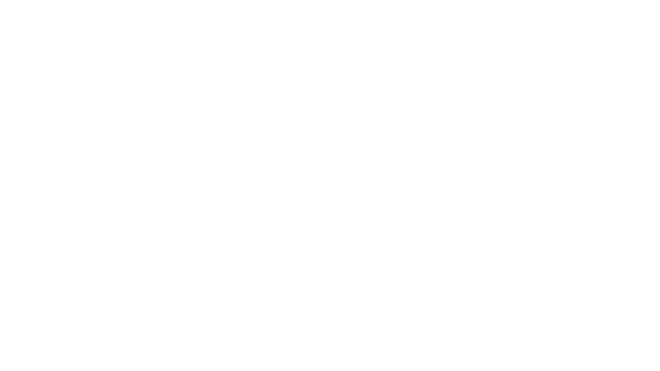
scroll to position [0, 0]
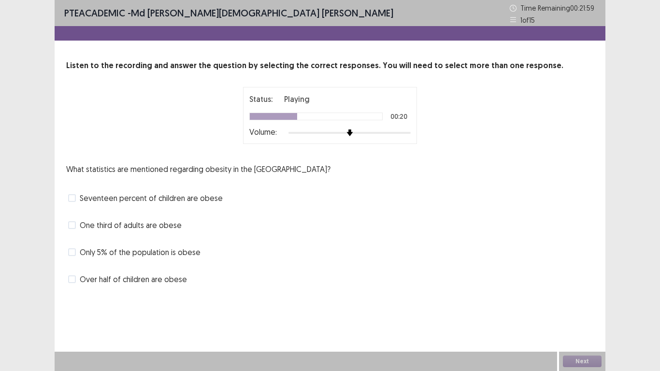
click at [74, 196] on span at bounding box center [72, 198] width 8 height 8
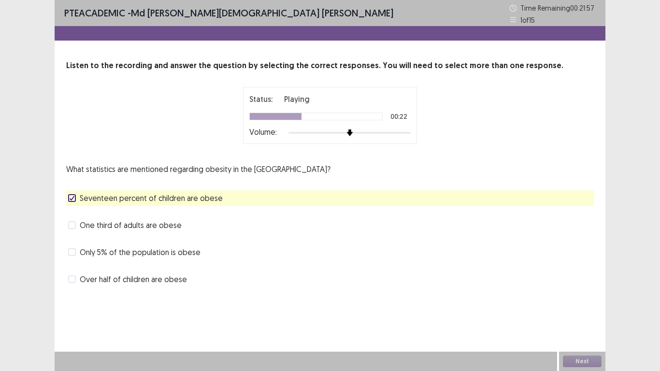
click at [74, 226] on span at bounding box center [72, 225] width 8 height 8
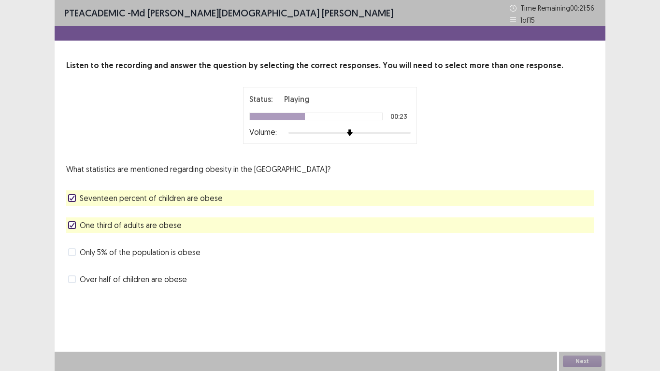
click at [74, 226] on icon at bounding box center [72, 225] width 6 height 5
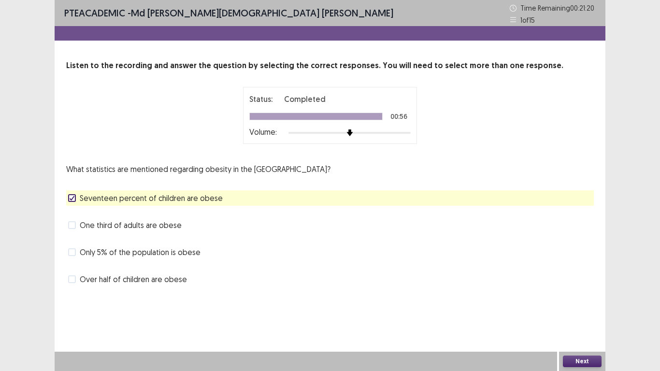
click at [591, 317] on button "Next" at bounding box center [582, 361] width 39 height 12
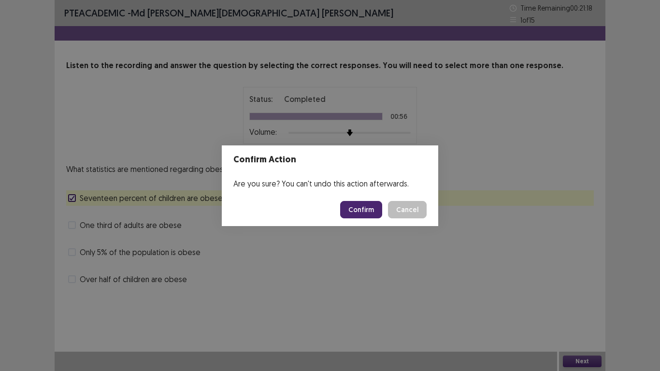
click at [363, 211] on button "Confirm" at bounding box center [361, 209] width 42 height 17
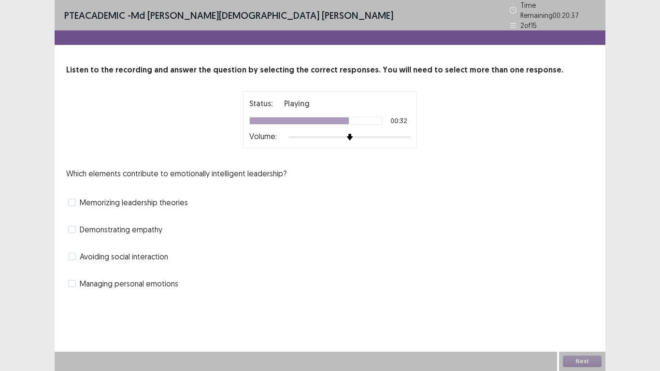
click at [76, 278] on label "Managing personal emotions" at bounding box center [123, 284] width 110 height 12
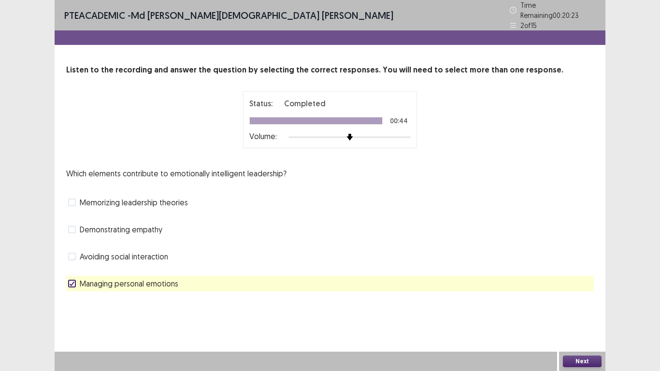
click at [586, 317] on button "Next" at bounding box center [582, 361] width 39 height 12
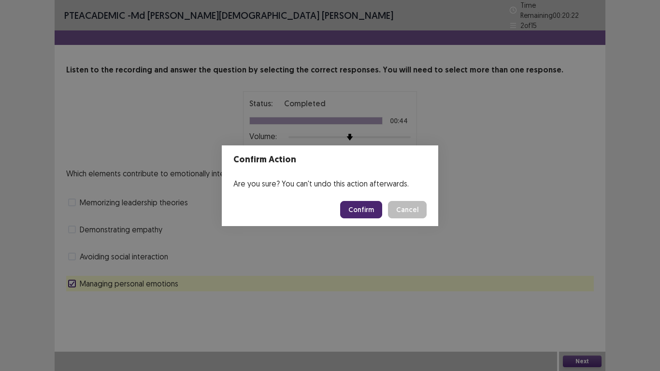
click at [370, 208] on button "Confirm" at bounding box center [361, 209] width 42 height 17
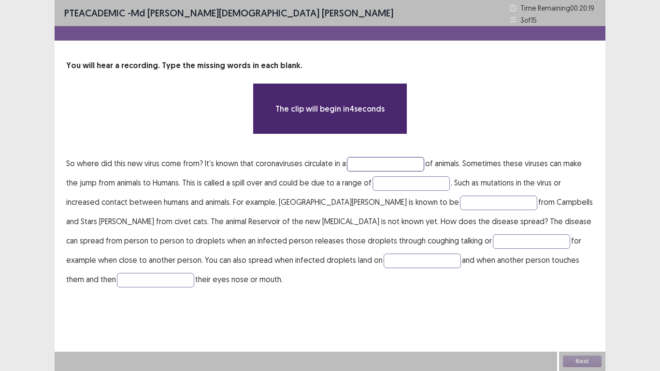
click at [372, 168] on input "text" at bounding box center [385, 164] width 77 height 14
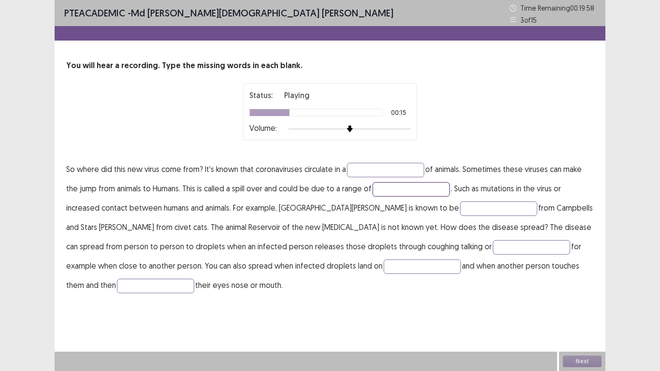
click at [386, 187] on input "text" at bounding box center [410, 189] width 77 height 14
type input "*******"
click at [460, 206] on input "text" at bounding box center [498, 208] width 77 height 14
click at [460, 209] on input "******" at bounding box center [498, 208] width 77 height 14
type input "*******"
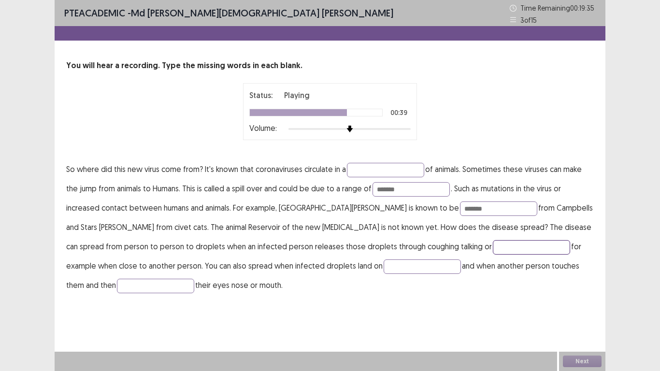
click at [493, 243] on input "text" at bounding box center [531, 247] width 77 height 14
click at [578, 317] on button "Next" at bounding box center [582, 361] width 39 height 12
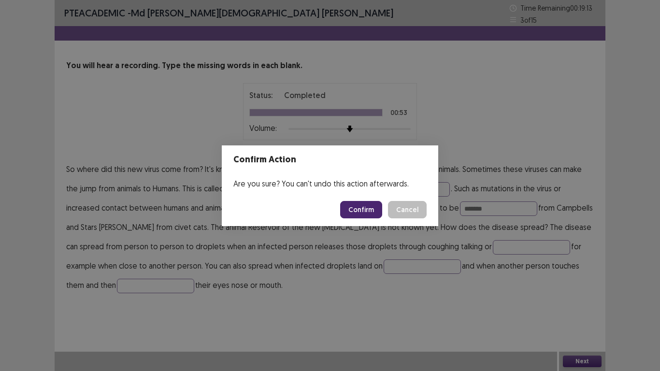
click at [368, 205] on button "Confirm" at bounding box center [361, 209] width 42 height 17
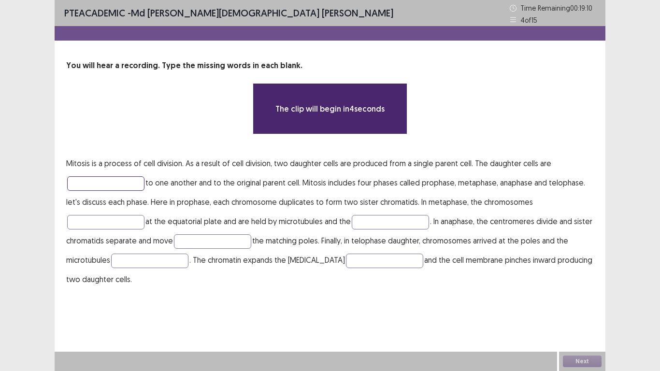
click at [100, 180] on input "text" at bounding box center [105, 183] width 77 height 14
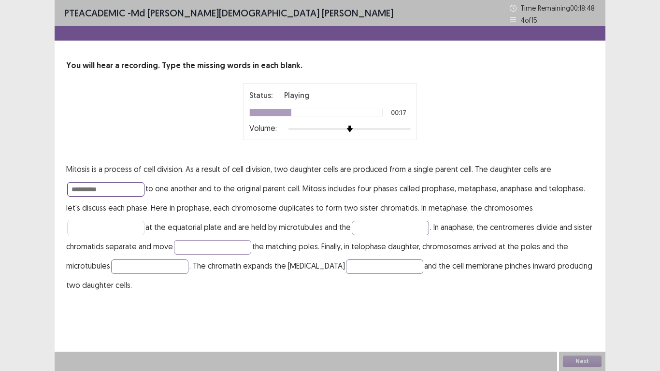
type input "**********"
click at [112, 230] on input "text" at bounding box center [105, 228] width 77 height 14
type input "******"
click at [376, 226] on input "text" at bounding box center [390, 228] width 77 height 14
type input "**********"
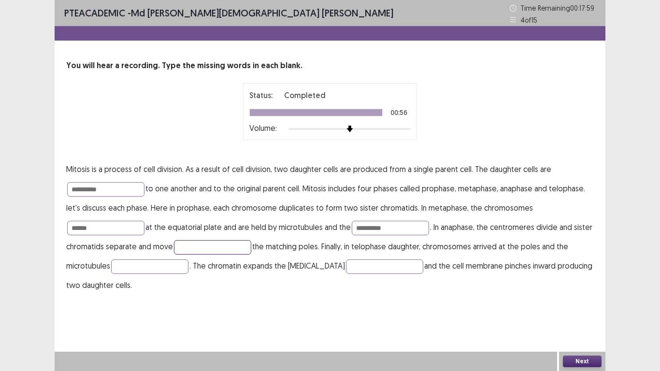
click at [251, 248] on input "text" at bounding box center [212, 247] width 77 height 14
type input "******"
click at [147, 267] on input "text" at bounding box center [149, 266] width 77 height 14
type input "*********"
click at [346, 268] on input "text" at bounding box center [384, 266] width 77 height 14
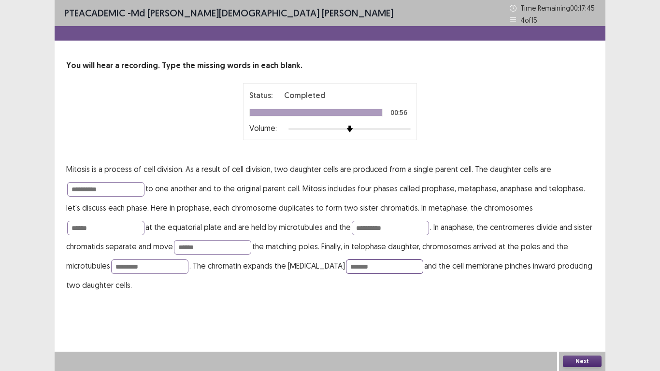
click at [346, 267] on input "*******" at bounding box center [384, 266] width 77 height 14
click at [353, 264] on input "******" at bounding box center [384, 266] width 77 height 14
type input "*******"
click at [590, 317] on button "Next" at bounding box center [582, 361] width 39 height 12
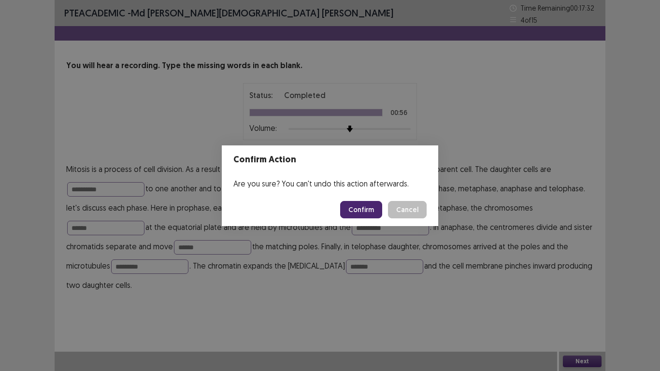
click at [369, 209] on button "Confirm" at bounding box center [361, 209] width 42 height 17
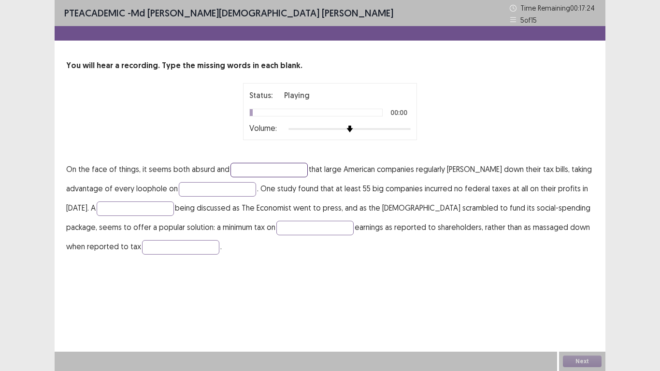
click at [246, 170] on input "text" at bounding box center [268, 170] width 77 height 14
type input "***"
click at [234, 184] on input "text" at bounding box center [217, 189] width 77 height 14
type input "*****"
click at [125, 210] on input "text" at bounding box center [135, 208] width 77 height 14
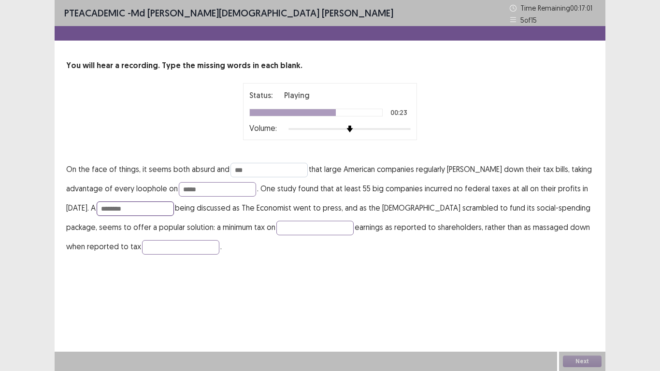
type input "********"
click at [244, 171] on input "***" at bounding box center [268, 170] width 77 height 14
type input "*"
type input "**"
click at [159, 247] on input "text" at bounding box center [180, 247] width 77 height 14
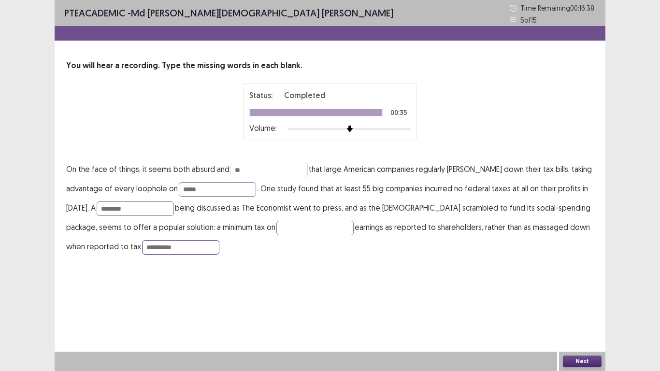
type input "**********"
click at [245, 168] on input "**" at bounding box center [268, 170] width 77 height 14
type input "*"
type input "*********"
click at [585, 317] on button "Next" at bounding box center [582, 361] width 39 height 12
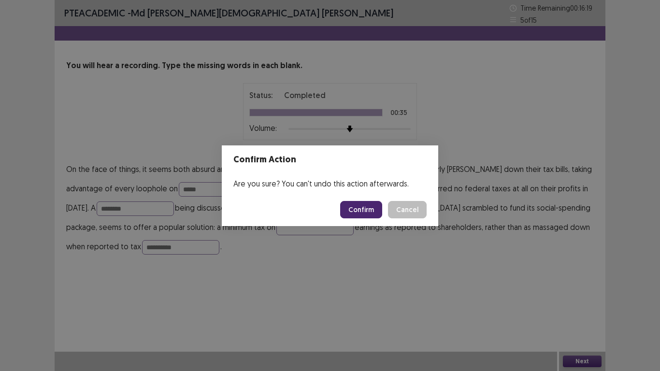
click at [365, 215] on button "Confirm" at bounding box center [361, 209] width 42 height 17
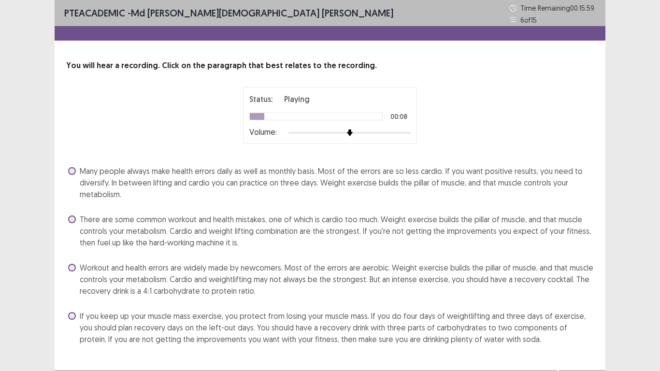
click at [587, 110] on div "Status: Playing 00:08 Volume:" at bounding box center [329, 115] width 527 height 57
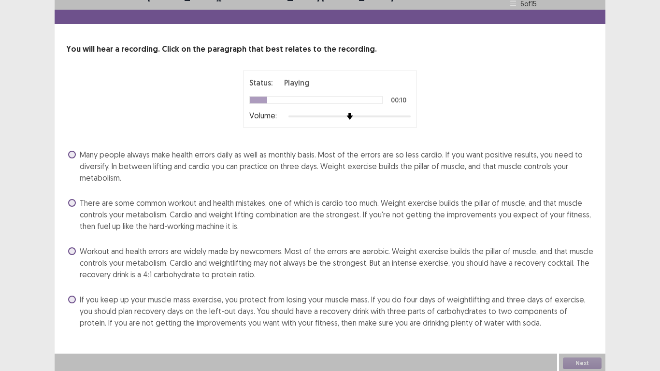
scroll to position [18, 0]
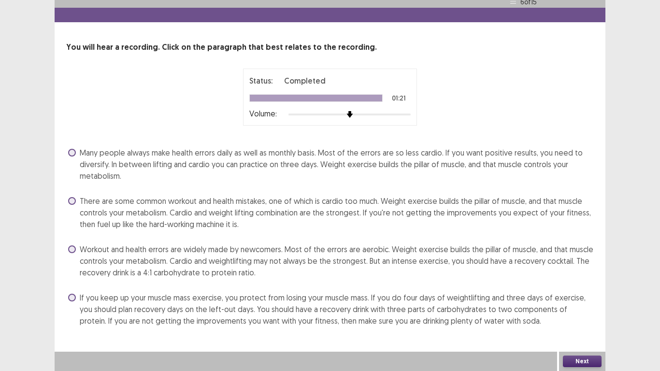
click at [68, 298] on span at bounding box center [72, 298] width 8 height 8
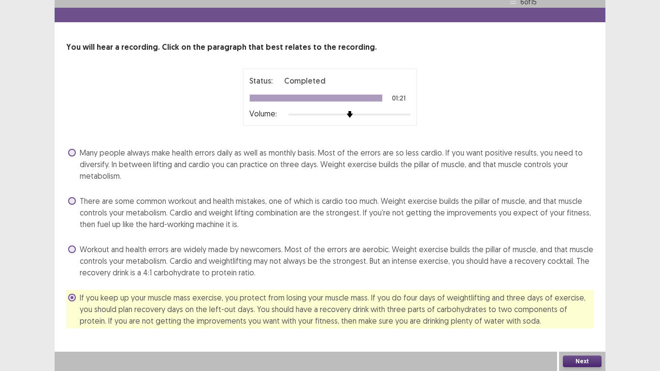
click at [583, 317] on button "Next" at bounding box center [582, 361] width 39 height 12
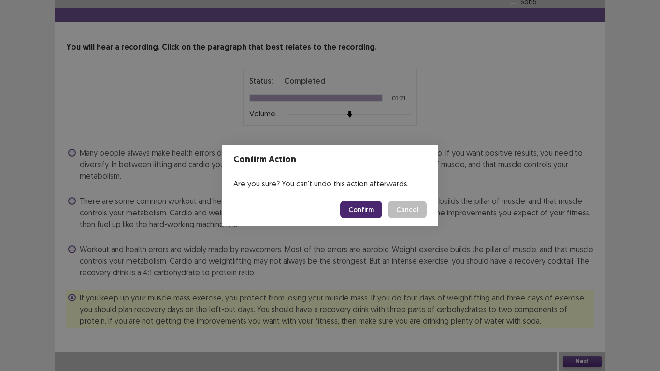
click at [353, 206] on button "Confirm" at bounding box center [361, 209] width 42 height 17
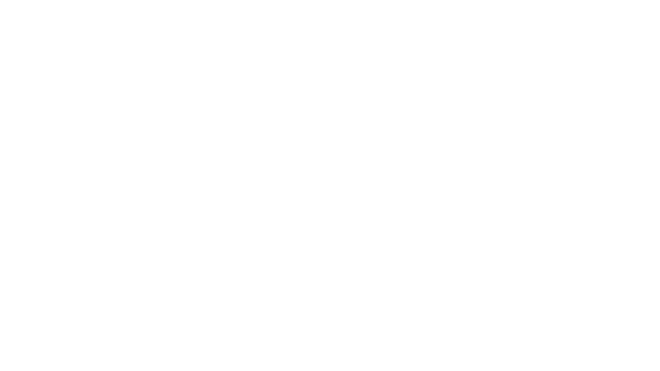
scroll to position [0, 0]
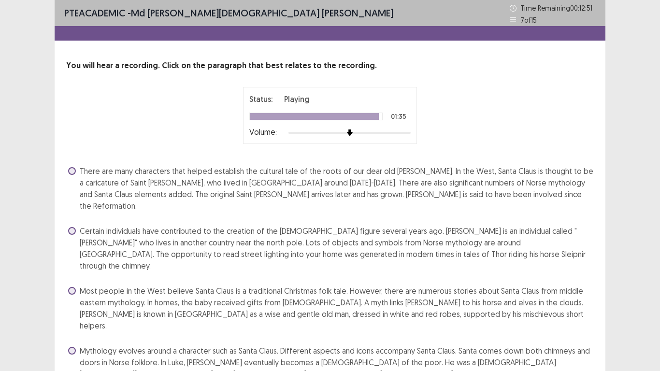
click at [74, 287] on span at bounding box center [72, 291] width 8 height 8
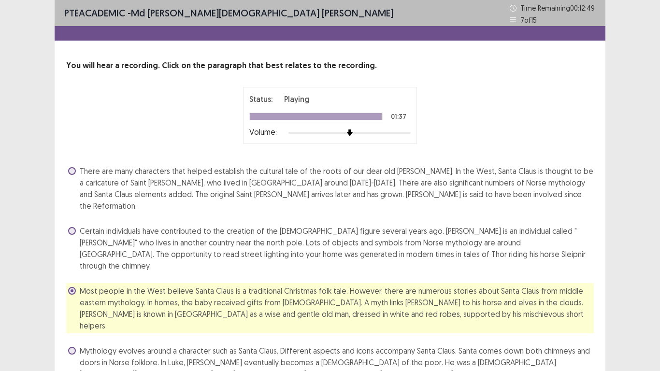
drag, startPoint x: 609, startPoint y: 202, endPoint x: 621, endPoint y: 253, distance: 52.0
click at [621, 253] on div "PTE academic - Md [PERSON_NAME][DEMOGRAPHIC_DATA] [PERSON_NAME] Time Remaining …" at bounding box center [330, 218] width 660 height 436
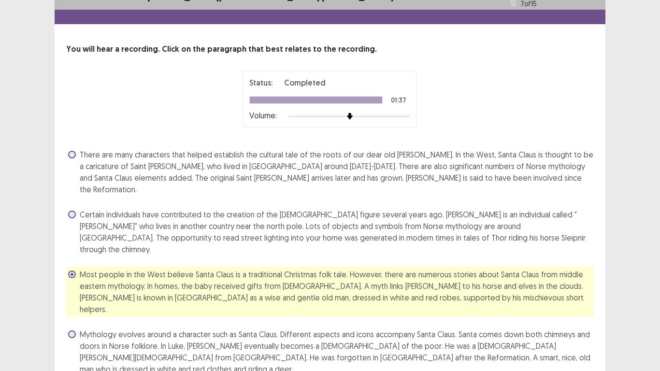
scroll to position [18, 0]
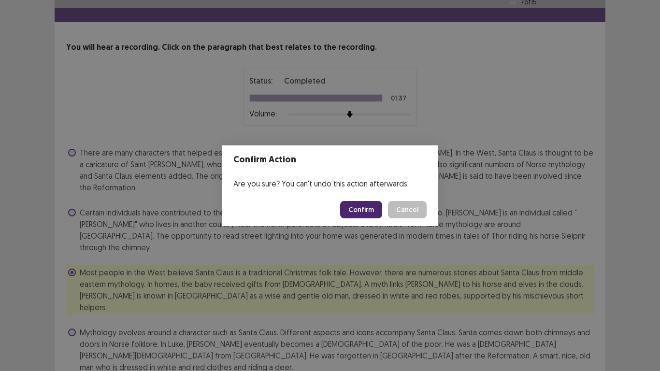
click at [361, 215] on button "Confirm" at bounding box center [361, 209] width 42 height 17
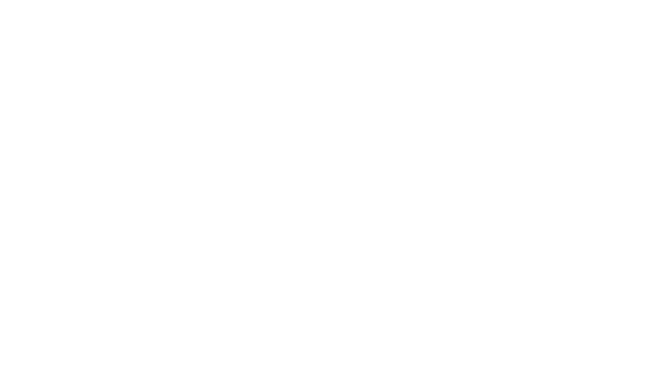
scroll to position [0, 0]
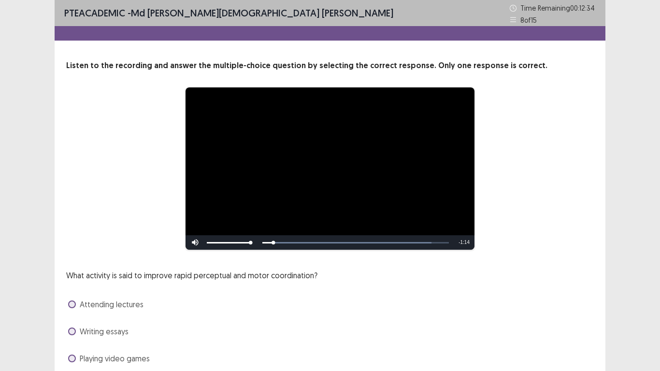
click at [521, 173] on div "**********" at bounding box center [330, 168] width 450 height 163
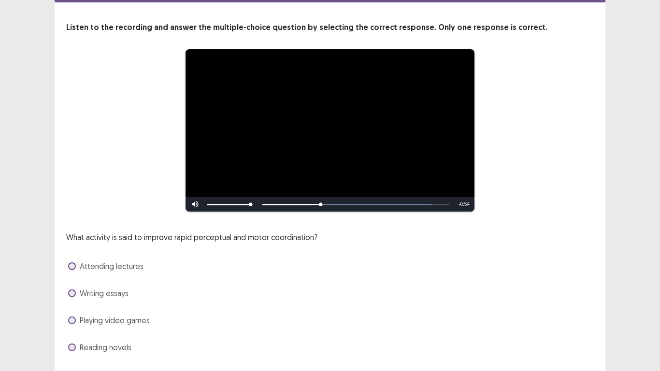
scroll to position [39, 0]
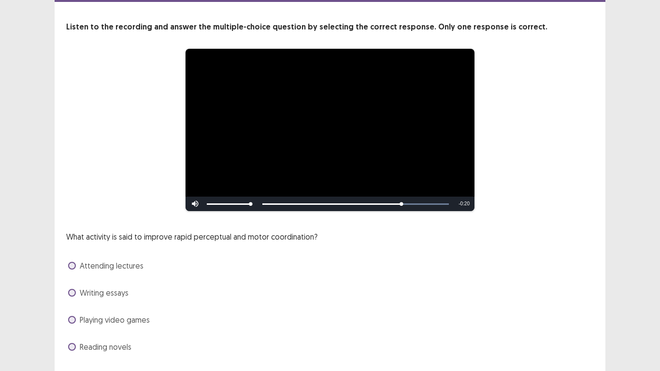
click at [70, 317] on span at bounding box center [72, 320] width 8 height 8
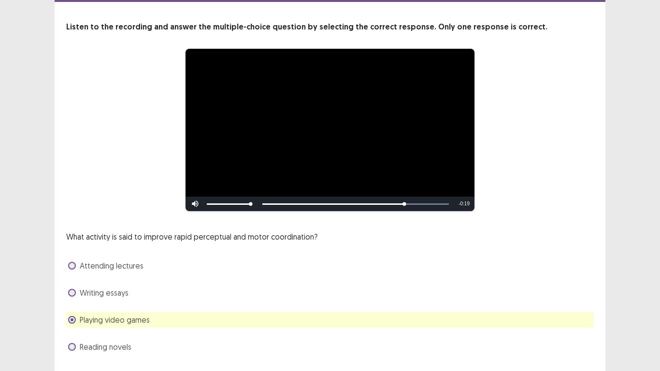
click at [537, 254] on div "What activity is said to improve rapid perceptual and motor coordination? Atten…" at bounding box center [329, 293] width 527 height 124
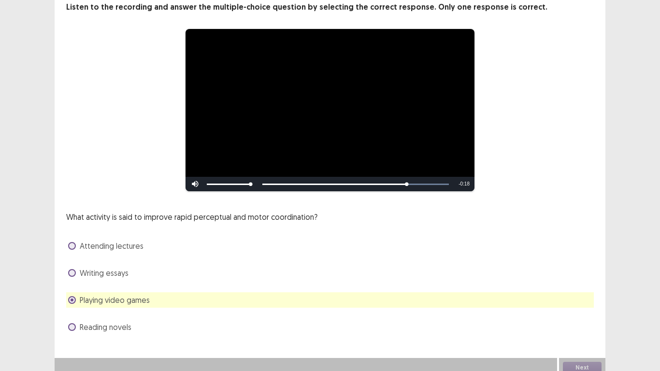
scroll to position [65, 0]
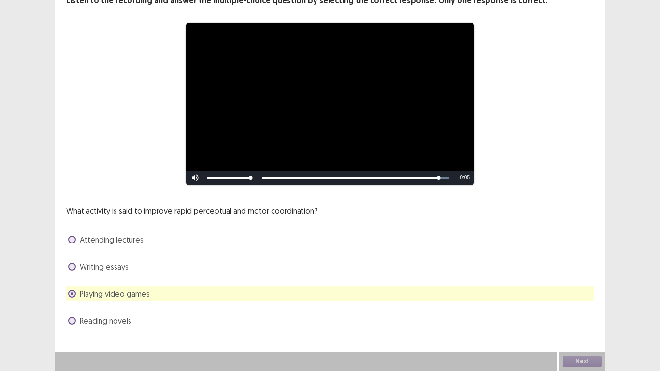
click at [71, 239] on span at bounding box center [72, 240] width 8 height 8
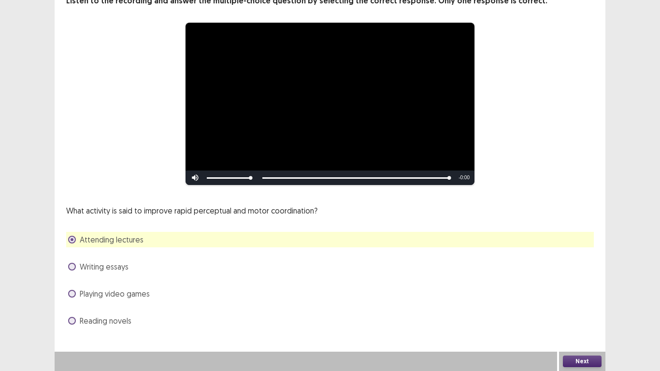
click at [582, 317] on button "Next" at bounding box center [582, 361] width 39 height 12
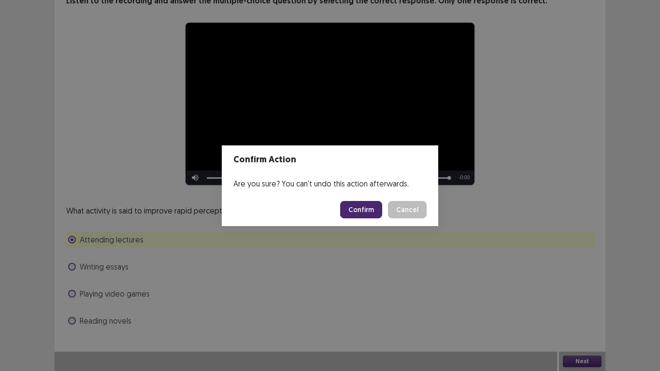
click at [370, 217] on button "Confirm" at bounding box center [361, 209] width 42 height 17
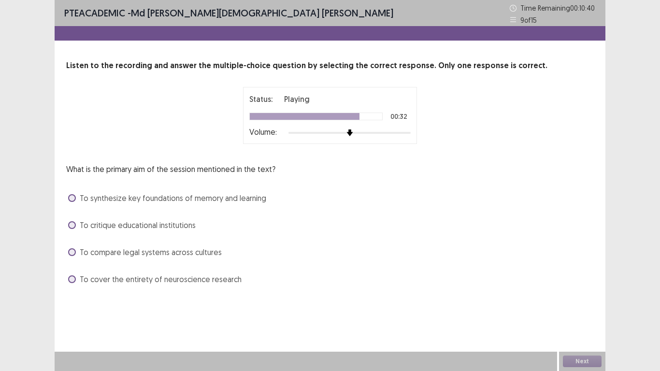
click at [70, 197] on span at bounding box center [72, 198] width 8 height 8
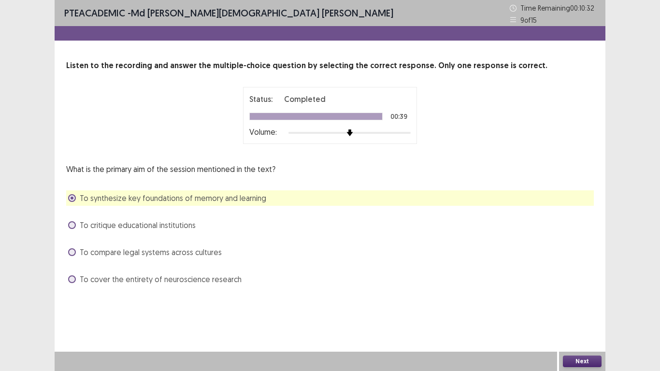
click at [586, 317] on button "Next" at bounding box center [582, 361] width 39 height 12
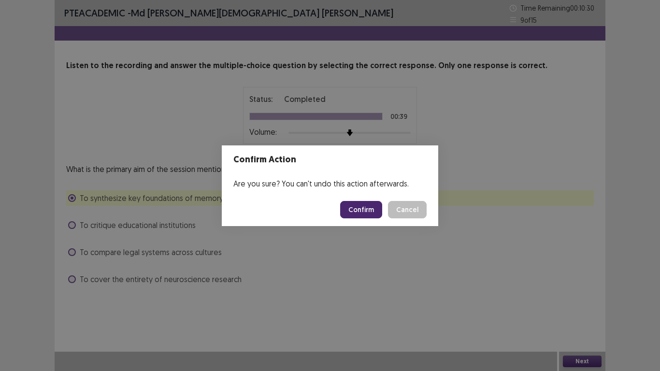
click at [351, 206] on button "Confirm" at bounding box center [361, 209] width 42 height 17
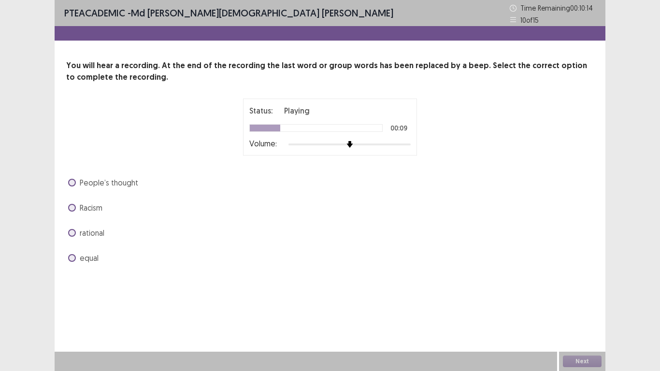
click at [73, 259] on span at bounding box center [72, 258] width 8 height 8
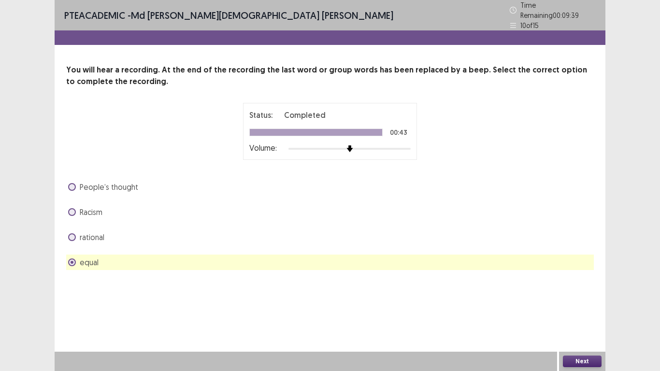
click at [572, 317] on button "Next" at bounding box center [582, 361] width 39 height 12
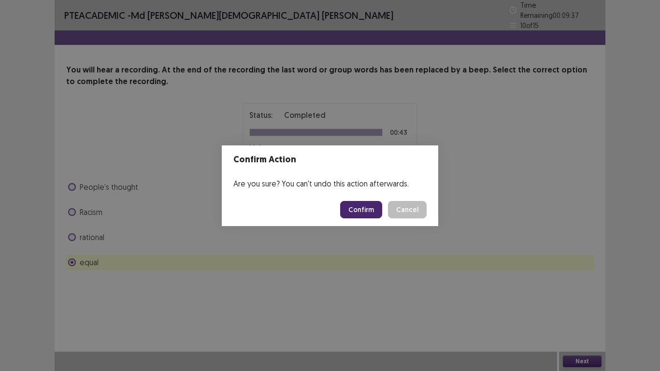
click at [368, 209] on button "Confirm" at bounding box center [361, 209] width 42 height 17
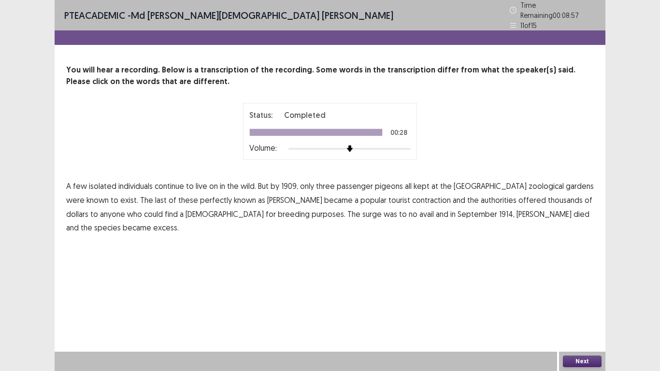
click at [179, 222] on span "excess." at bounding box center [166, 228] width 26 height 12
click at [576, 317] on button "Next" at bounding box center [582, 361] width 39 height 12
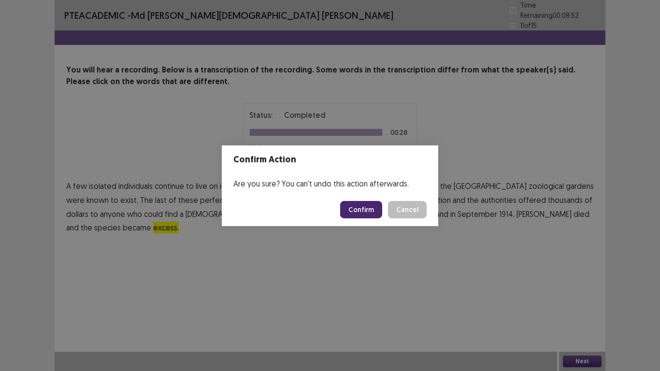
click at [366, 207] on button "Confirm" at bounding box center [361, 209] width 42 height 17
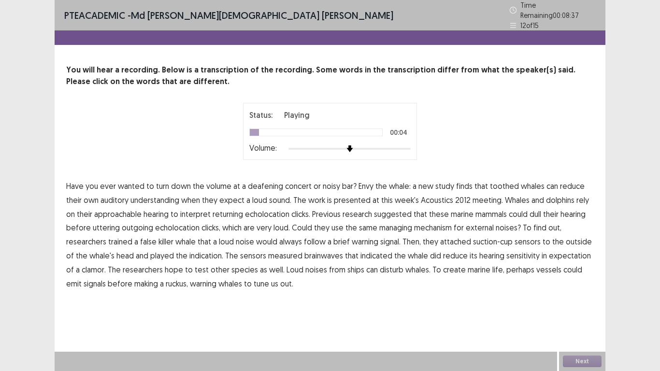
click at [185, 184] on span "down" at bounding box center [181, 186] width 20 height 12
click at [187, 180] on span "down" at bounding box center [181, 186] width 20 height 12
click at [130, 211] on span "approachable" at bounding box center [117, 214] width 47 height 12
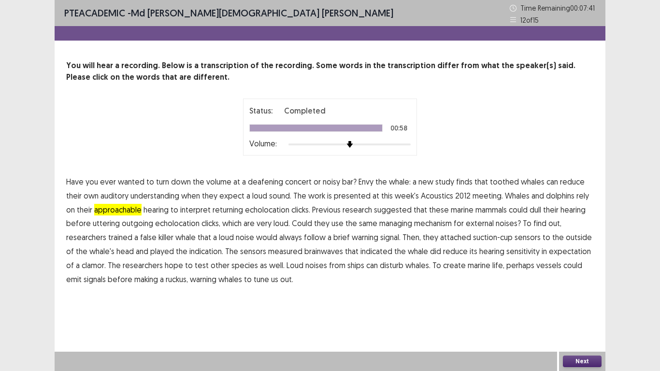
click at [82, 273] on span "emit" at bounding box center [73, 279] width 15 height 12
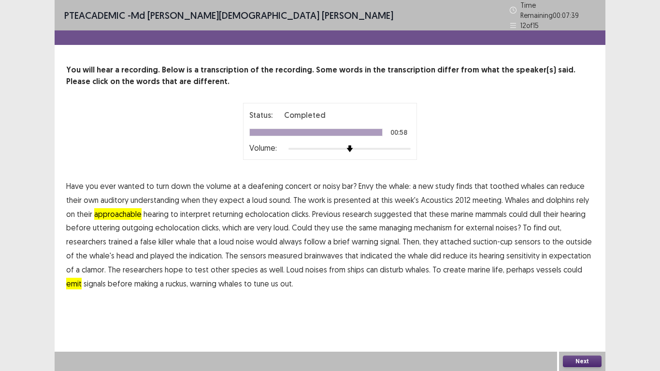
click at [576, 317] on button "Next" at bounding box center [582, 361] width 39 height 12
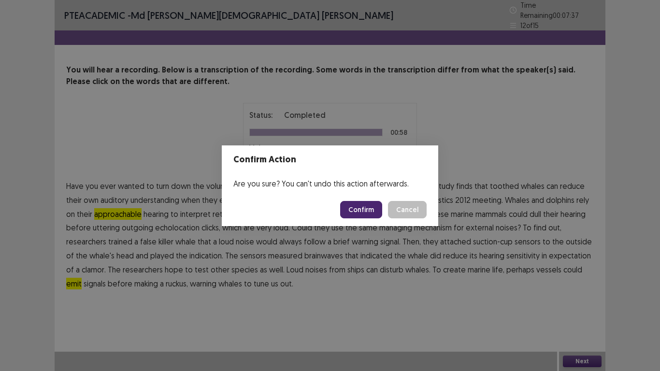
click at [355, 210] on button "Confirm" at bounding box center [361, 209] width 42 height 17
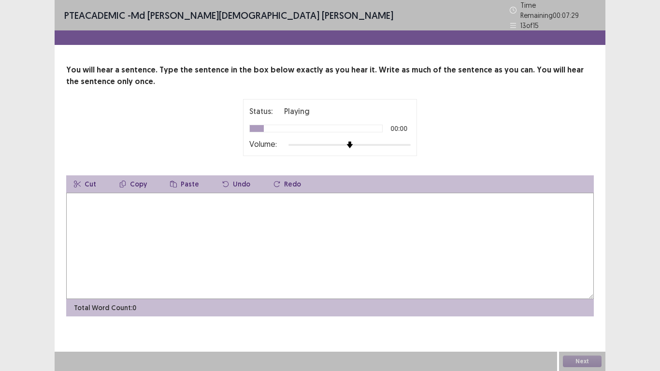
click at [171, 196] on textarea at bounding box center [329, 246] width 527 height 106
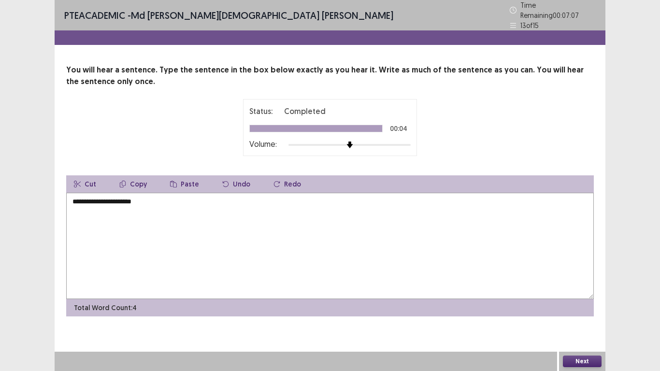
type textarea "**********"
click at [583, 317] on button "Next" at bounding box center [582, 361] width 39 height 12
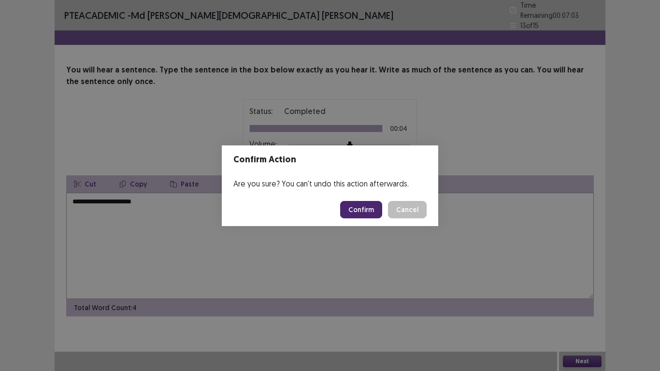
click at [361, 211] on button "Confirm" at bounding box center [361, 209] width 42 height 17
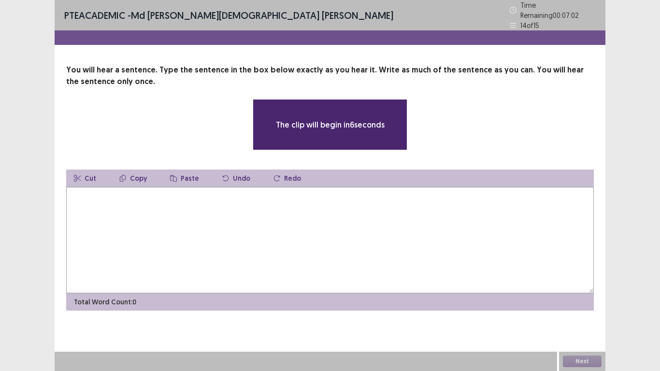
click at [89, 199] on textarea at bounding box center [329, 240] width 527 height 106
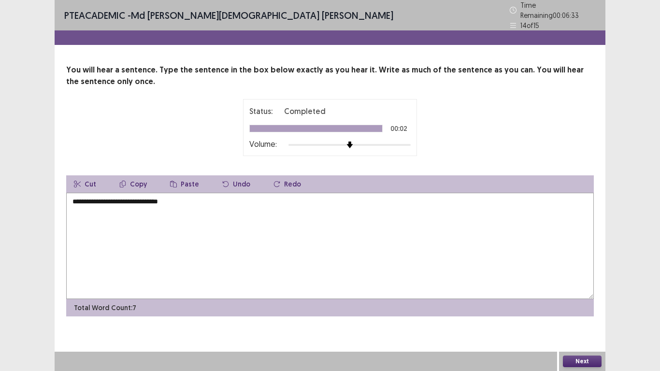
type textarea "**********"
click at [581, 317] on button "Next" at bounding box center [582, 361] width 39 height 12
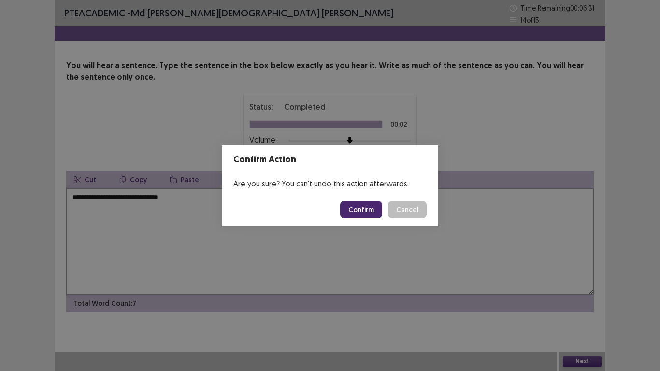
click at [359, 217] on button "Confirm" at bounding box center [361, 209] width 42 height 17
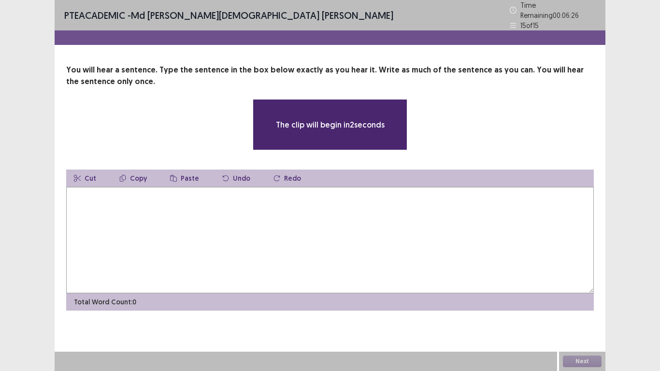
click at [220, 204] on textarea at bounding box center [329, 240] width 527 height 106
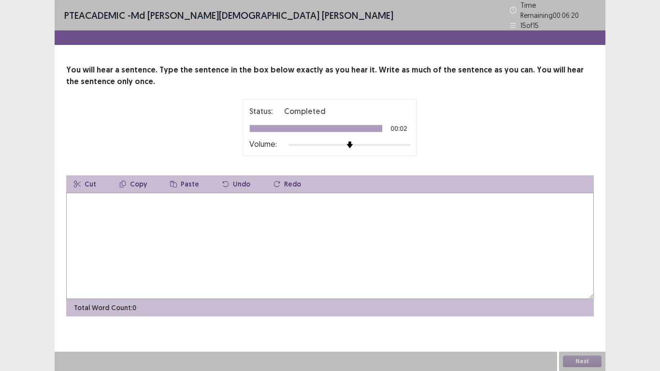
click at [176, 200] on textarea at bounding box center [329, 246] width 527 height 106
type textarea "**********"
click at [590, 317] on button "Next" at bounding box center [582, 361] width 39 height 12
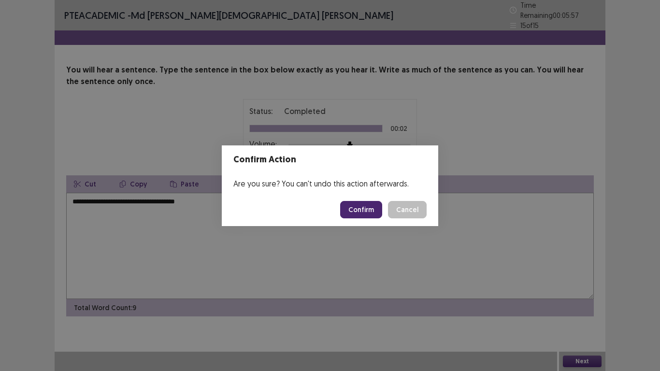
click at [357, 210] on button "Confirm" at bounding box center [361, 209] width 42 height 17
